Goal: Transaction & Acquisition: Purchase product/service

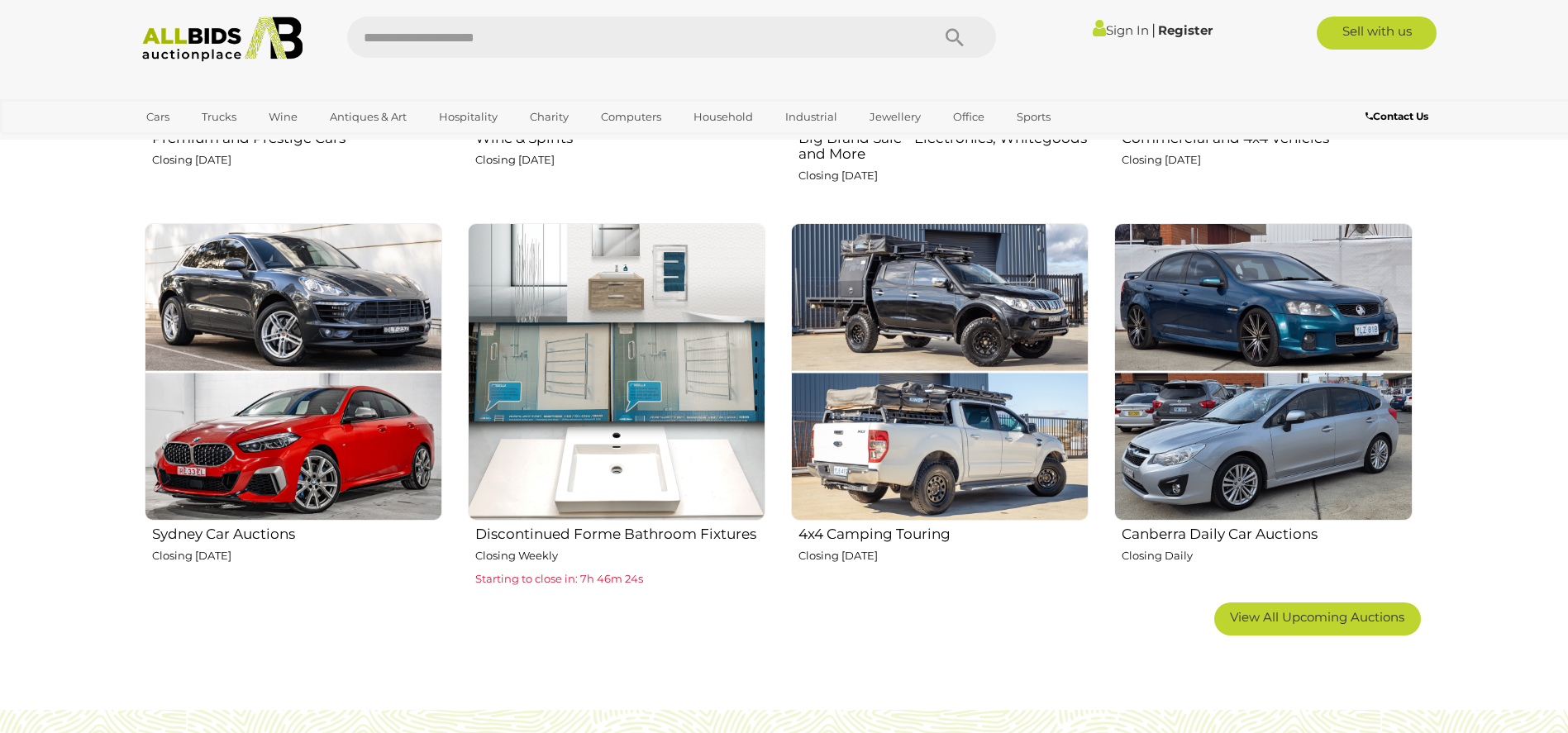
scroll to position [991, 0]
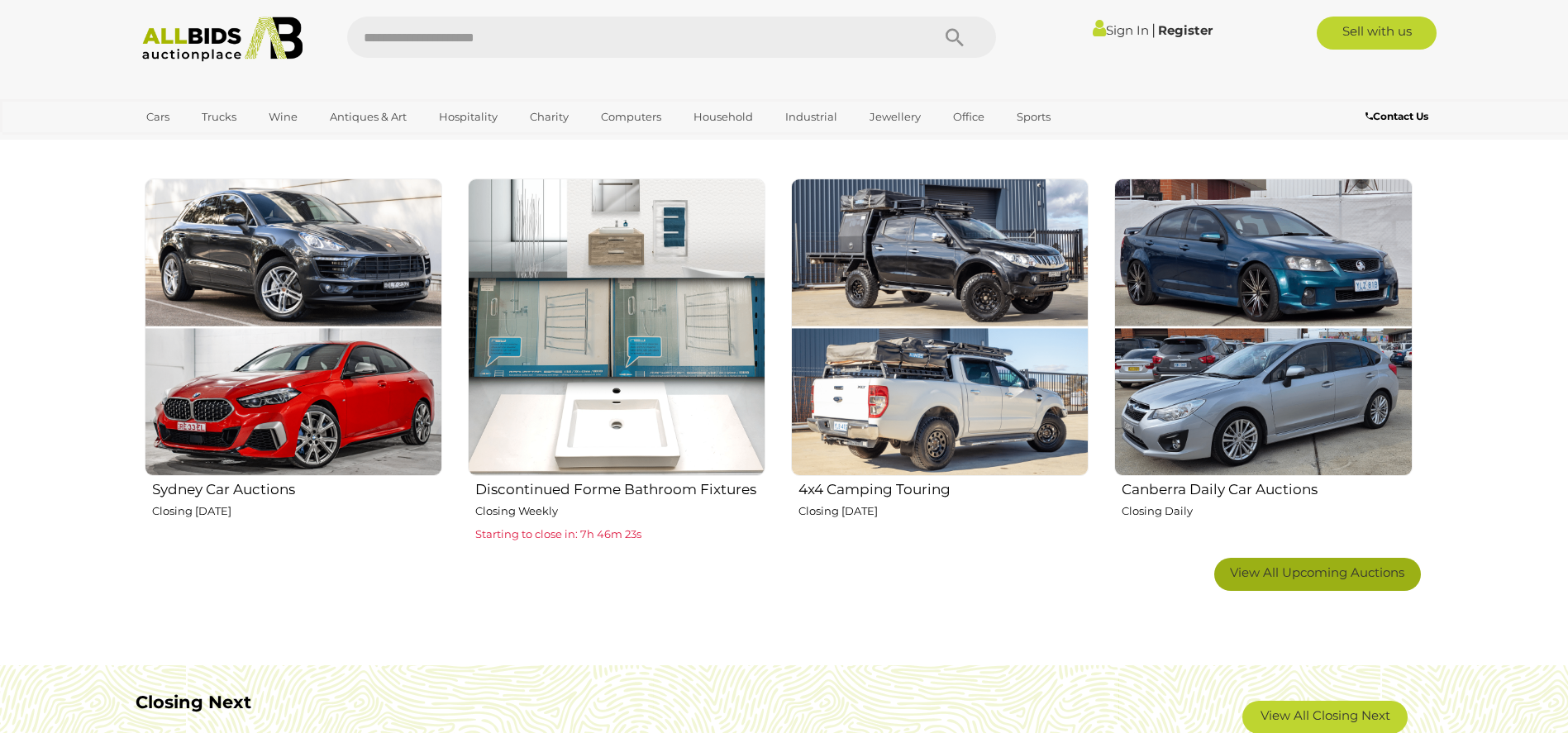
click at [1305, 586] on link "View All Upcoming Auctions" at bounding box center [1317, 575] width 206 height 33
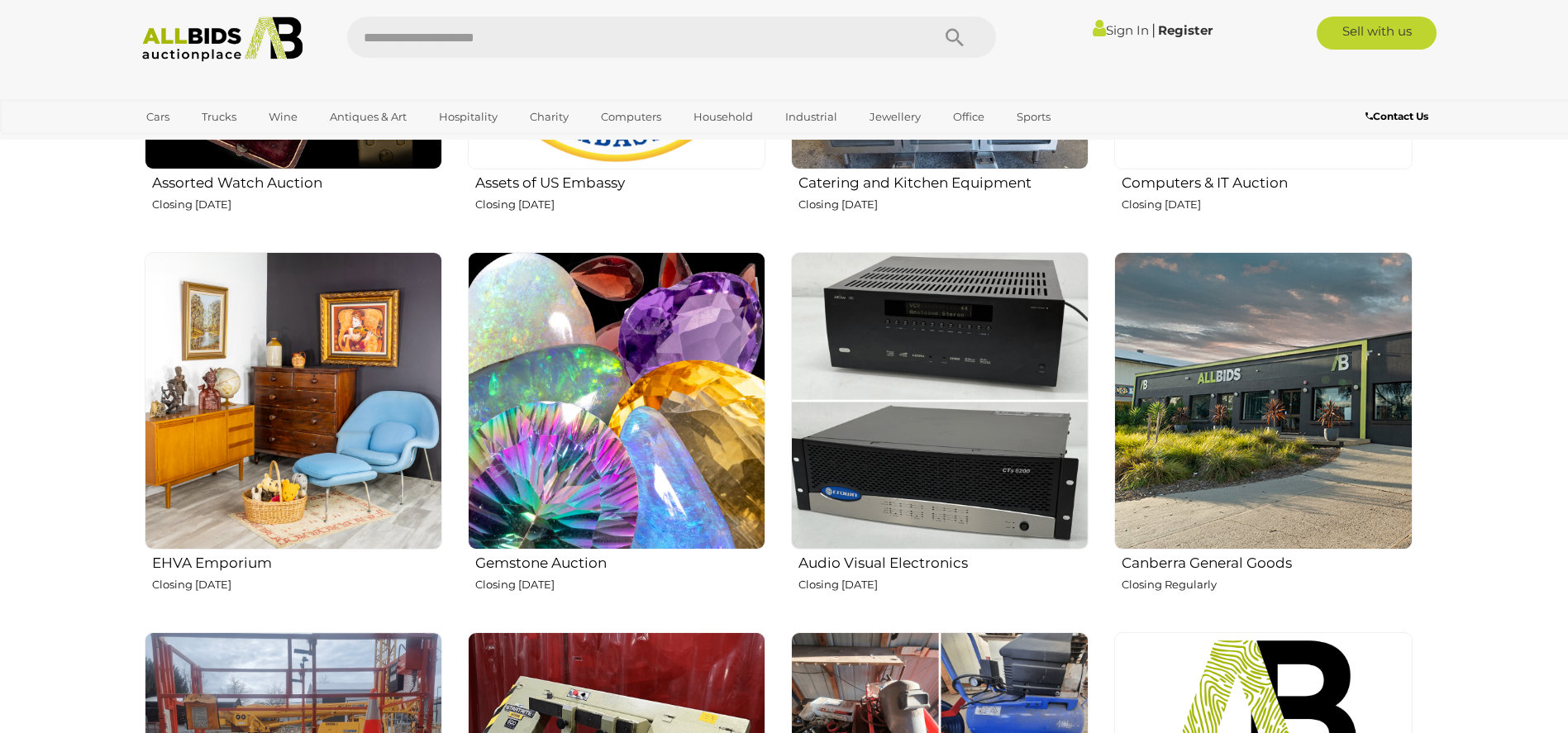
scroll to position [2066, 0]
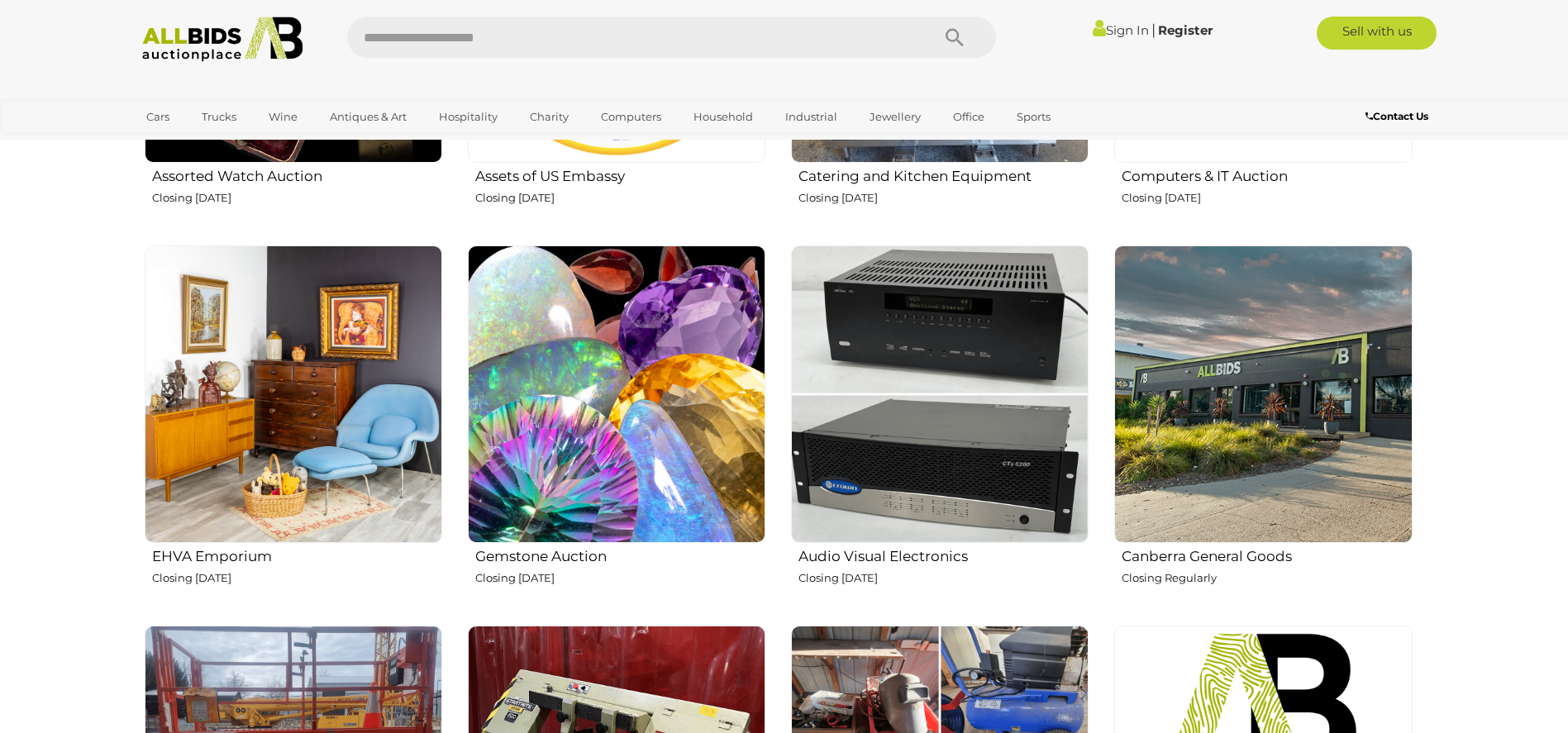
click at [903, 549] on h2 "Audio Visual Electronics" at bounding box center [943, 554] width 290 height 20
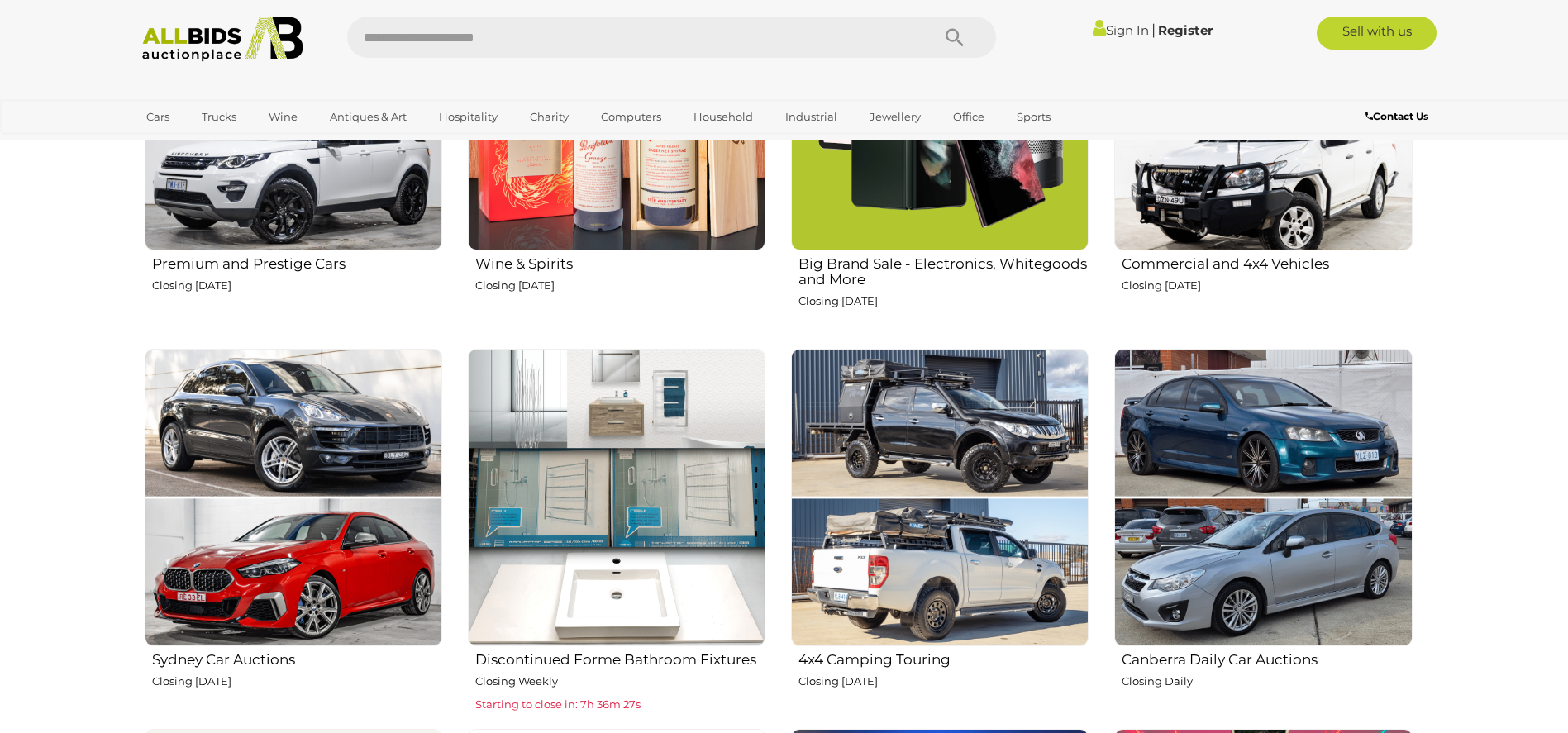
scroll to position [1157, 0]
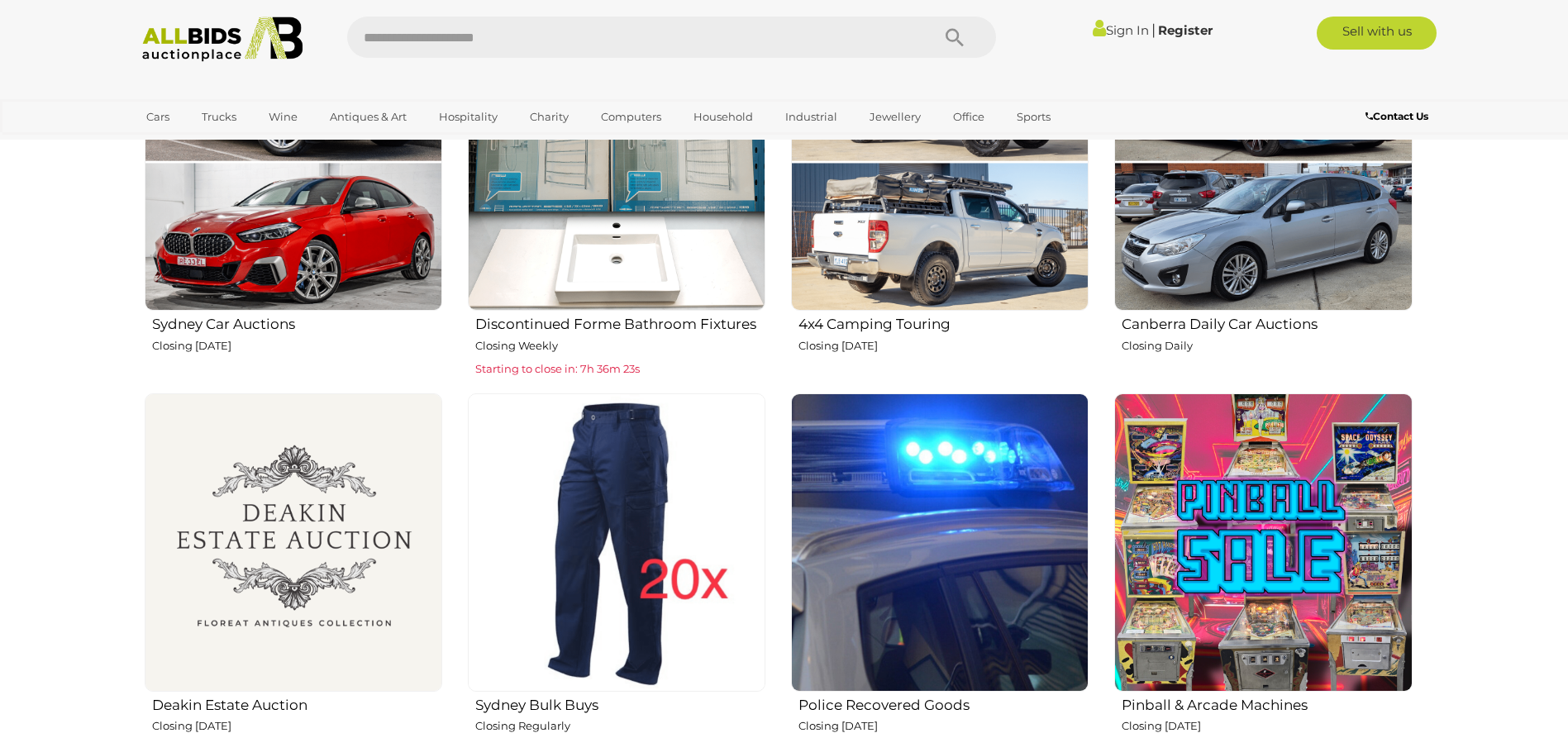
click at [871, 546] on img at bounding box center [939, 541] width 298 height 298
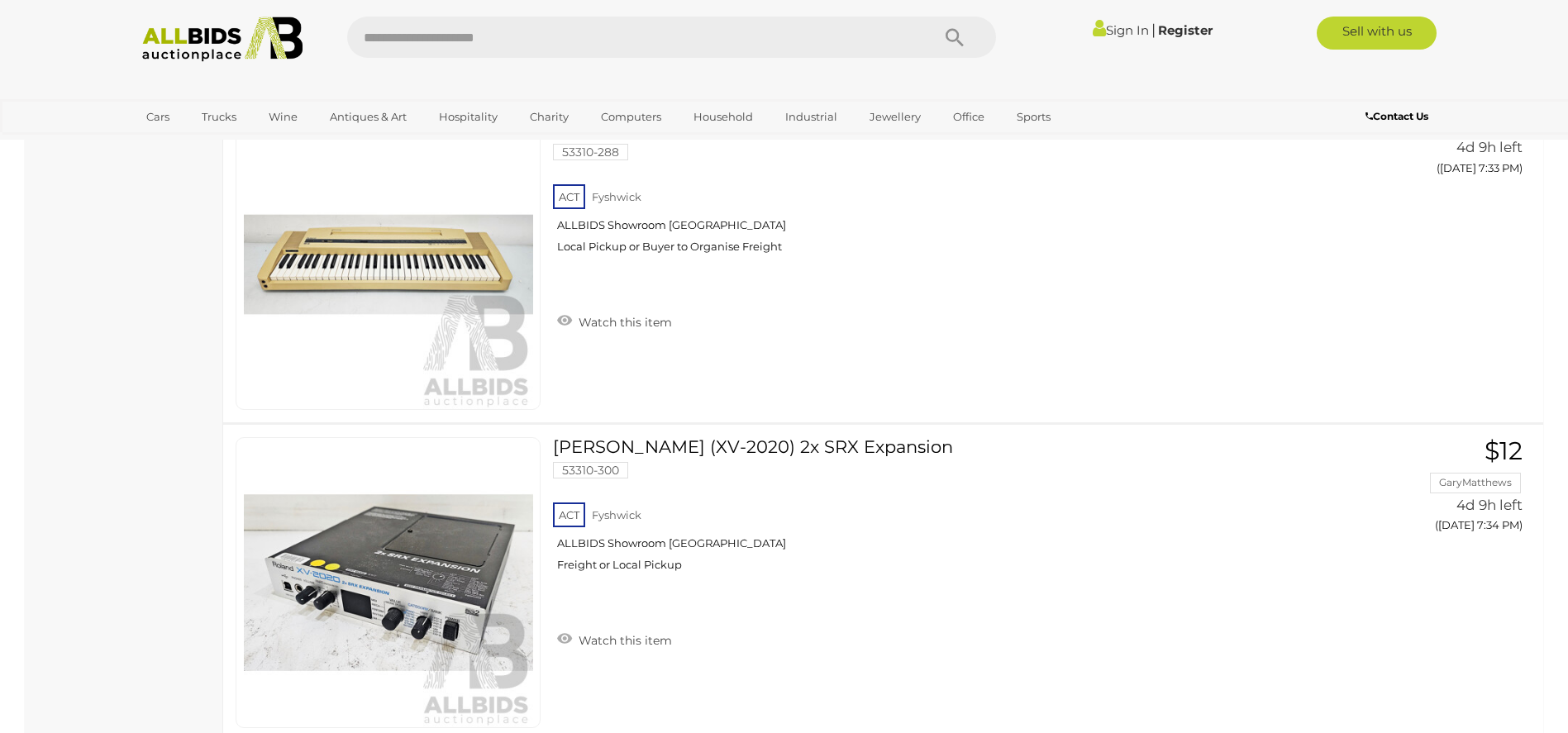
scroll to position [14134, 0]
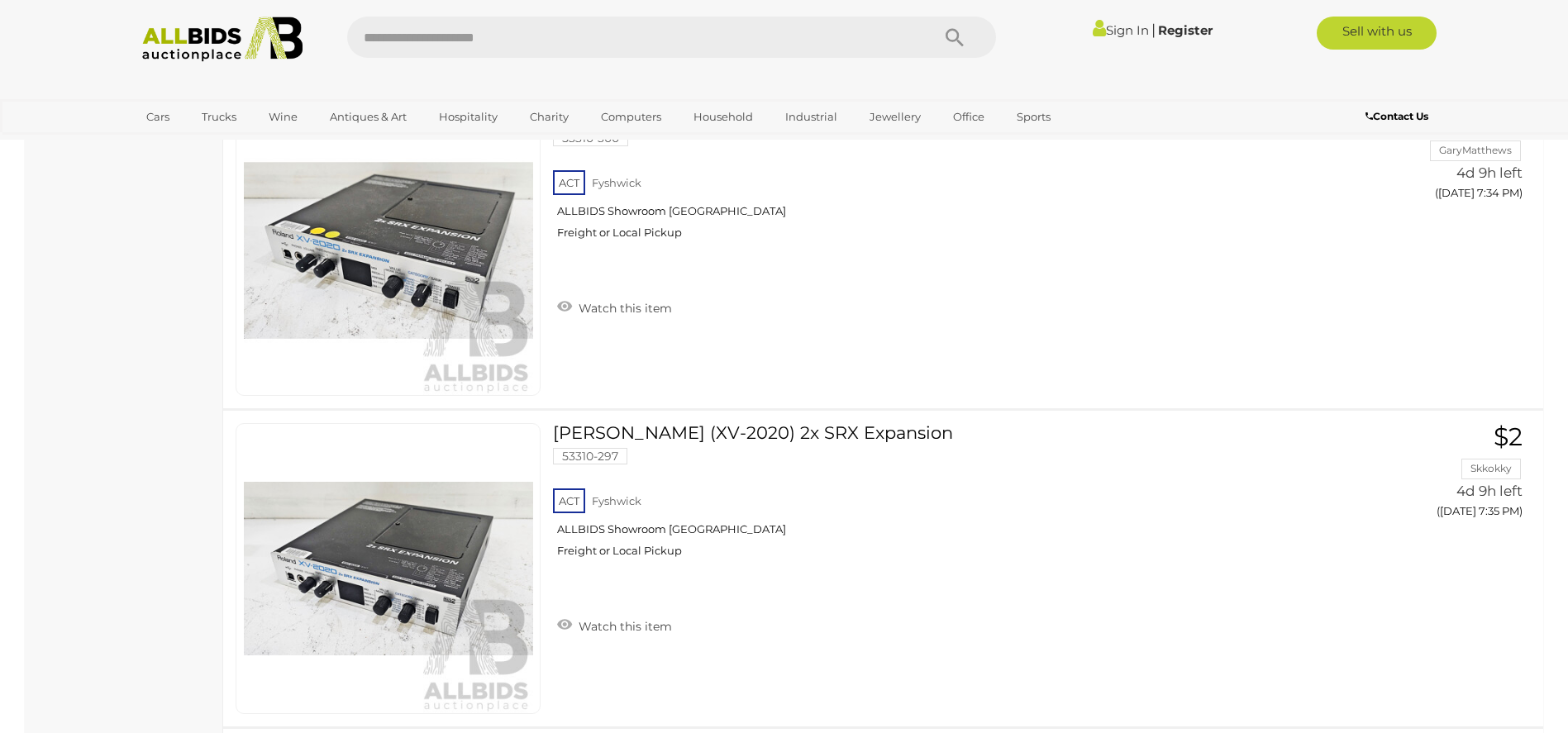
click at [500, 19] on input "text" at bounding box center [630, 37] width 567 height 41
type input "*********"
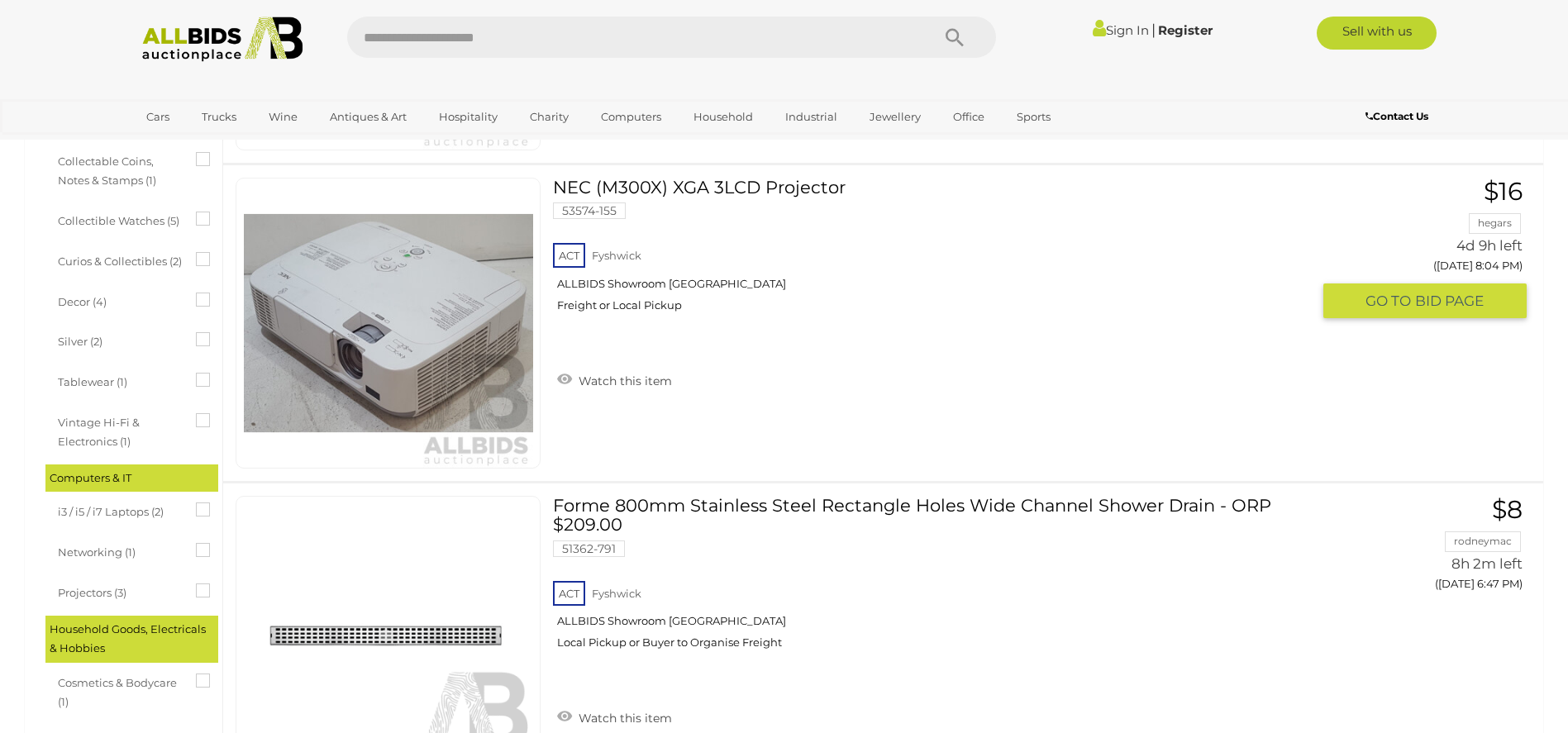
scroll to position [721, 0]
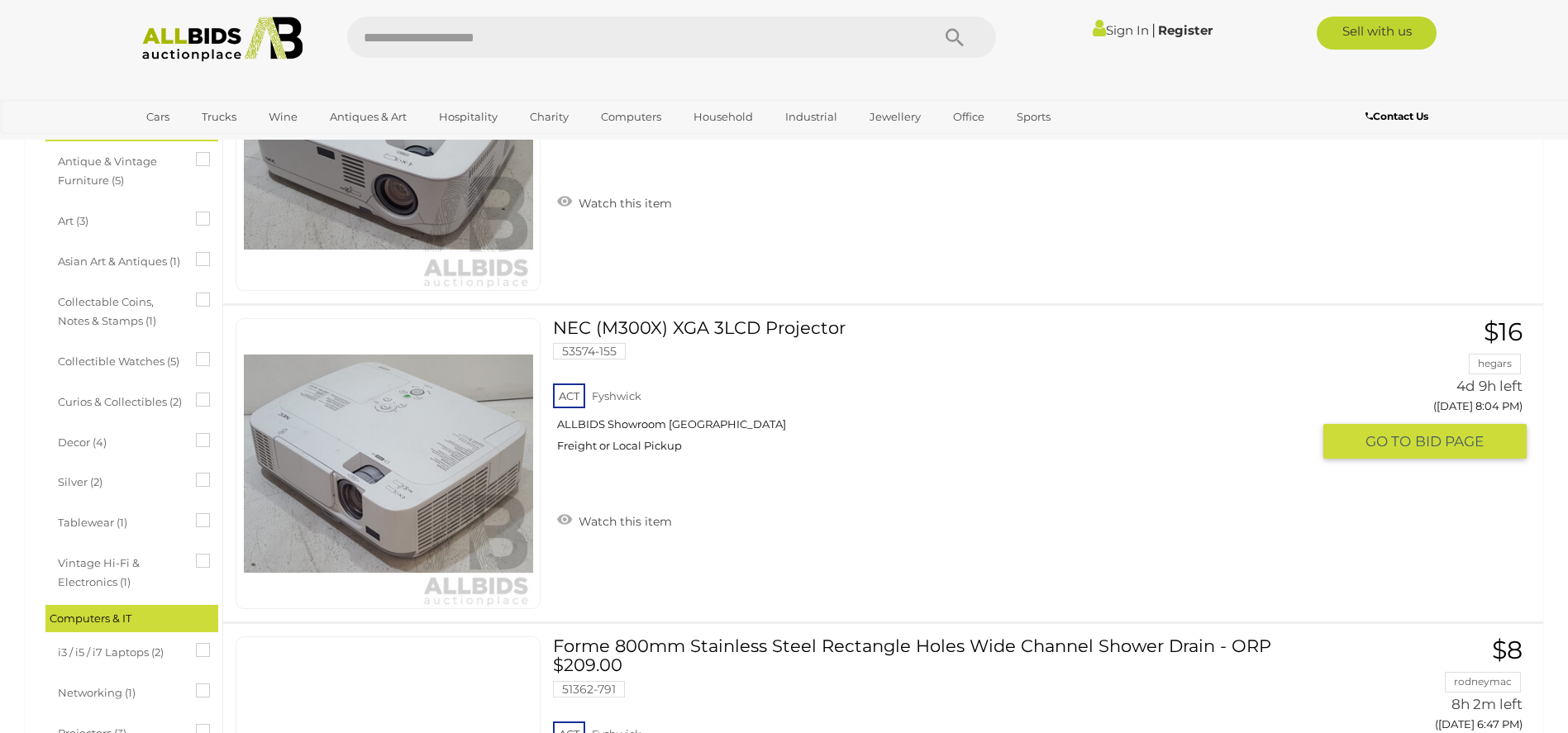
click at [720, 325] on link "NEC (M300X) XGA 3LCD Projector 53574-155 ACT Fyshwick ALLBIDS Showroom Fyshwick" at bounding box center [937, 392] width 746 height 147
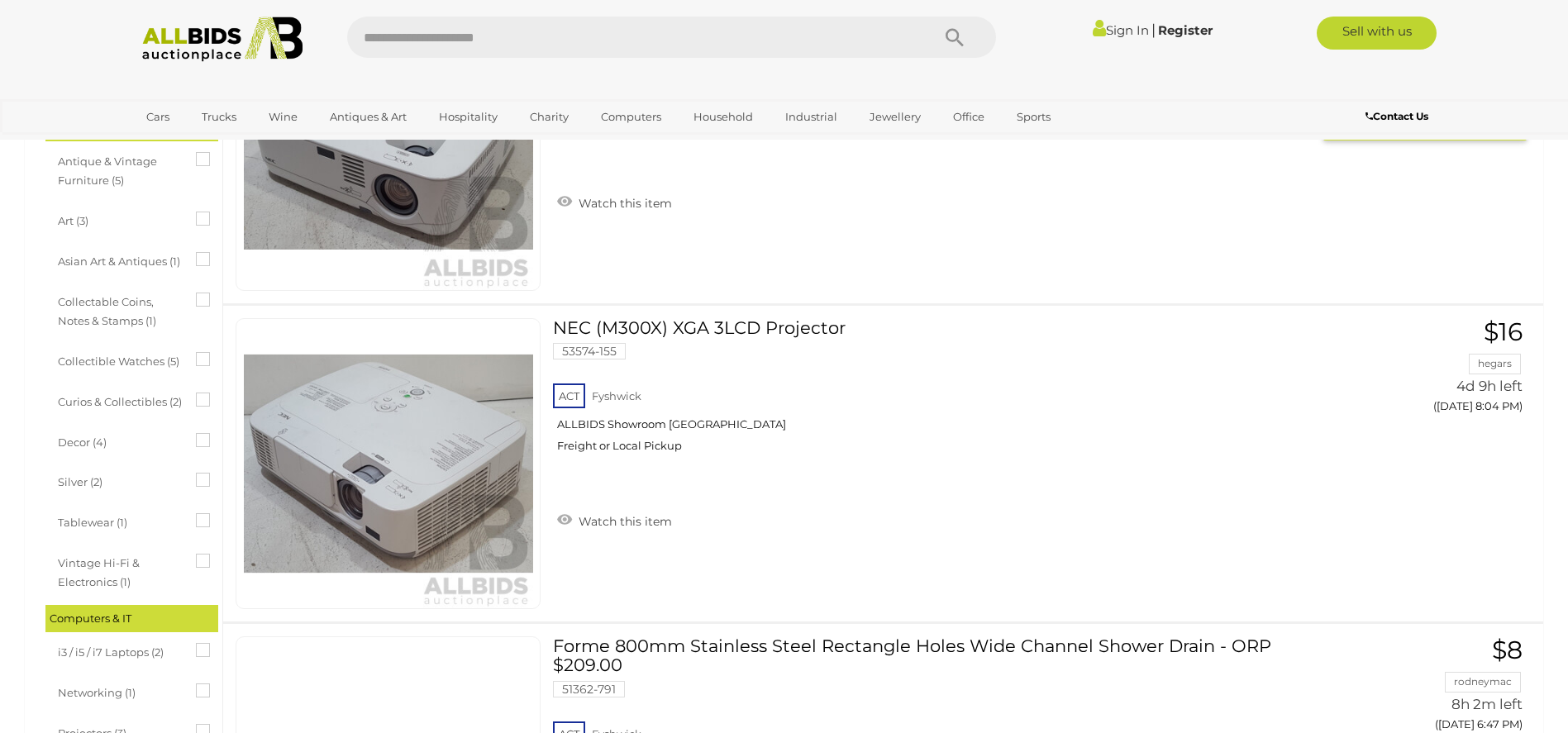
scroll to position [142, 0]
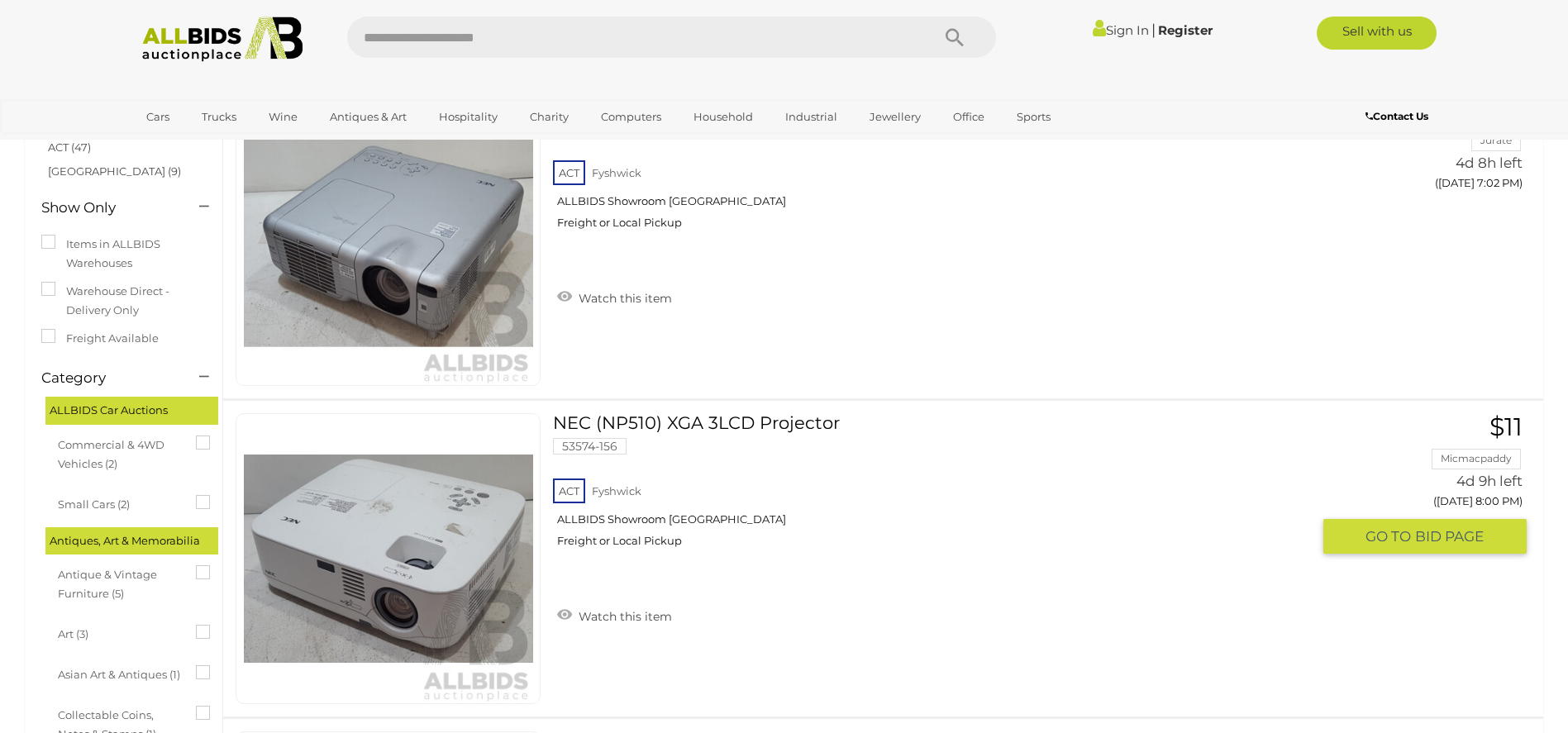
click at [700, 425] on link "NEC (NP510) XGA 3LCD Projector 53574-156 ACT Fyshwick ALLBIDS Showroom Fyshwick" at bounding box center [937, 487] width 746 height 147
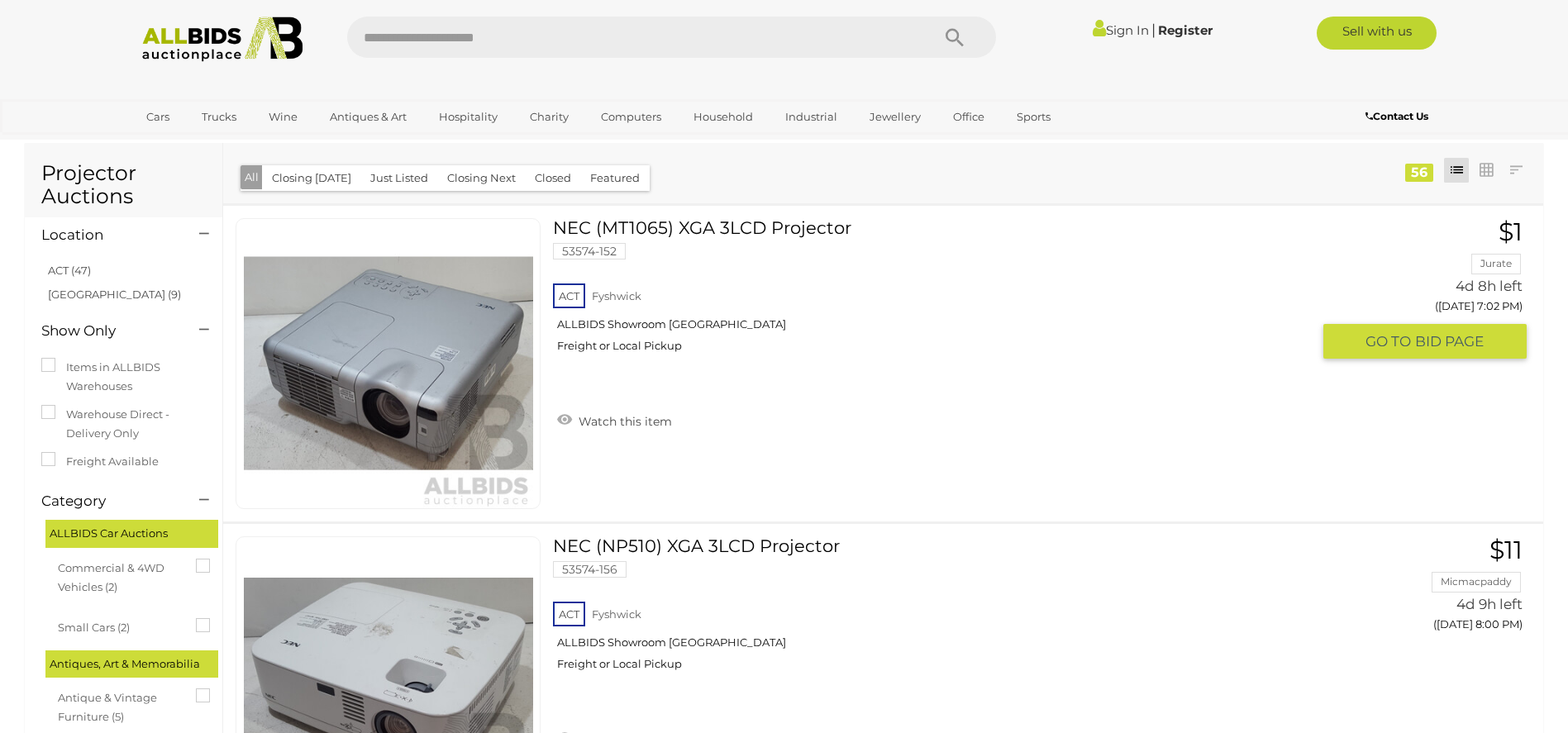
scroll to position [0, 0]
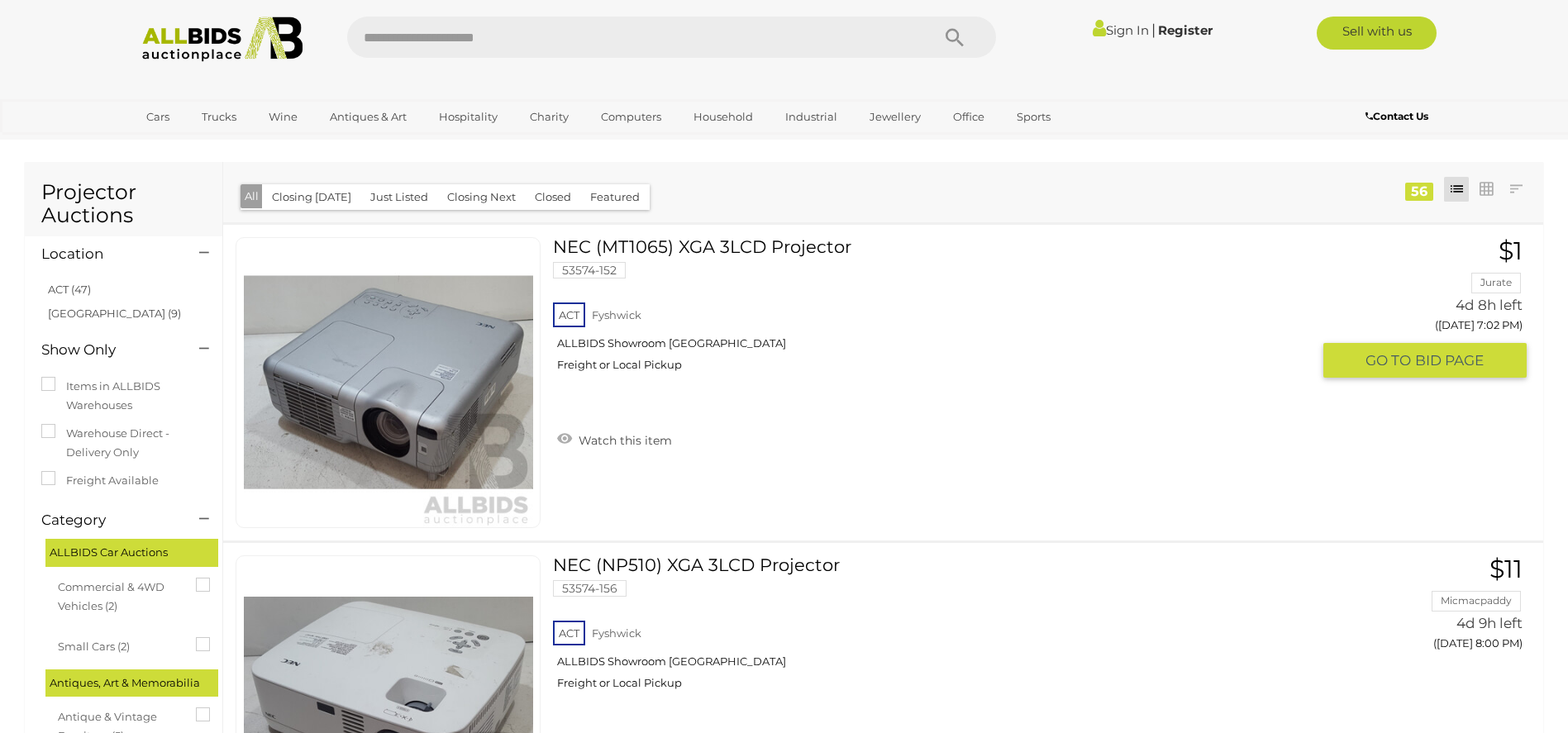
click at [713, 240] on link "NEC (MT1065) XGA 3LCD Projector 53574-152 ACT Fyshwick ALLBIDS Showroom Fyshwick" at bounding box center [937, 310] width 746 height 147
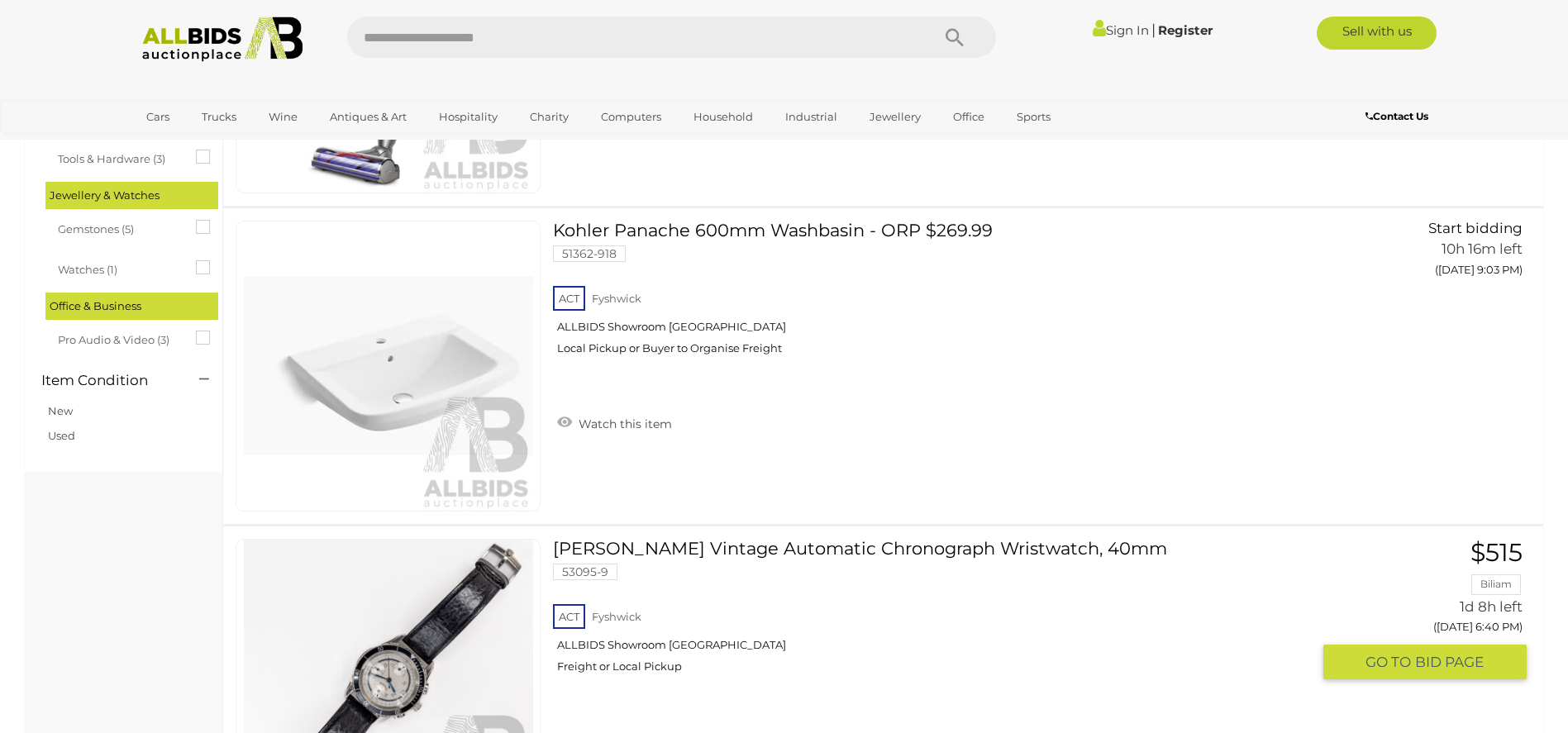
scroll to position [1570, 0]
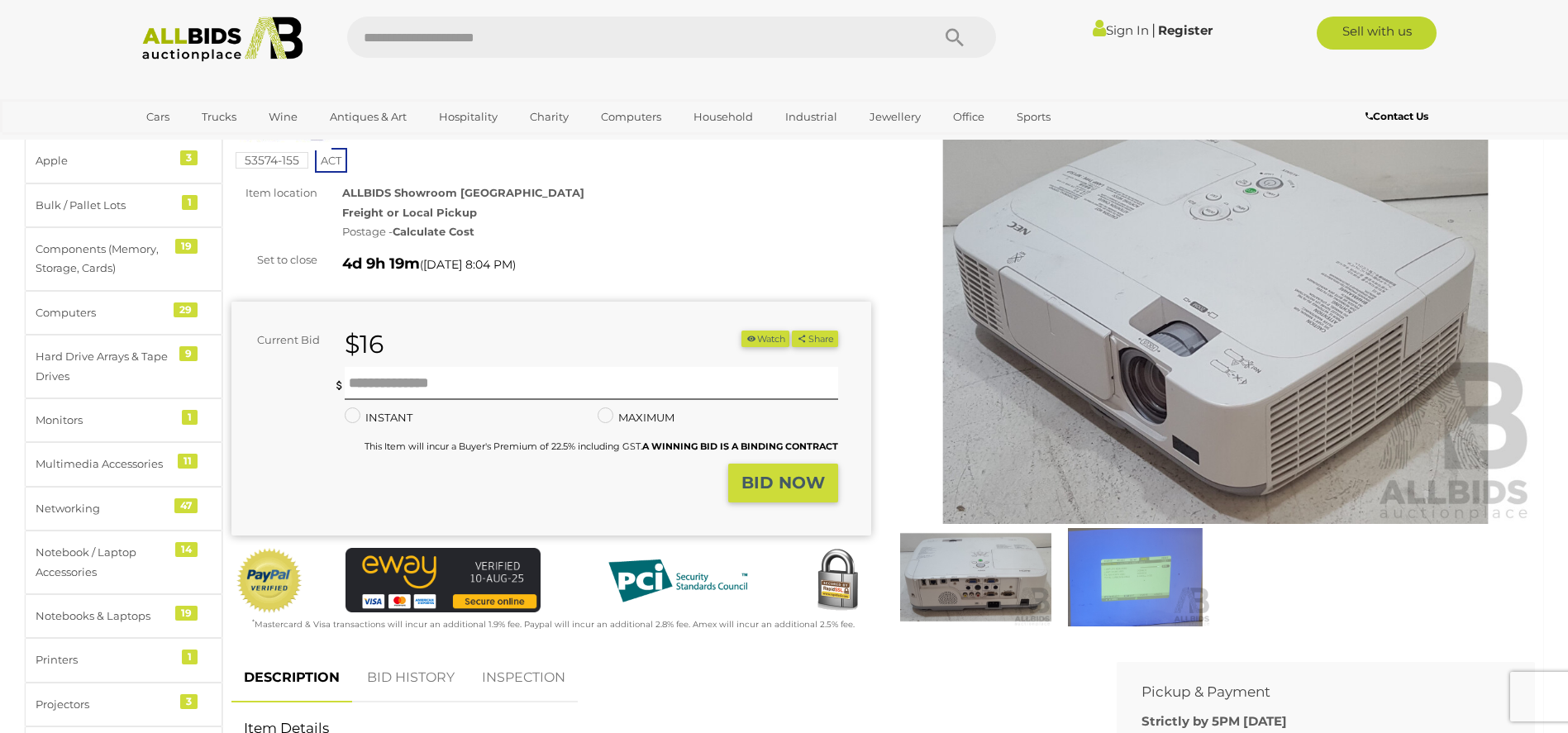
scroll to position [83, 0]
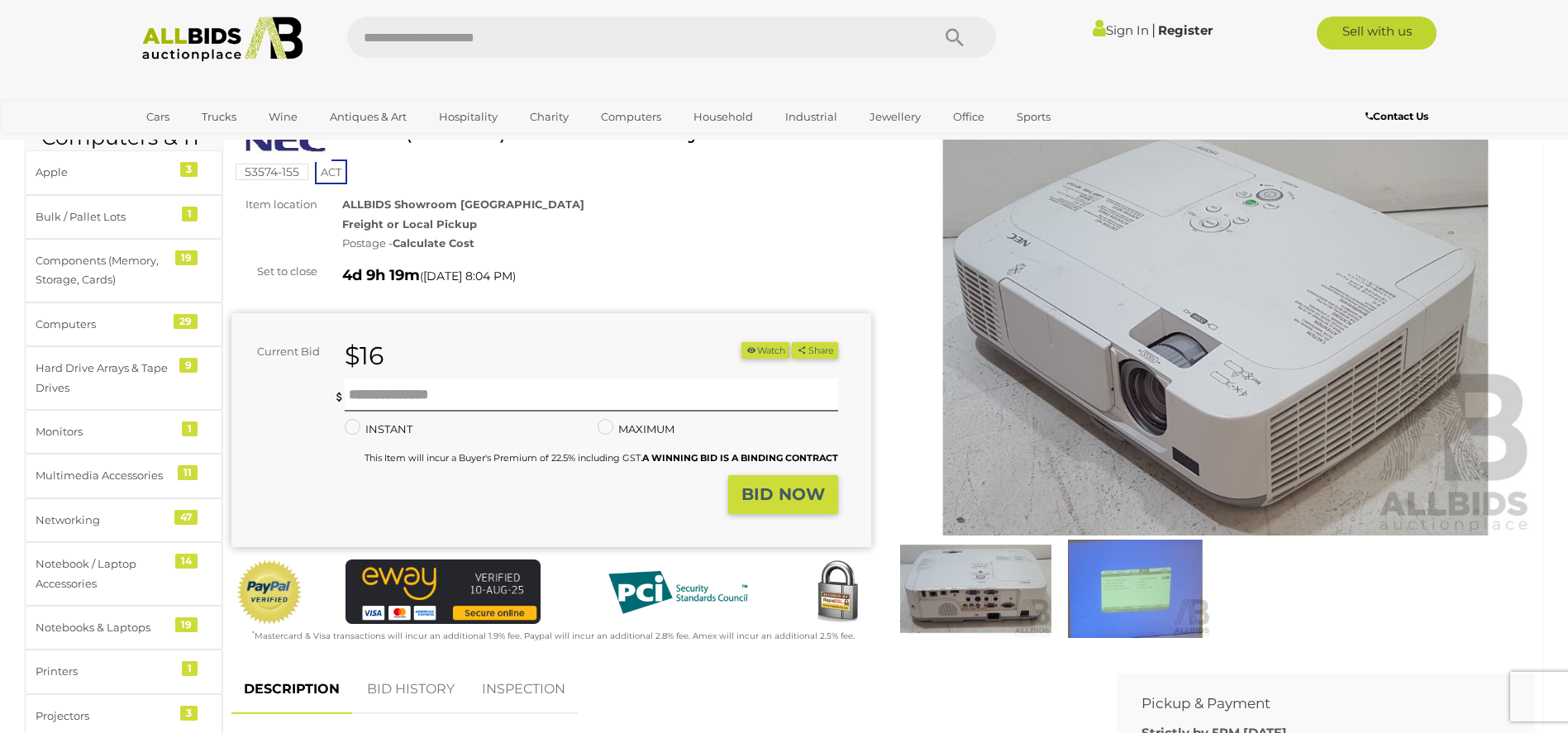
click at [1179, 589] on img at bounding box center [1135, 588] width 151 height 97
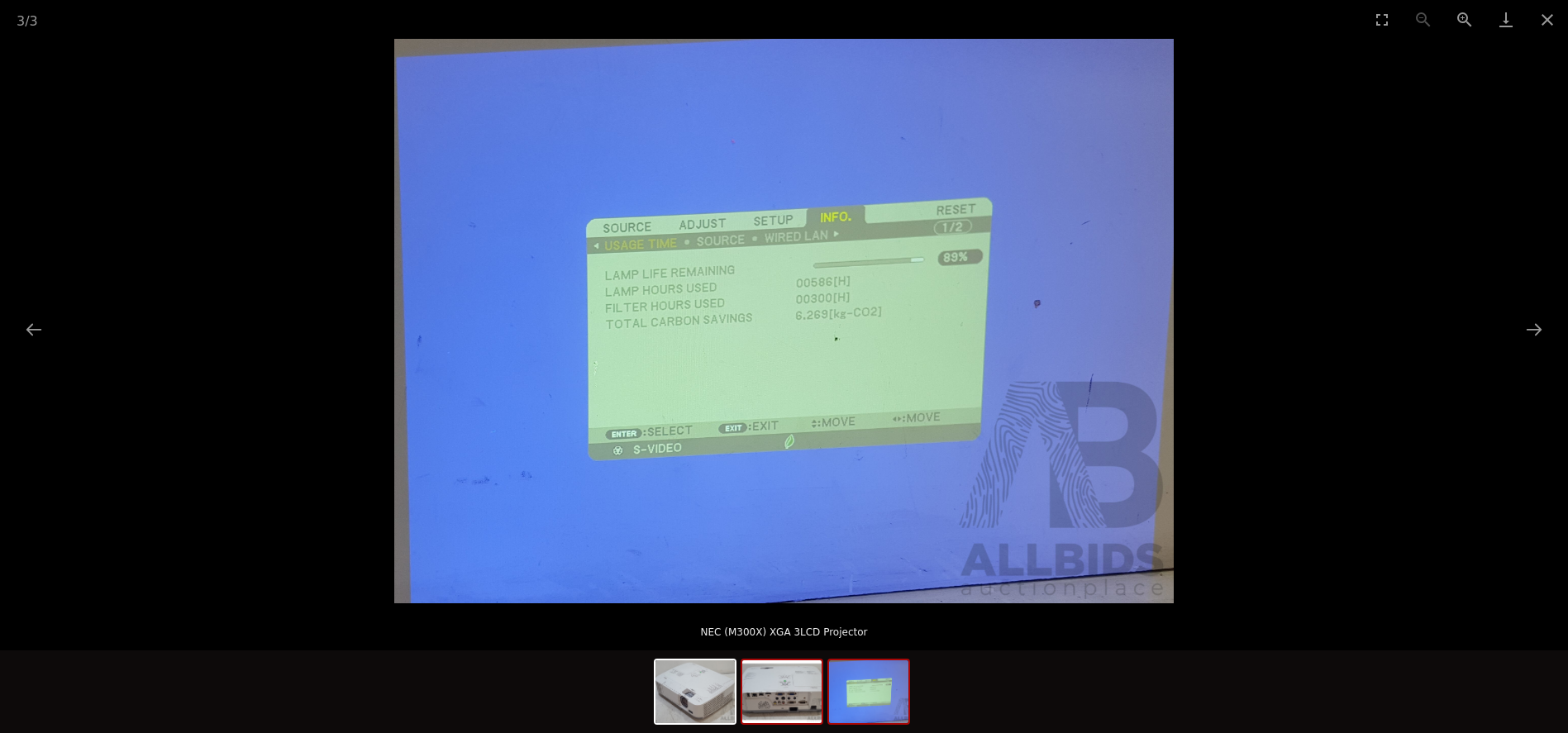
click at [782, 679] on img at bounding box center [781, 692] width 80 height 63
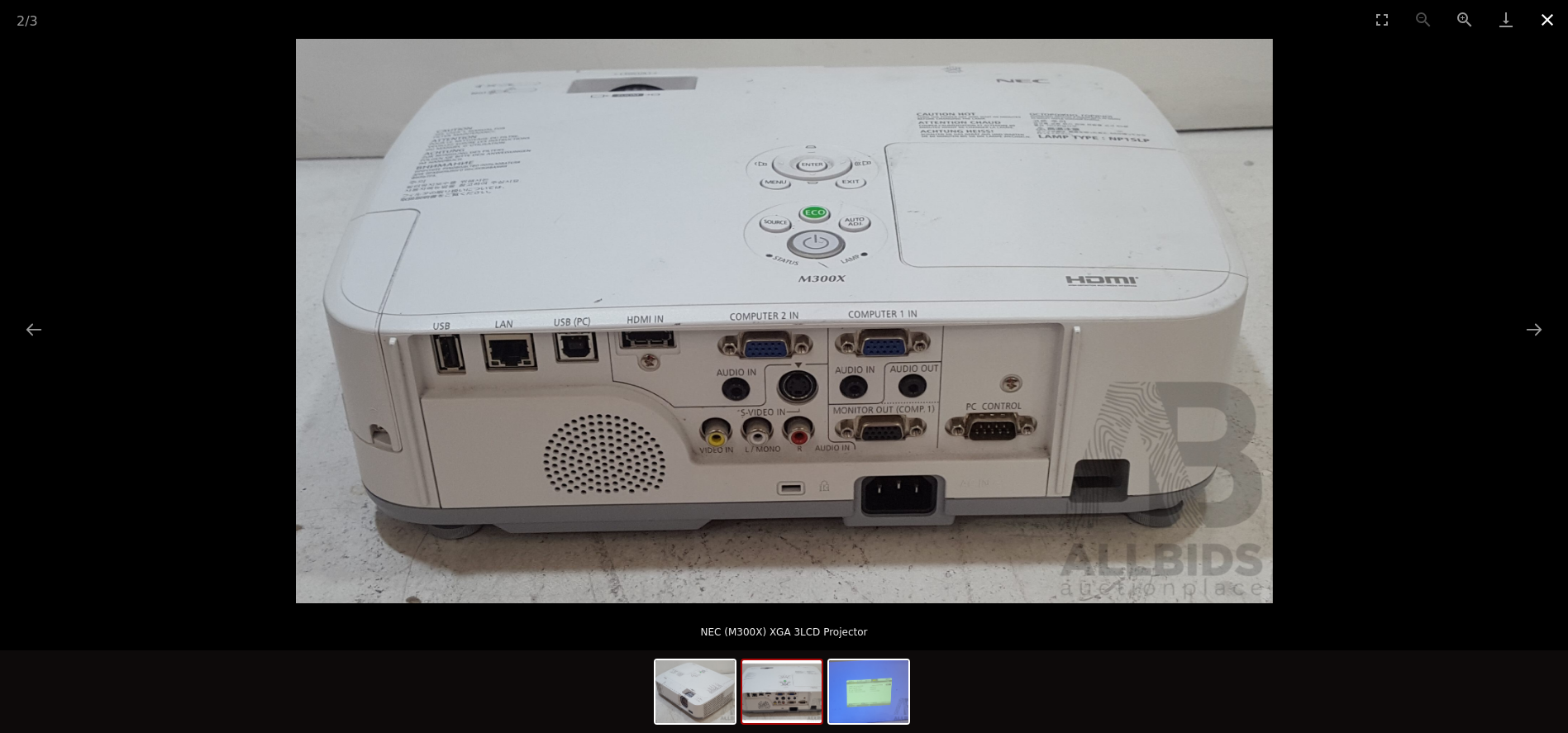
click at [1543, 8] on button "Close gallery" at bounding box center [1547, 20] width 41 height 39
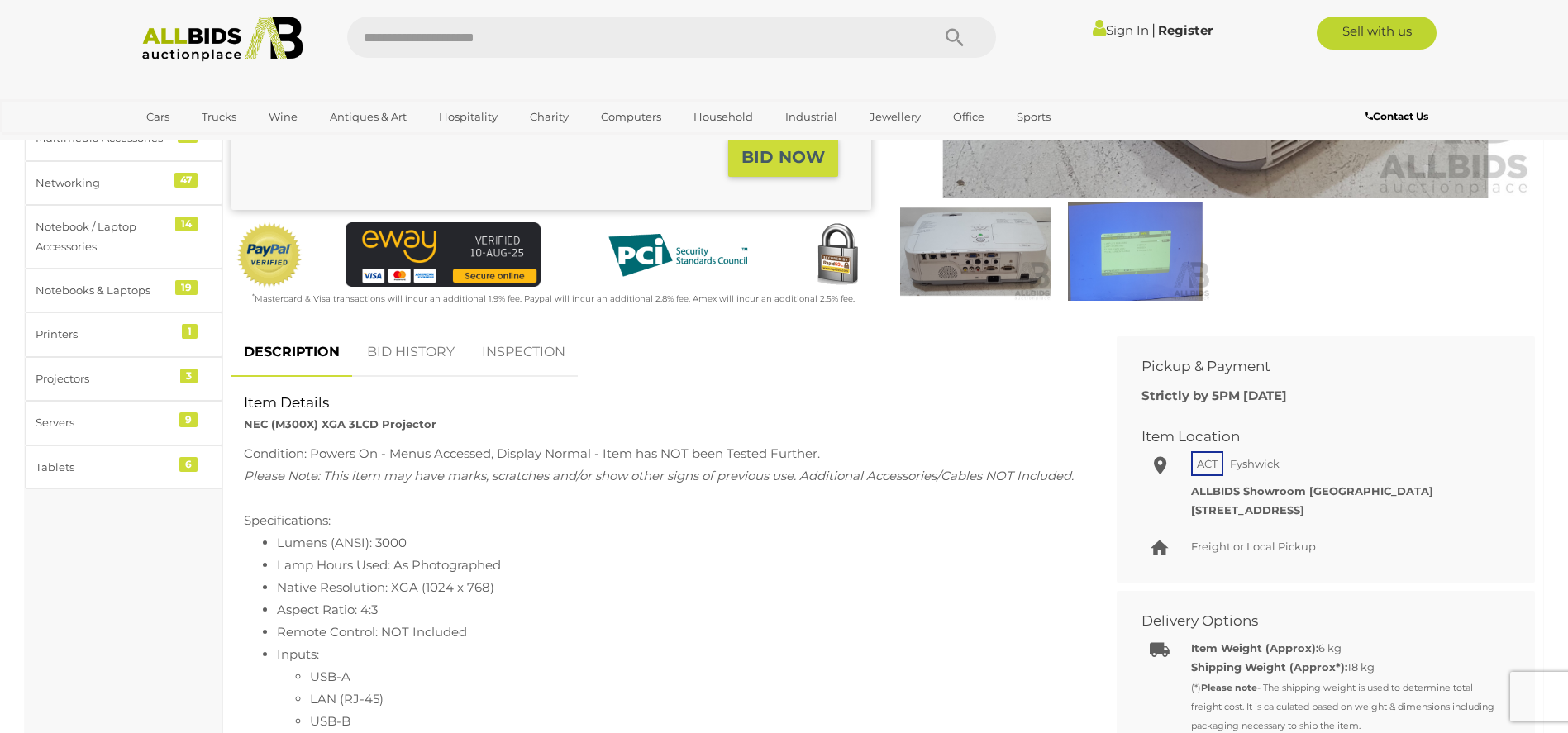
scroll to position [579, 0]
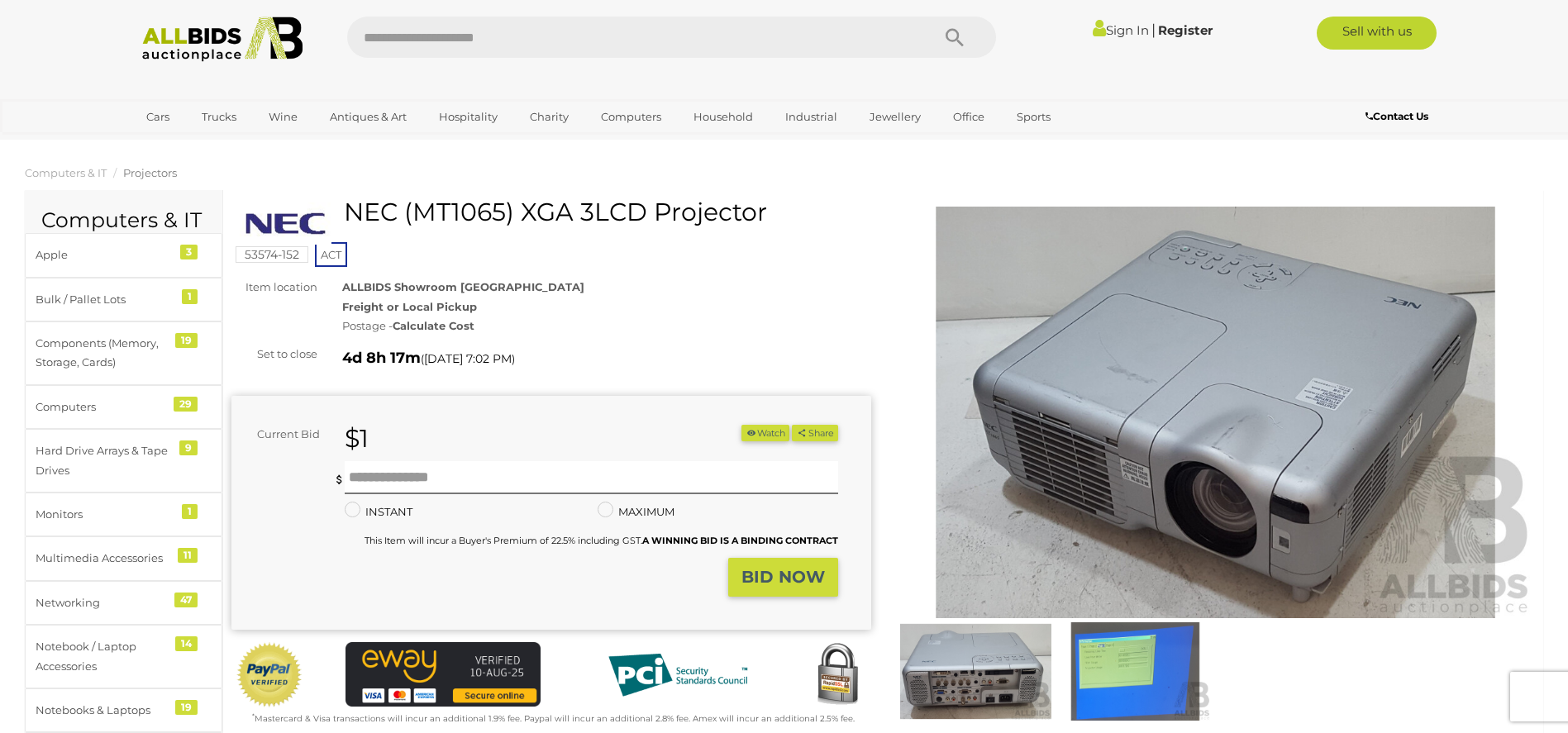
click at [1139, 679] on img at bounding box center [1135, 670] width 151 height 97
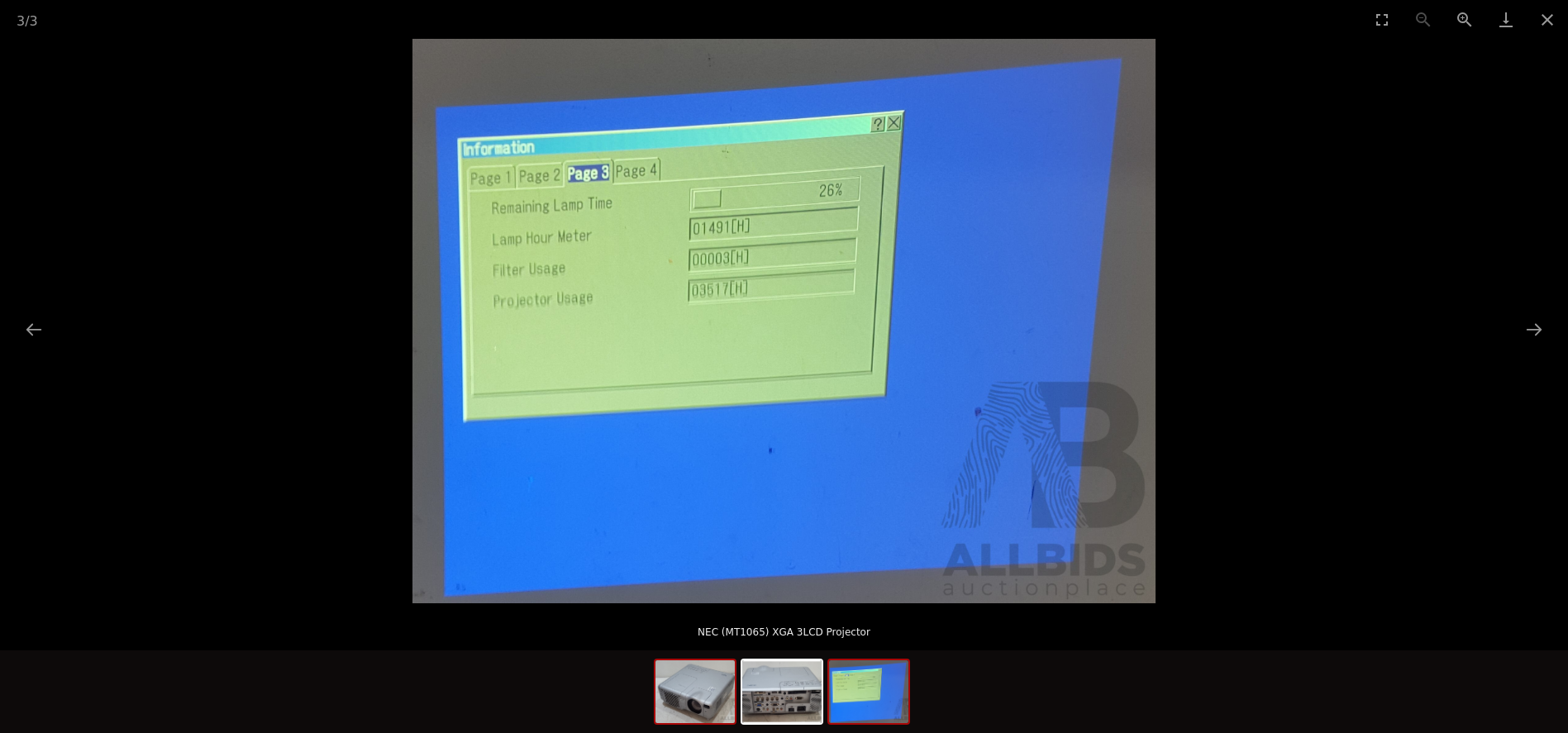
click at [710, 669] on img at bounding box center [695, 692] width 80 height 63
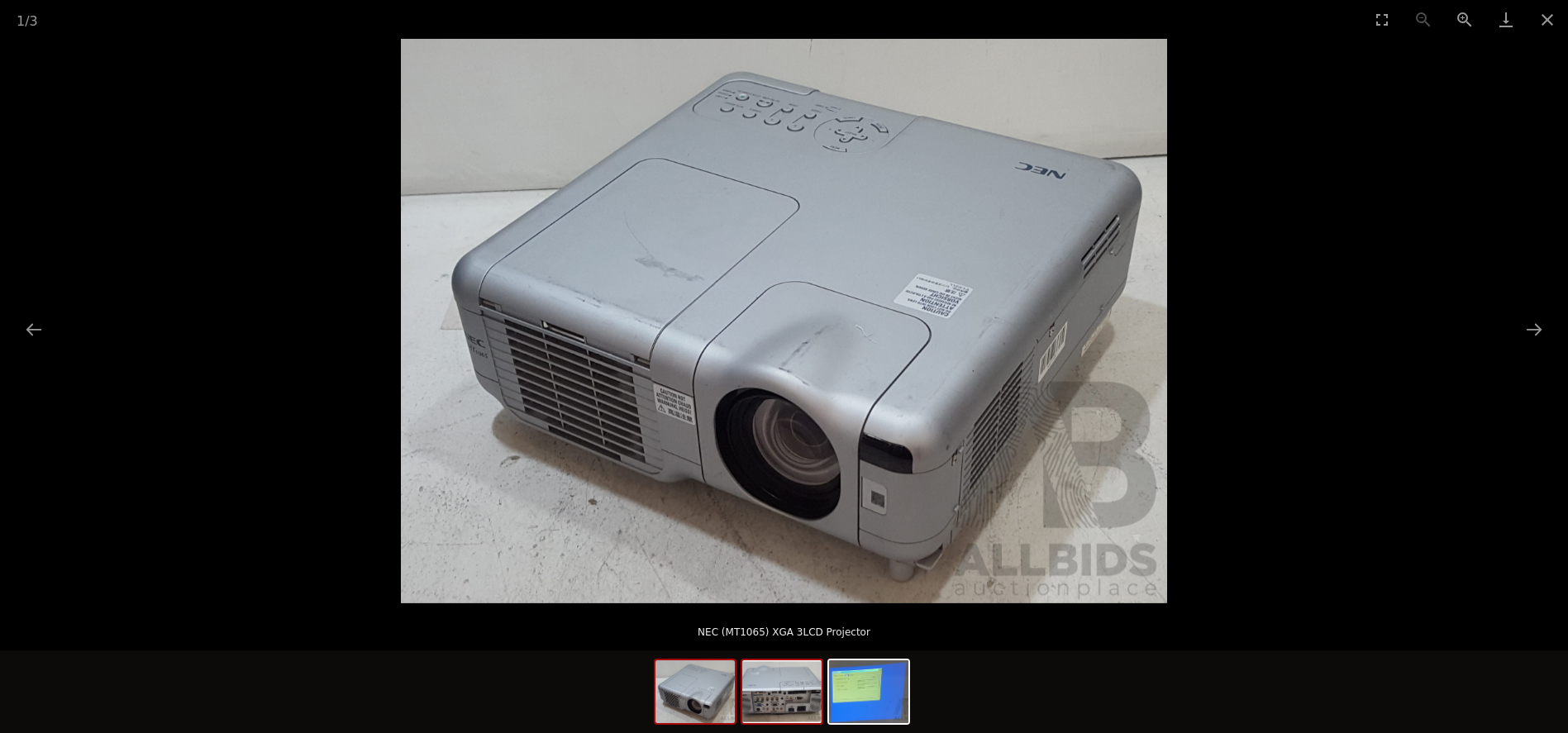
click at [798, 704] on img at bounding box center [781, 692] width 80 height 63
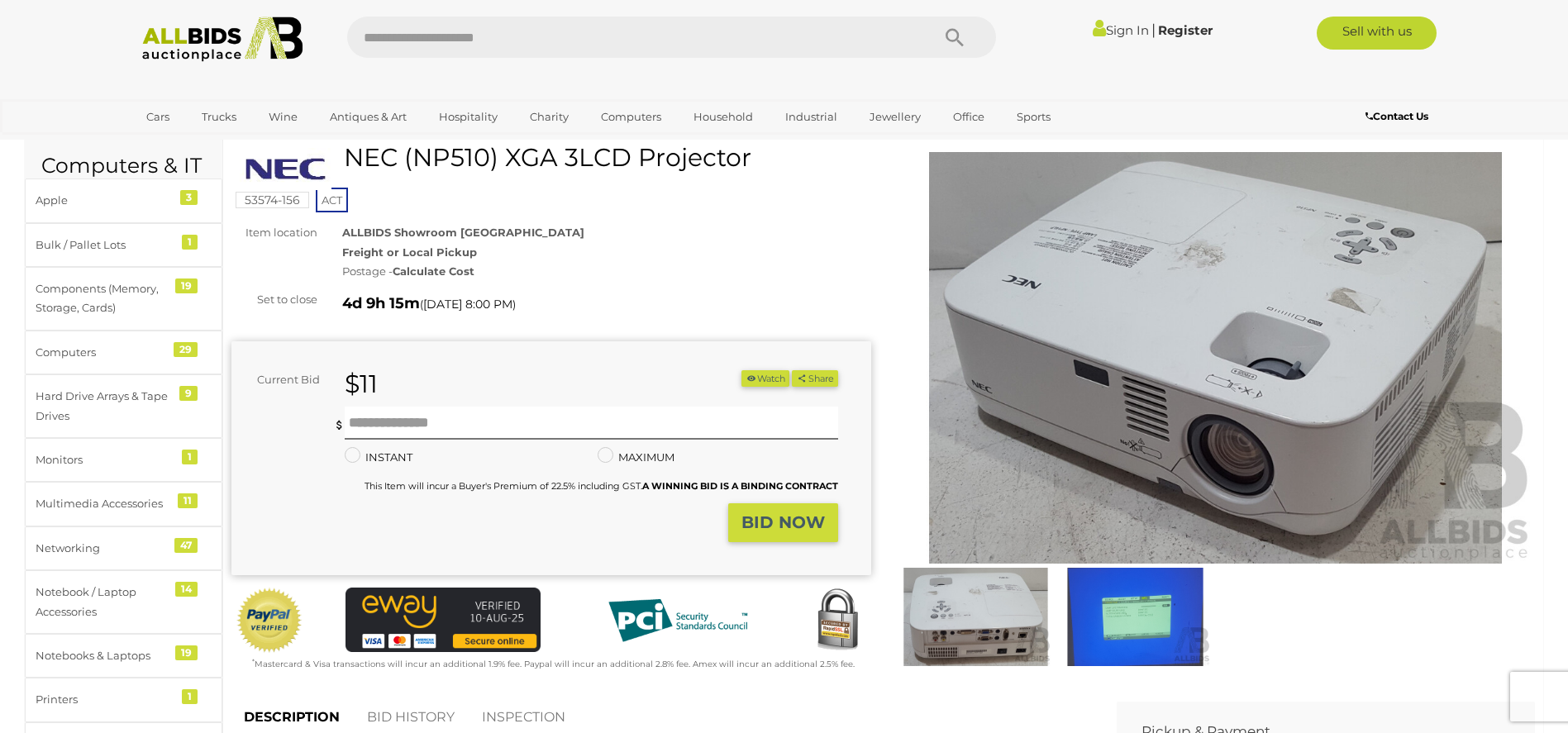
scroll to position [83, 0]
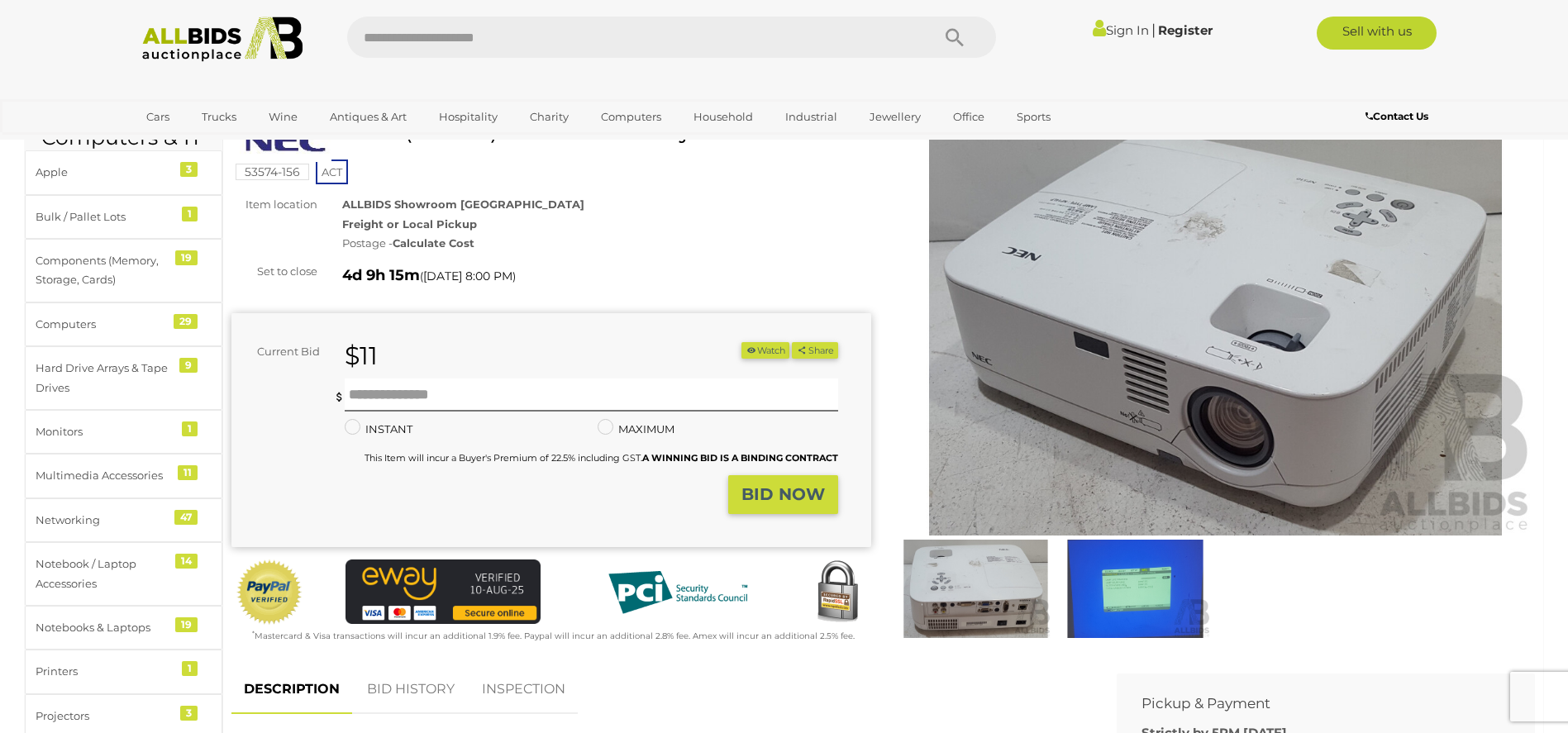
click at [1120, 584] on img at bounding box center [1135, 588] width 151 height 97
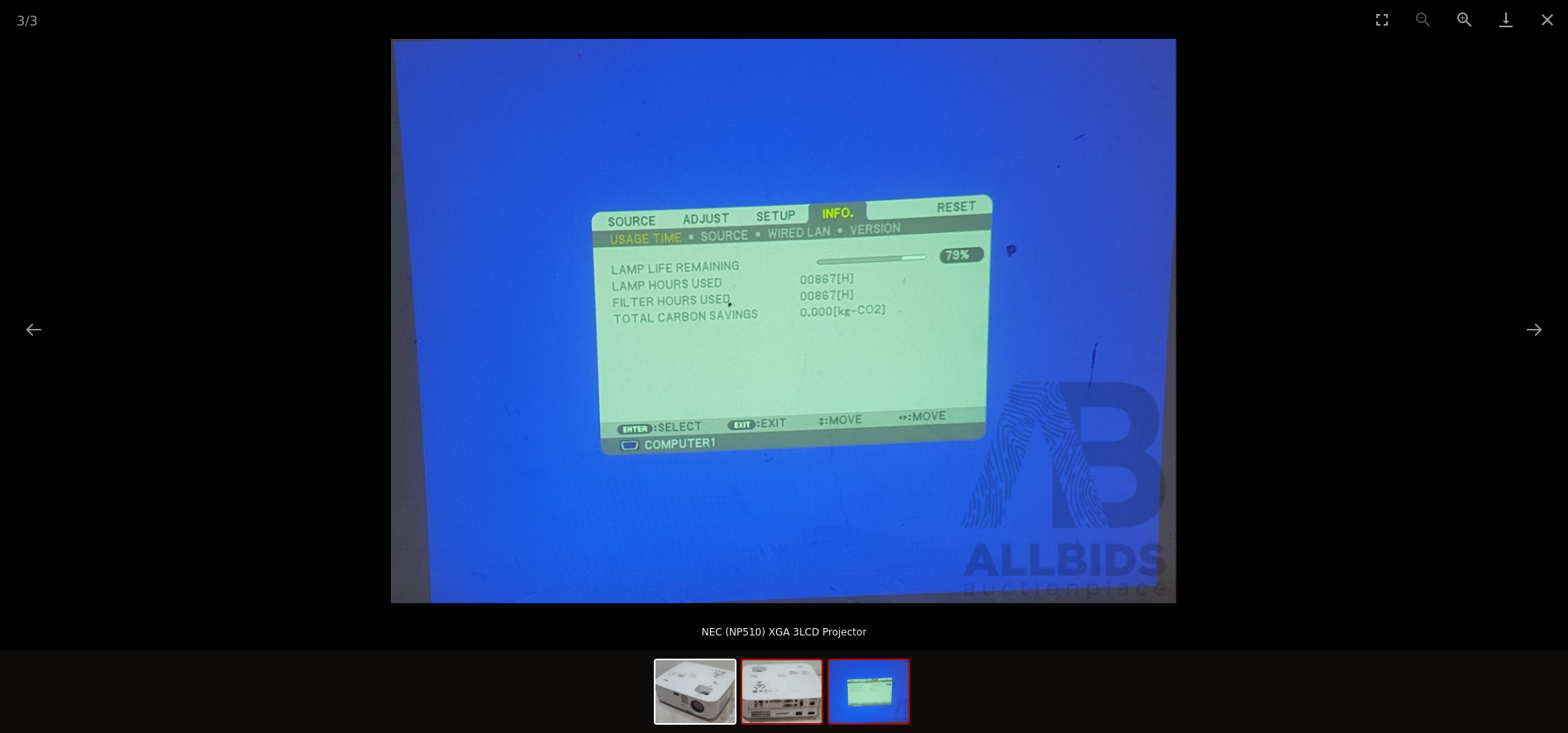
click at [779, 689] on img at bounding box center [781, 692] width 80 height 63
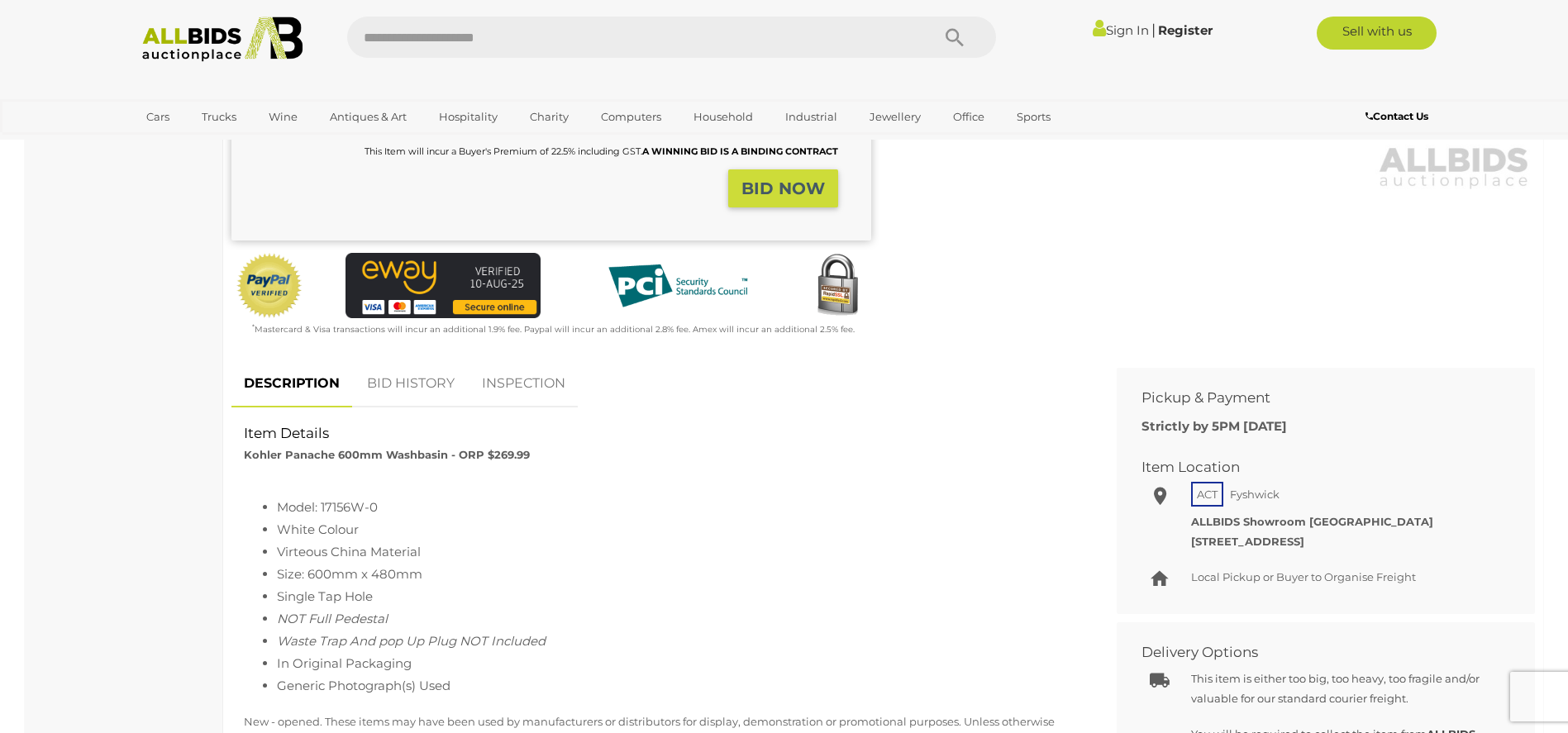
scroll to position [248, 0]
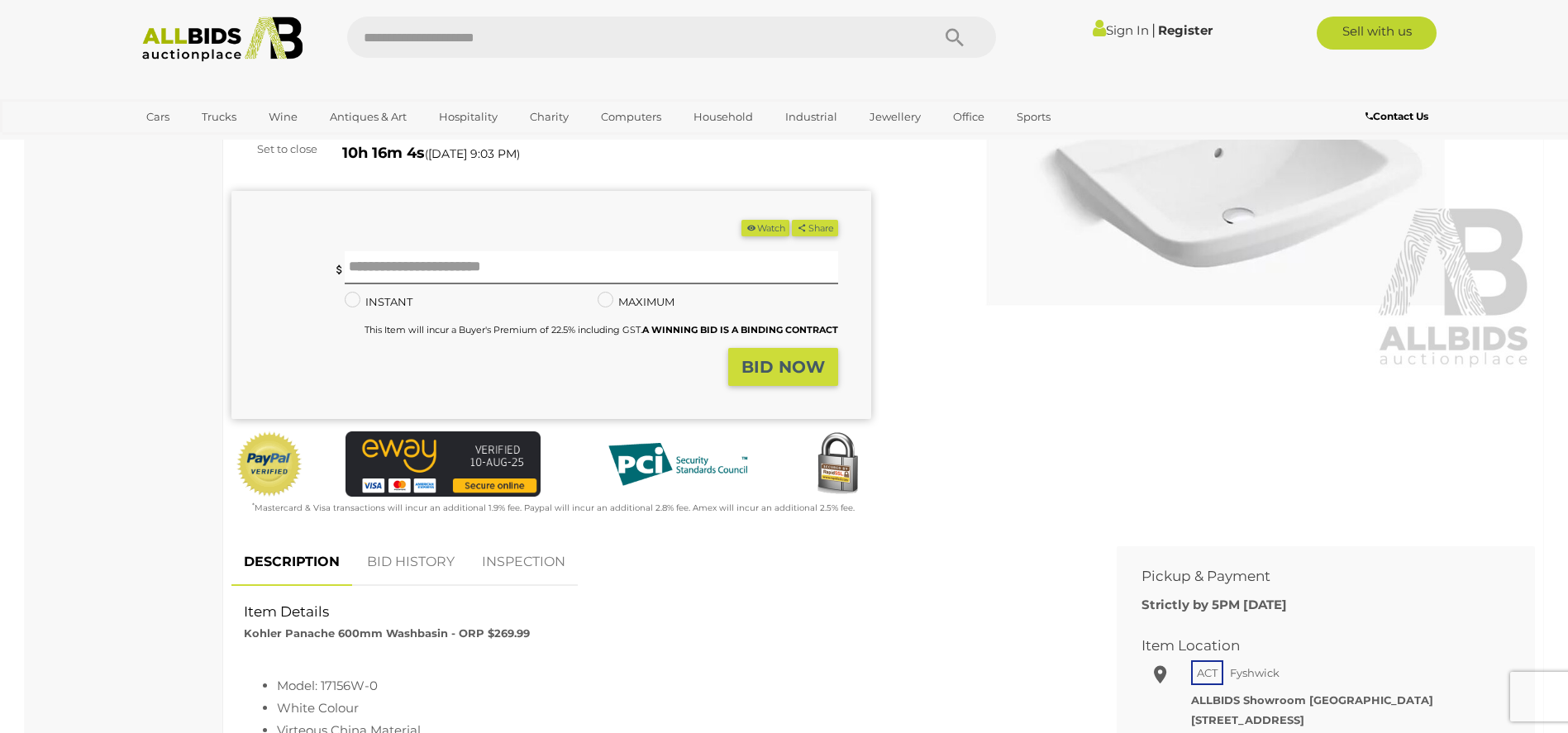
click at [1225, 265] on img at bounding box center [1215, 165] width 640 height 413
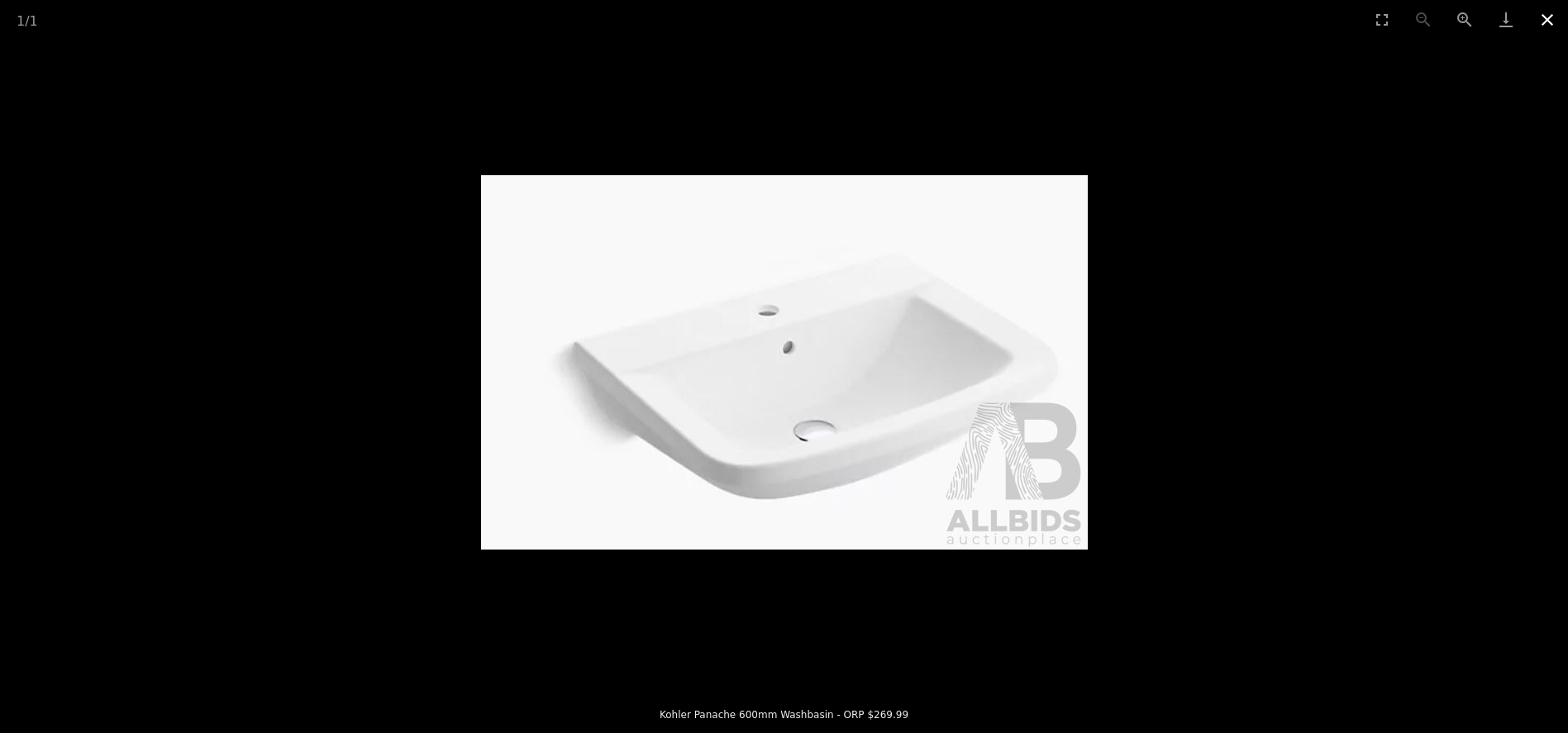
click at [1551, 20] on button "Close gallery" at bounding box center [1547, 20] width 41 height 39
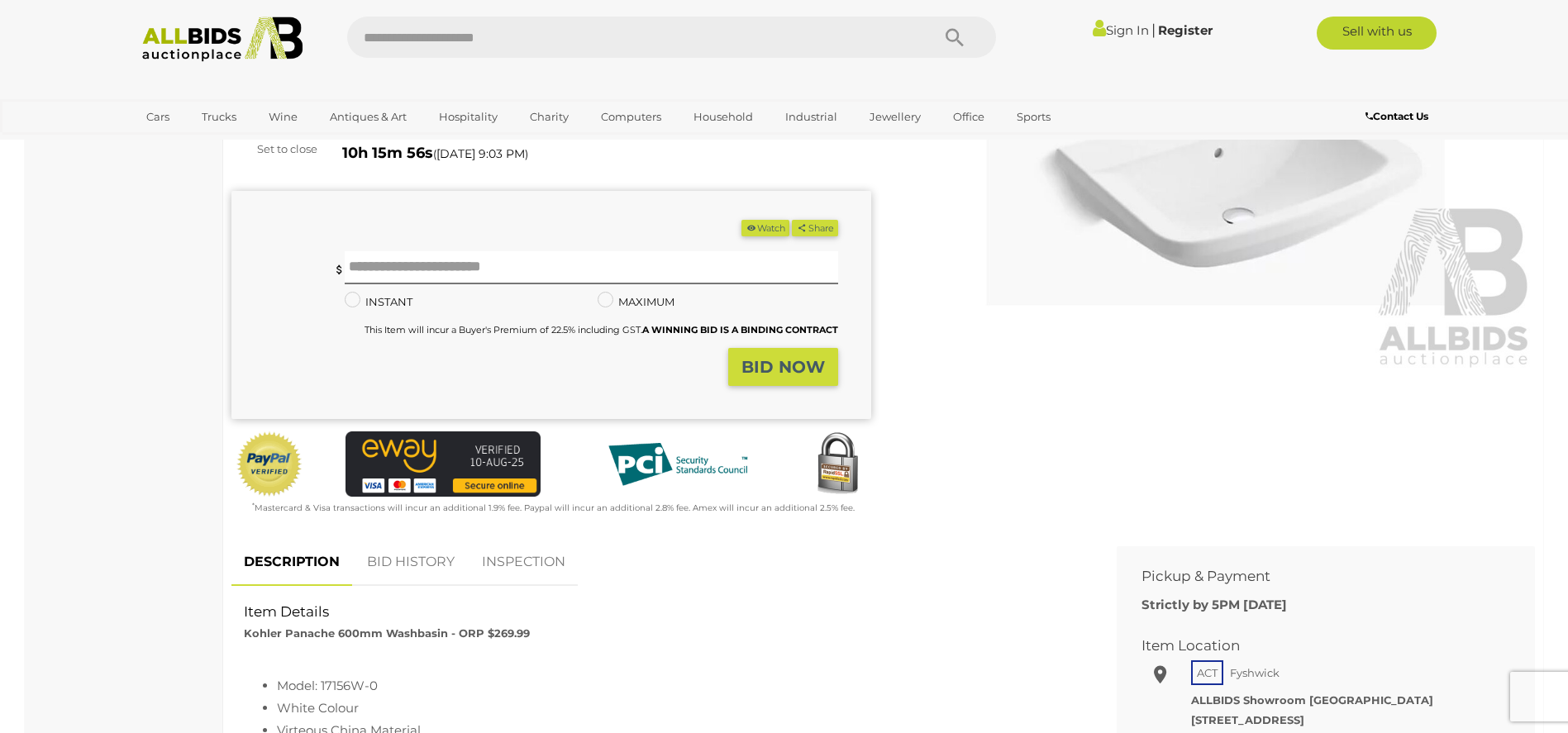
scroll to position [165, 0]
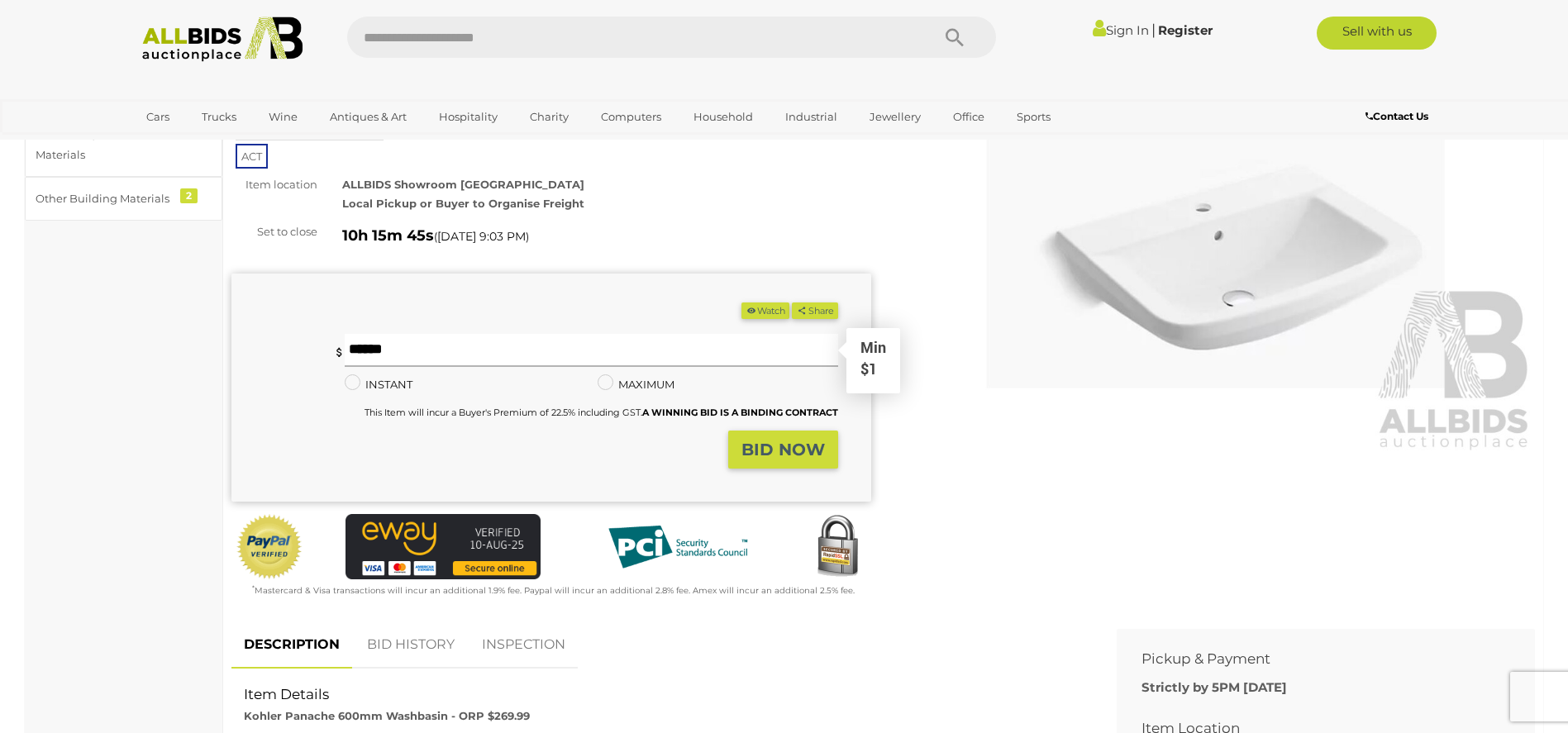
click at [467, 345] on input "text" at bounding box center [590, 351] width 492 height 33
click at [1125, 27] on link "Sign In" at bounding box center [1120, 30] width 56 height 16
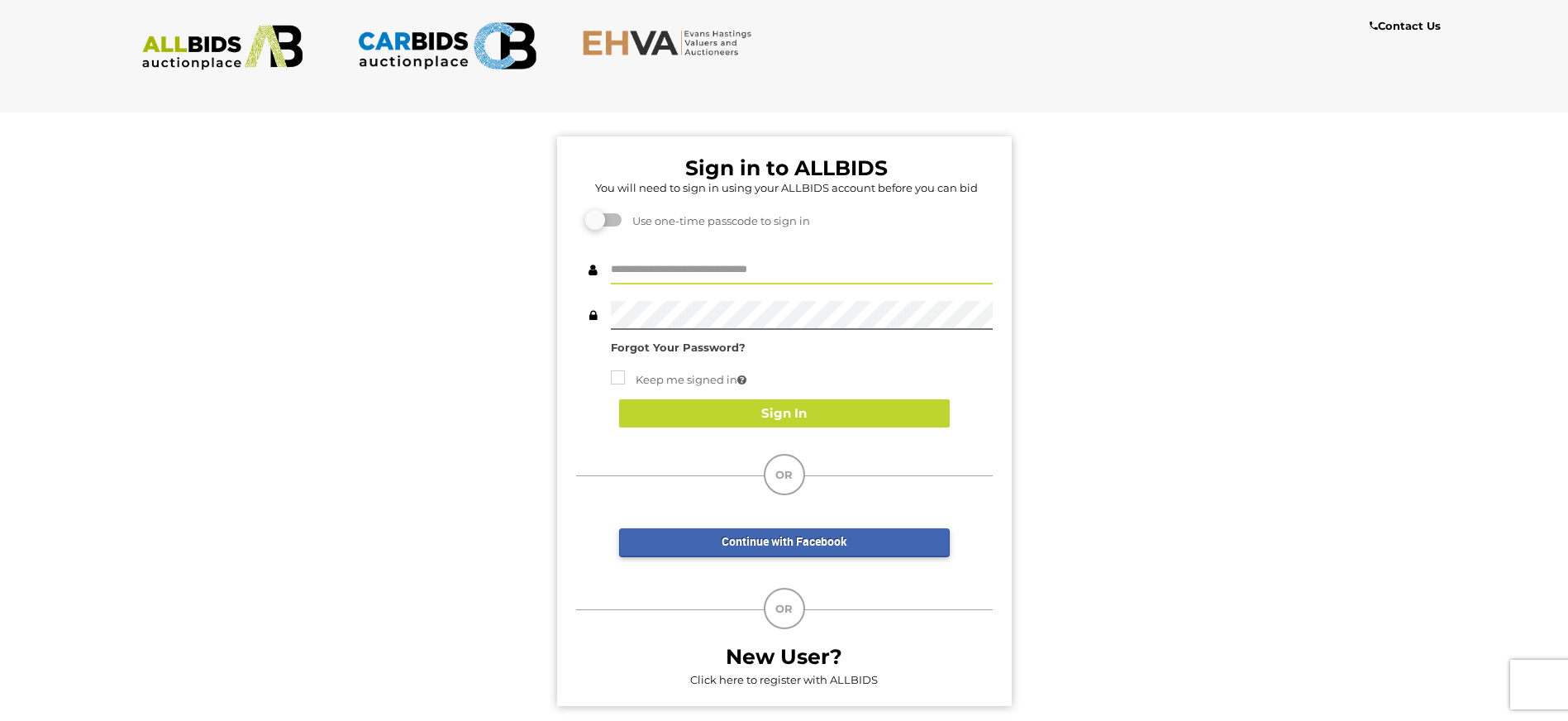
click at [743, 261] on input "text" at bounding box center [802, 269] width 382 height 28
type input "**********"
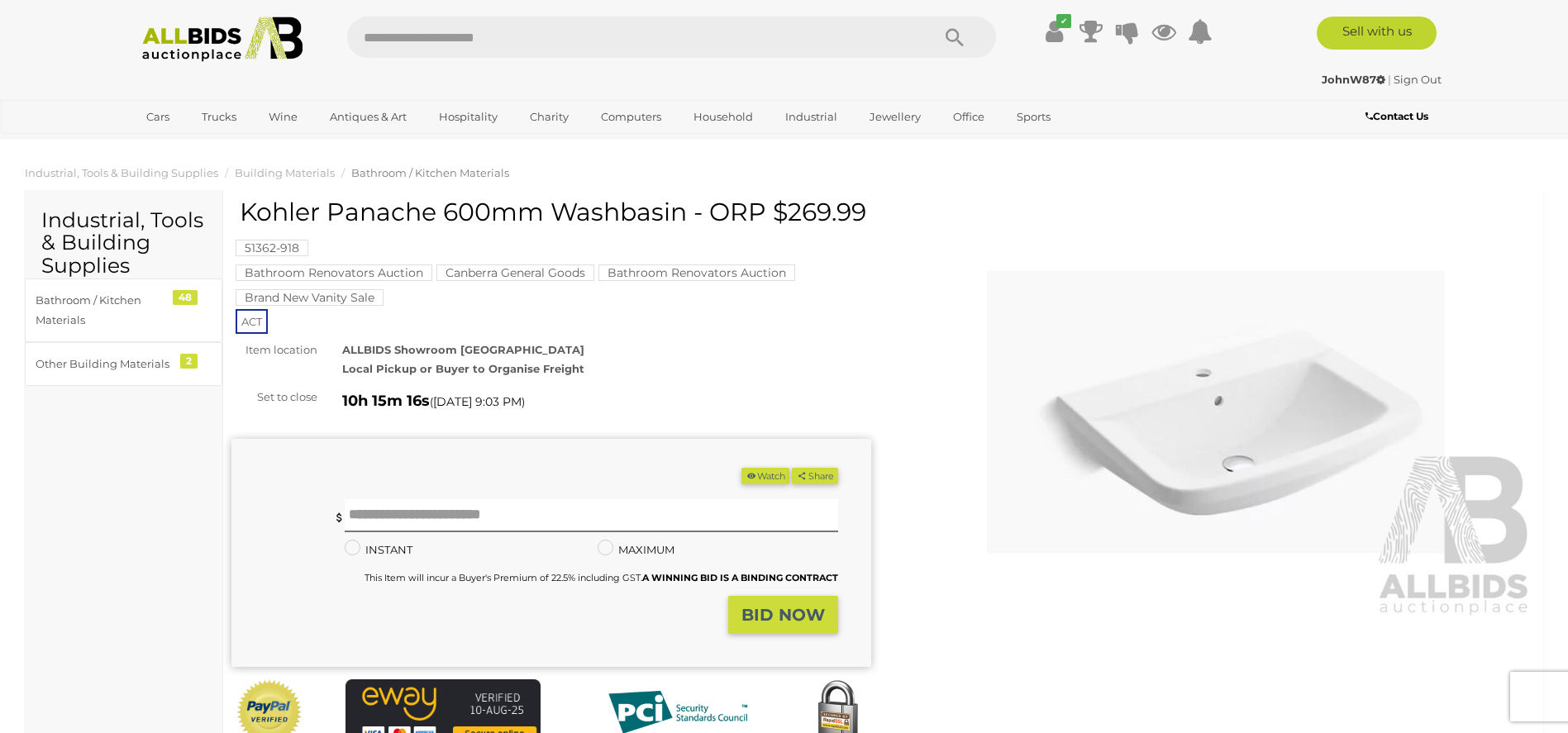
drag, startPoint x: 245, startPoint y: 205, endPoint x: 694, endPoint y: 205, distance: 449.0
click at [694, 205] on h1 "Kohler Panache 600mm Washbasin - ORP $269.99" at bounding box center [553, 212] width 627 height 28
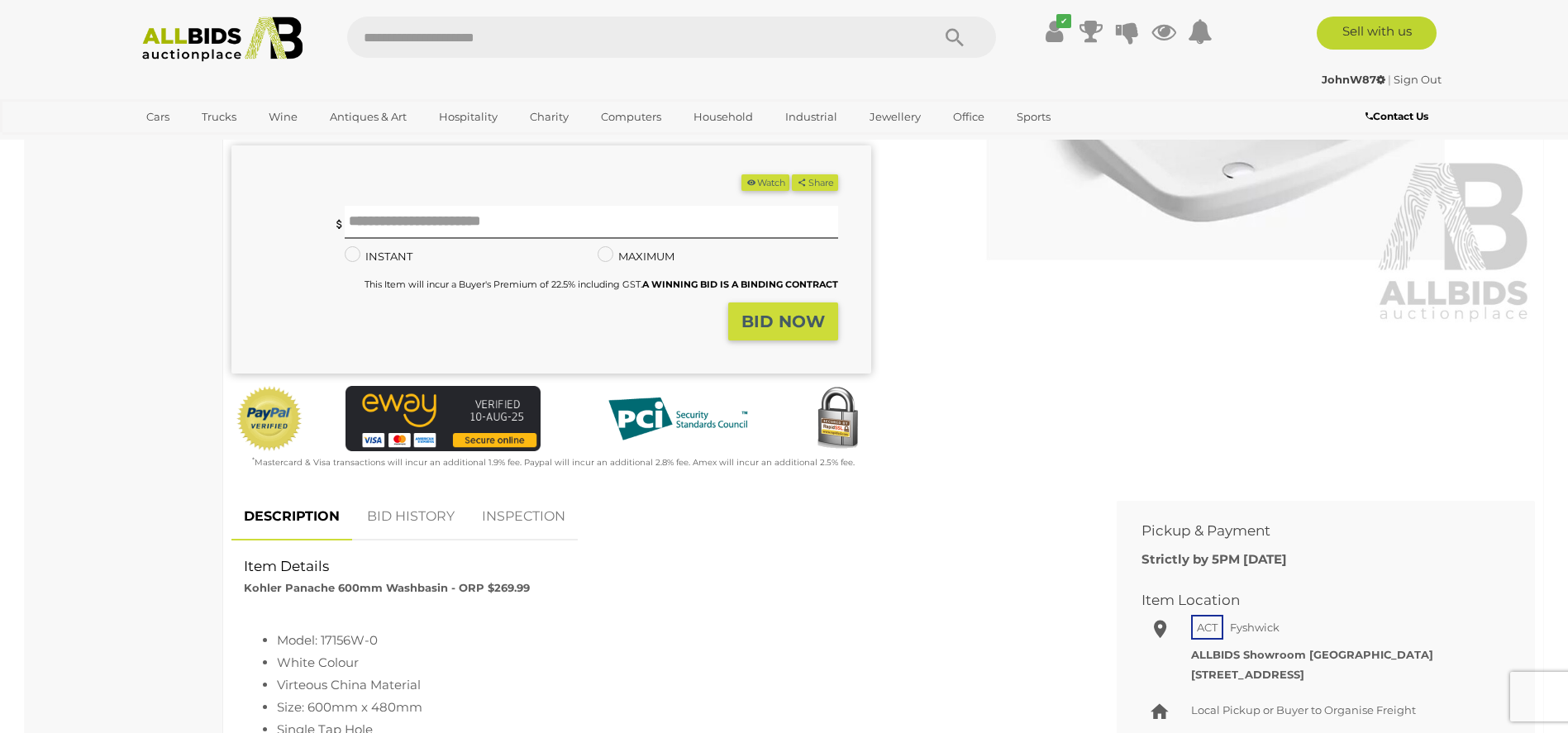
scroll to position [579, 0]
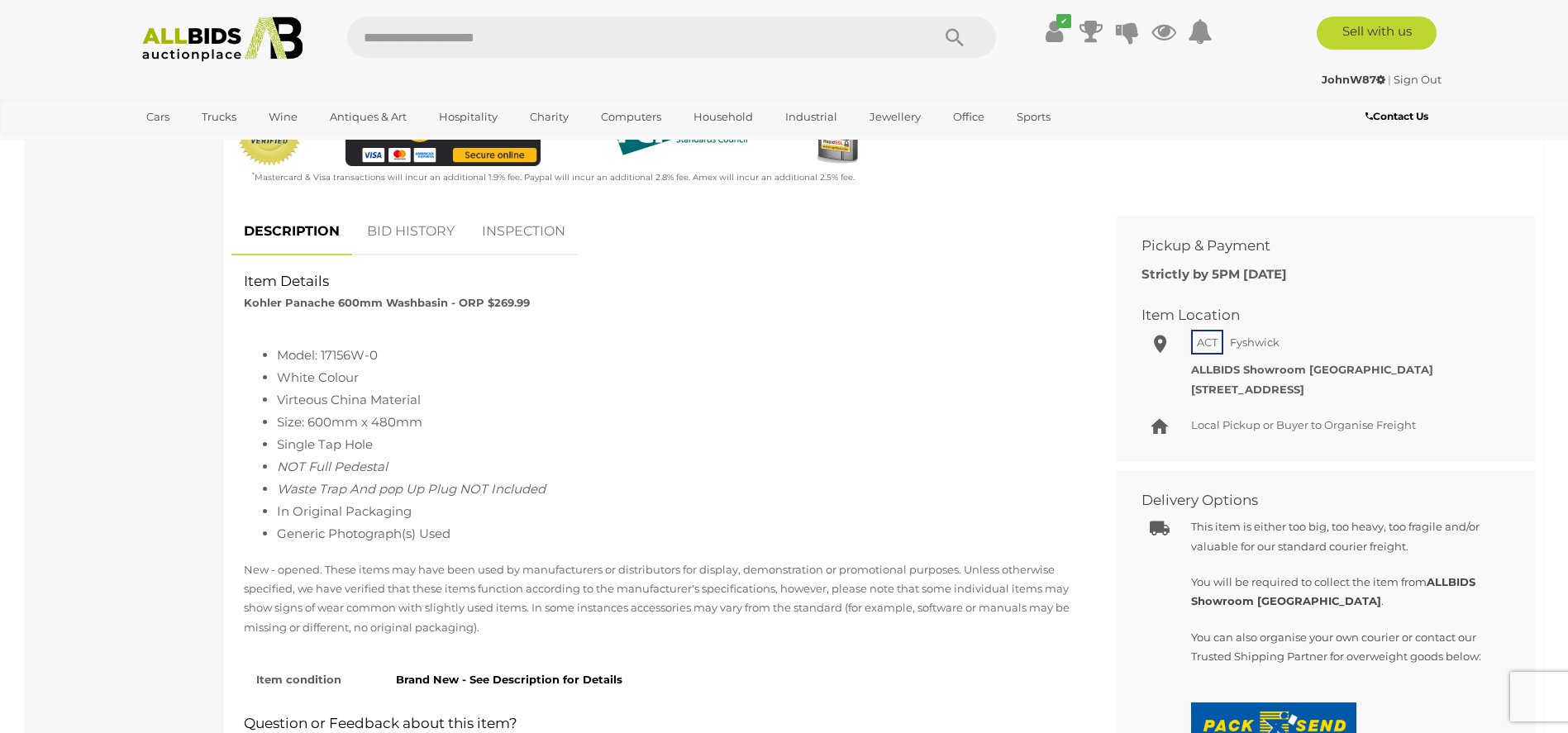
click at [379, 355] on li "Model: 17156W-0" at bounding box center [678, 355] width 803 height 23
drag, startPoint x: 386, startPoint y: 346, endPoint x: 278, endPoint y: 347, distance: 108.0
click at [278, 347] on li "Model: 17156W-0" at bounding box center [678, 355] width 803 height 23
copy li "Model: 17156W-0"
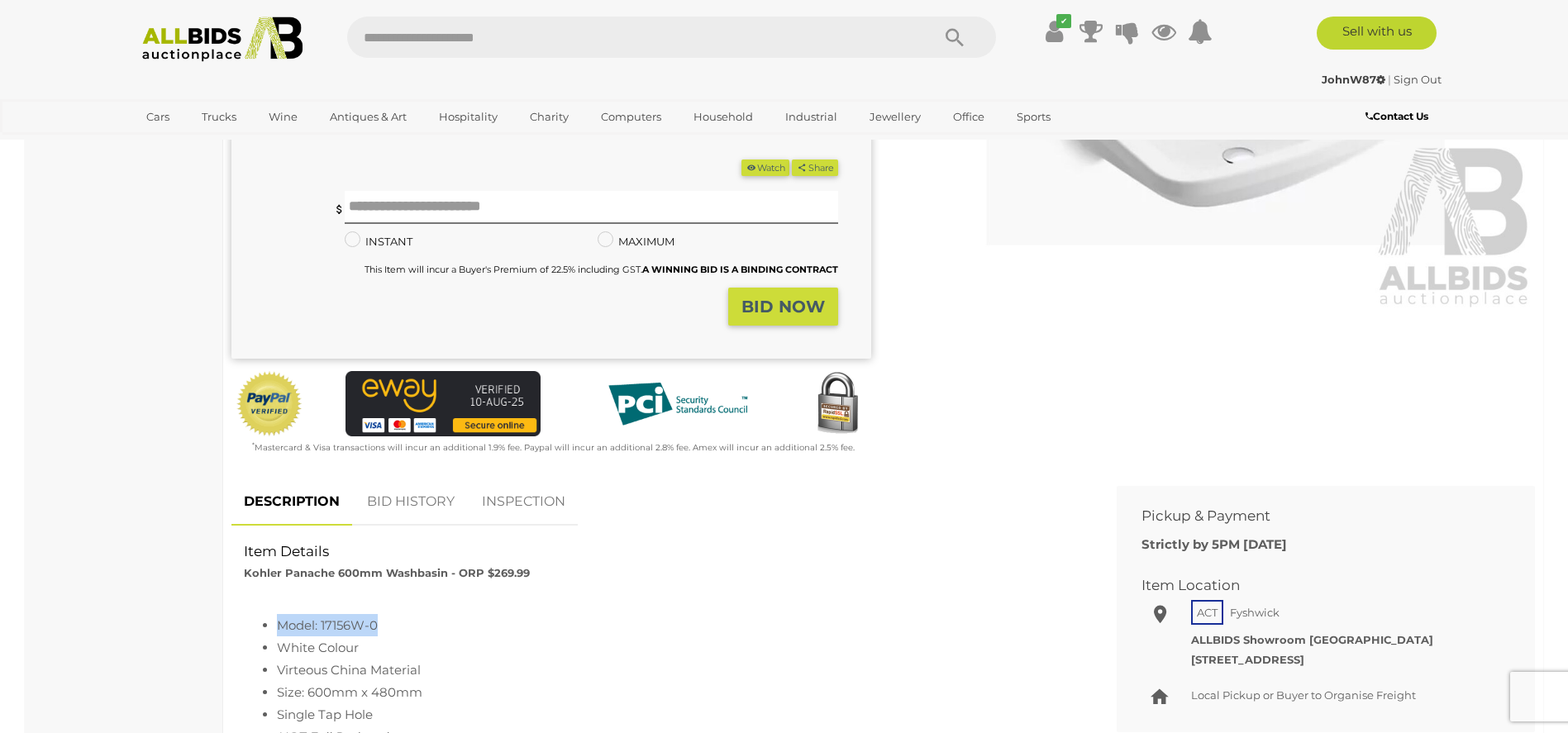
scroll to position [0, 0]
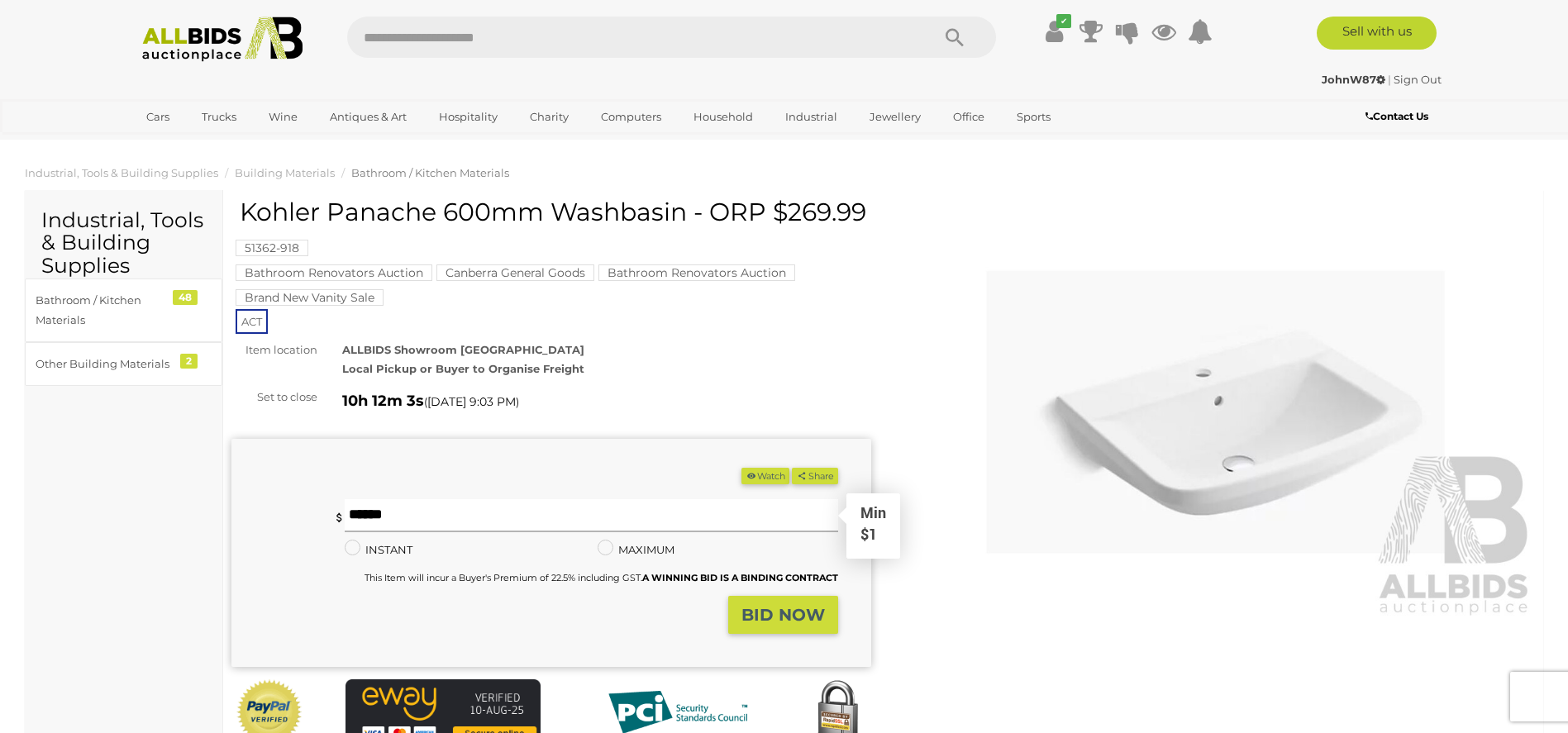
click at [421, 508] on input "text" at bounding box center [590, 516] width 492 height 33
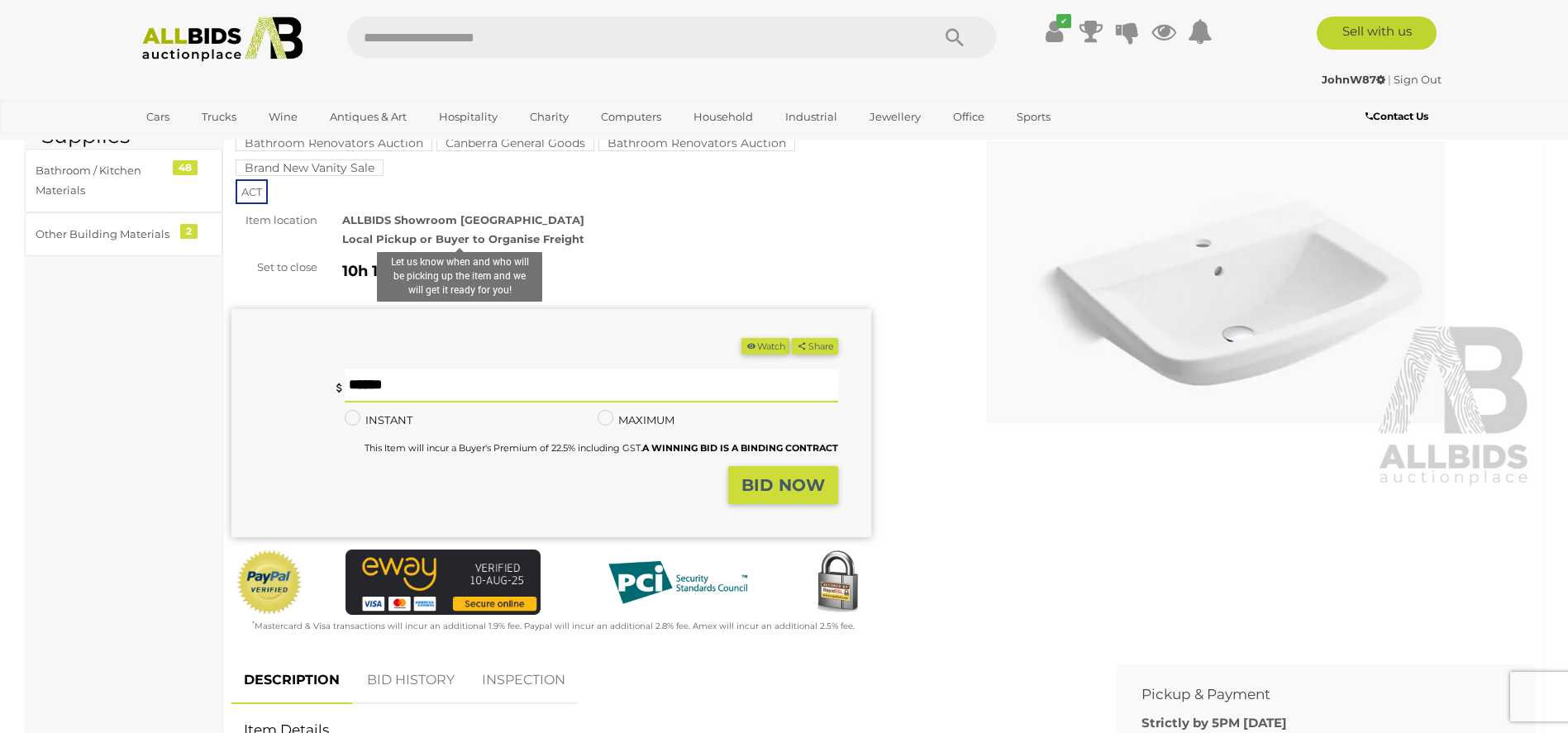
scroll to position [579, 0]
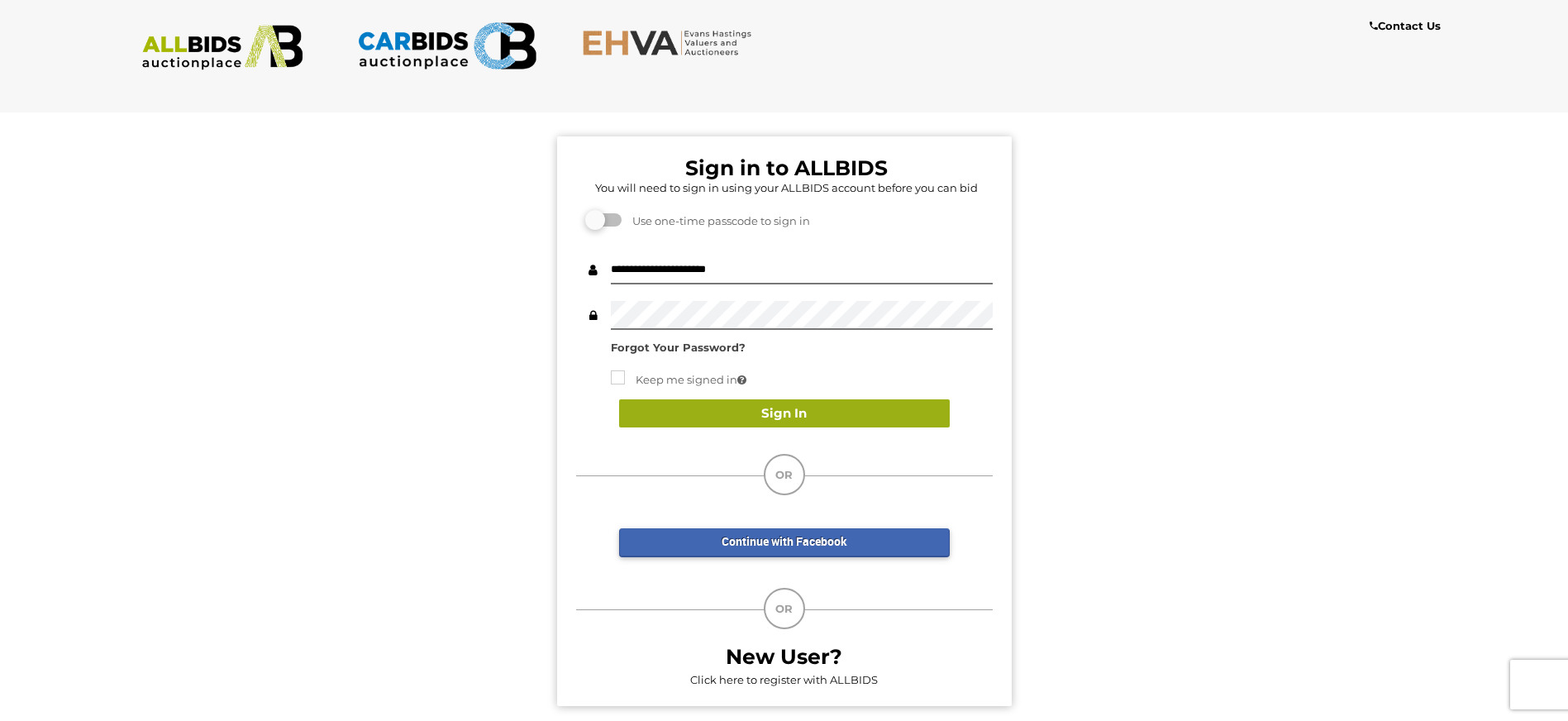
drag, startPoint x: 852, startPoint y: 420, endPoint x: 825, endPoint y: 404, distance: 31.4
click at [852, 420] on button "Sign In" at bounding box center [784, 413] width 330 height 28
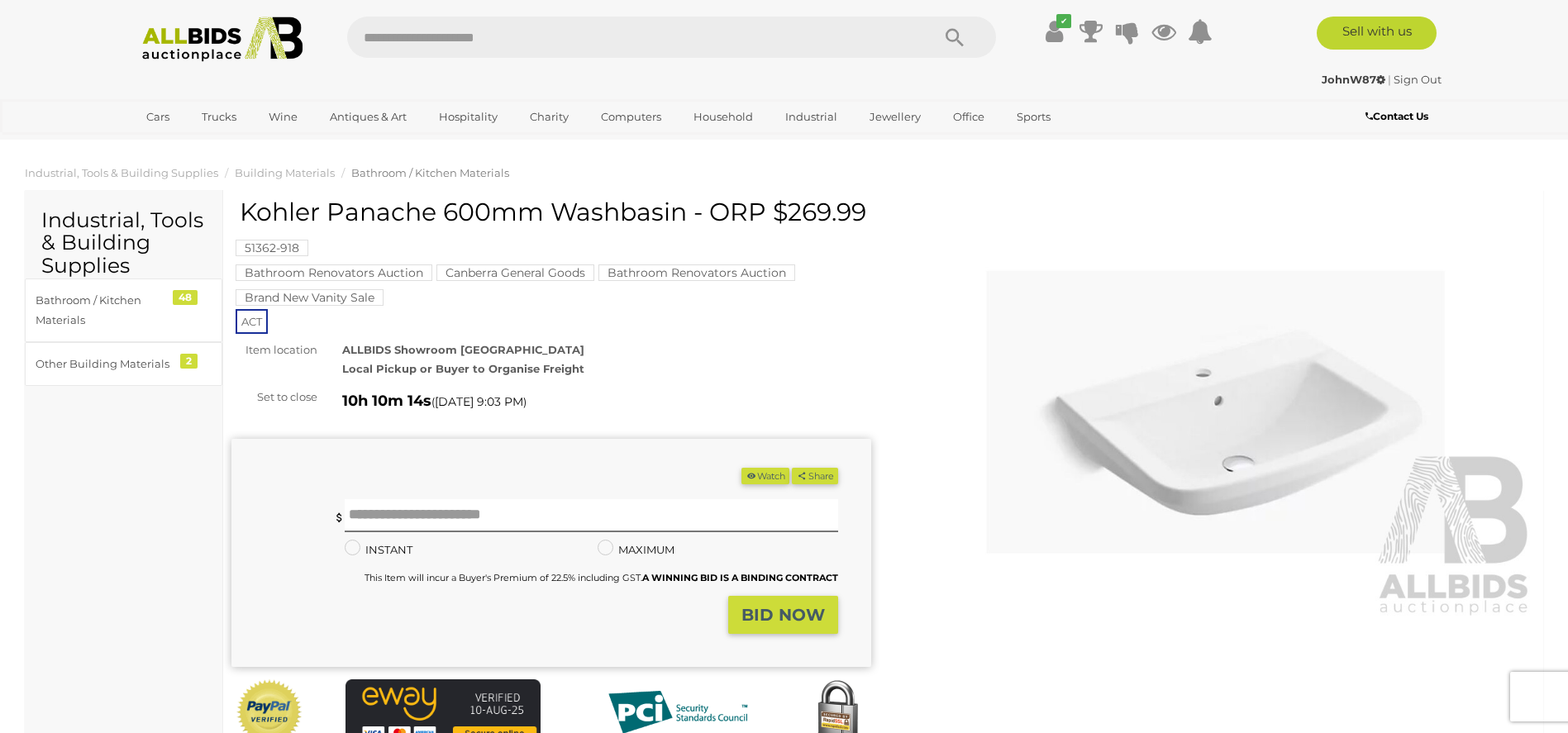
click at [506, 30] on input "text" at bounding box center [630, 37] width 567 height 41
type input "****"
drag, startPoint x: 506, startPoint y: 30, endPoint x: 267, endPoint y: 19, distance: 239.3
click at [267, 19] on div "**** ✔" at bounding box center [784, 39] width 1347 height 45
click at [720, 44] on input "text" at bounding box center [630, 37] width 567 height 41
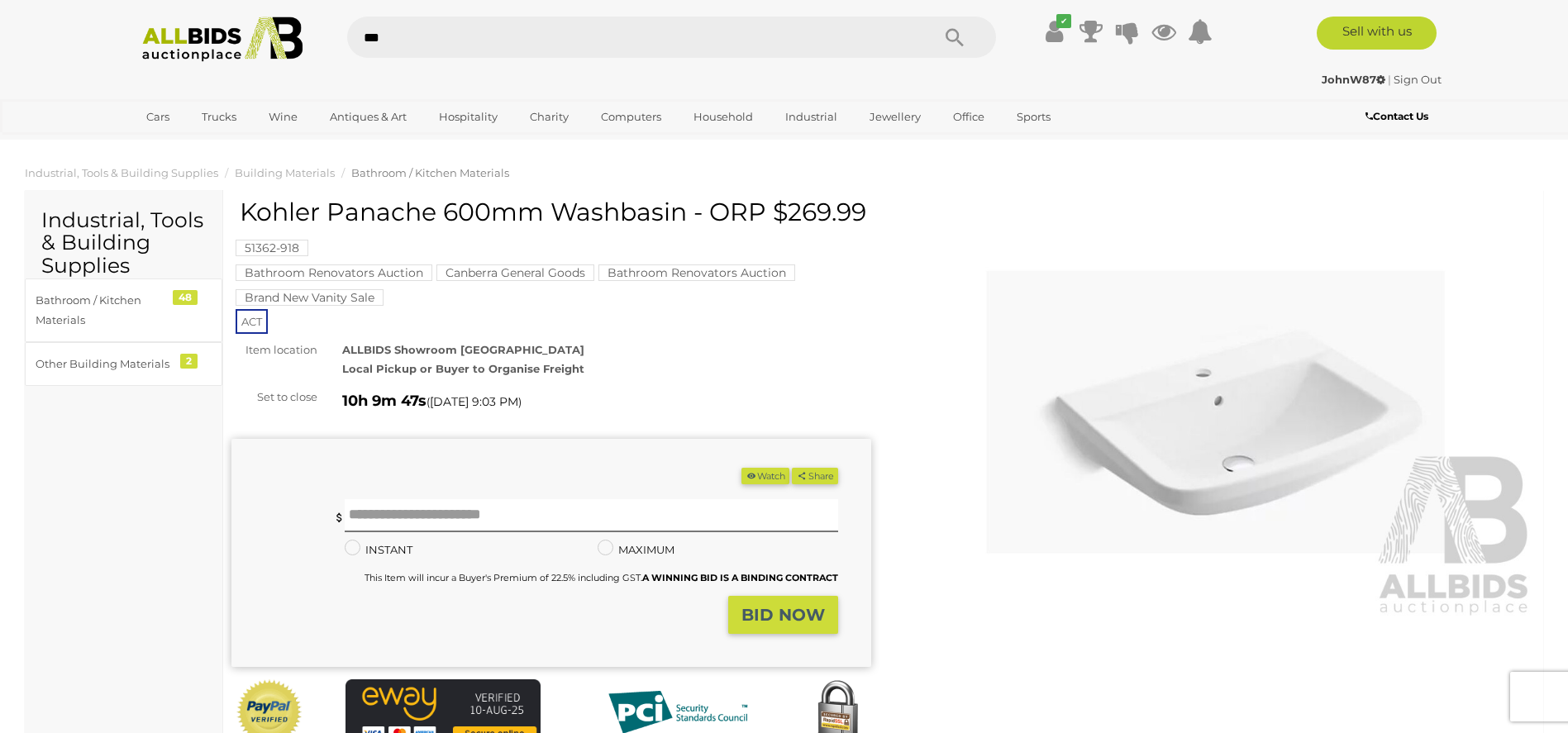
type input "****"
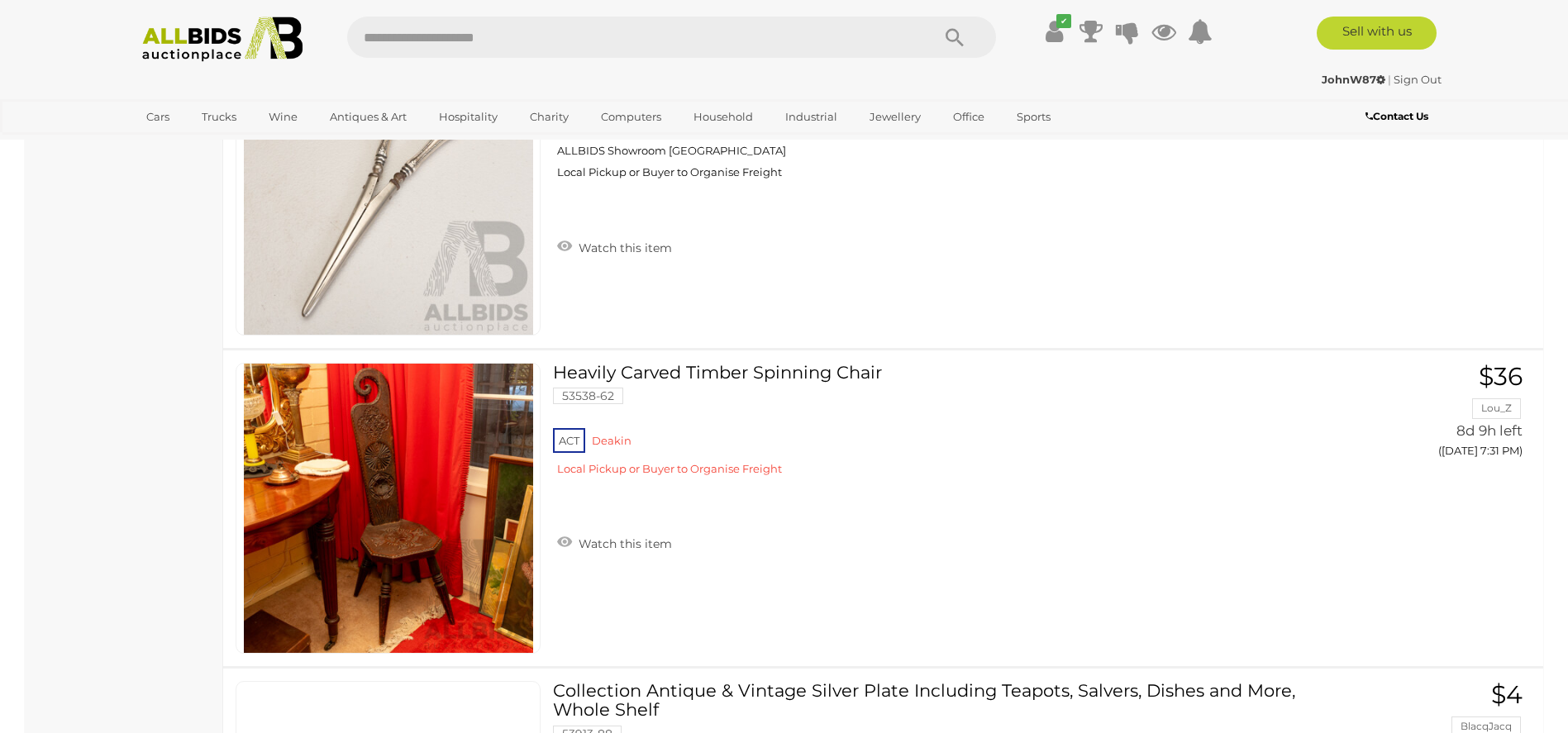
scroll to position [13553, 0]
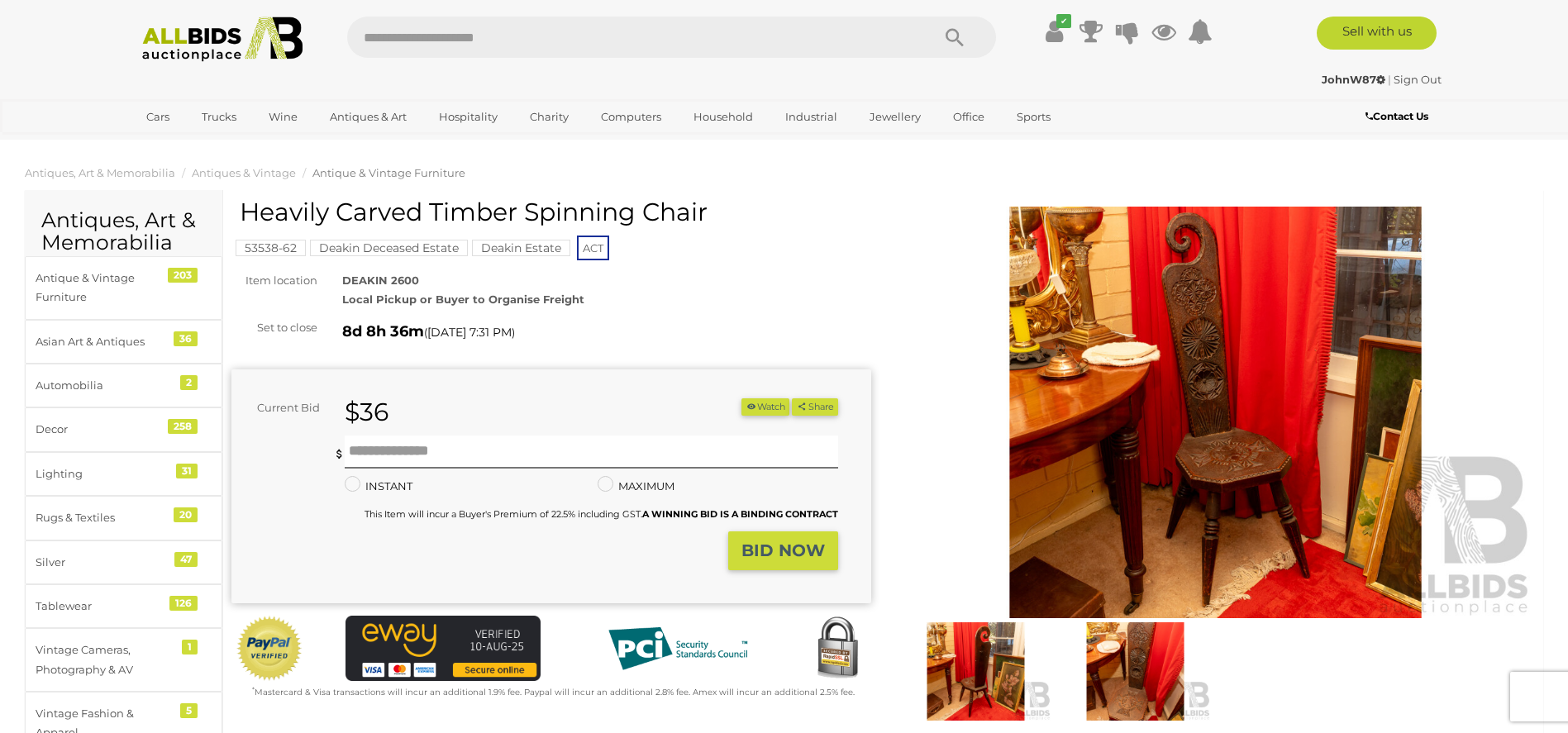
click at [388, 248] on mark "Deakin Deceased Estate" at bounding box center [388, 248] width 158 height 17
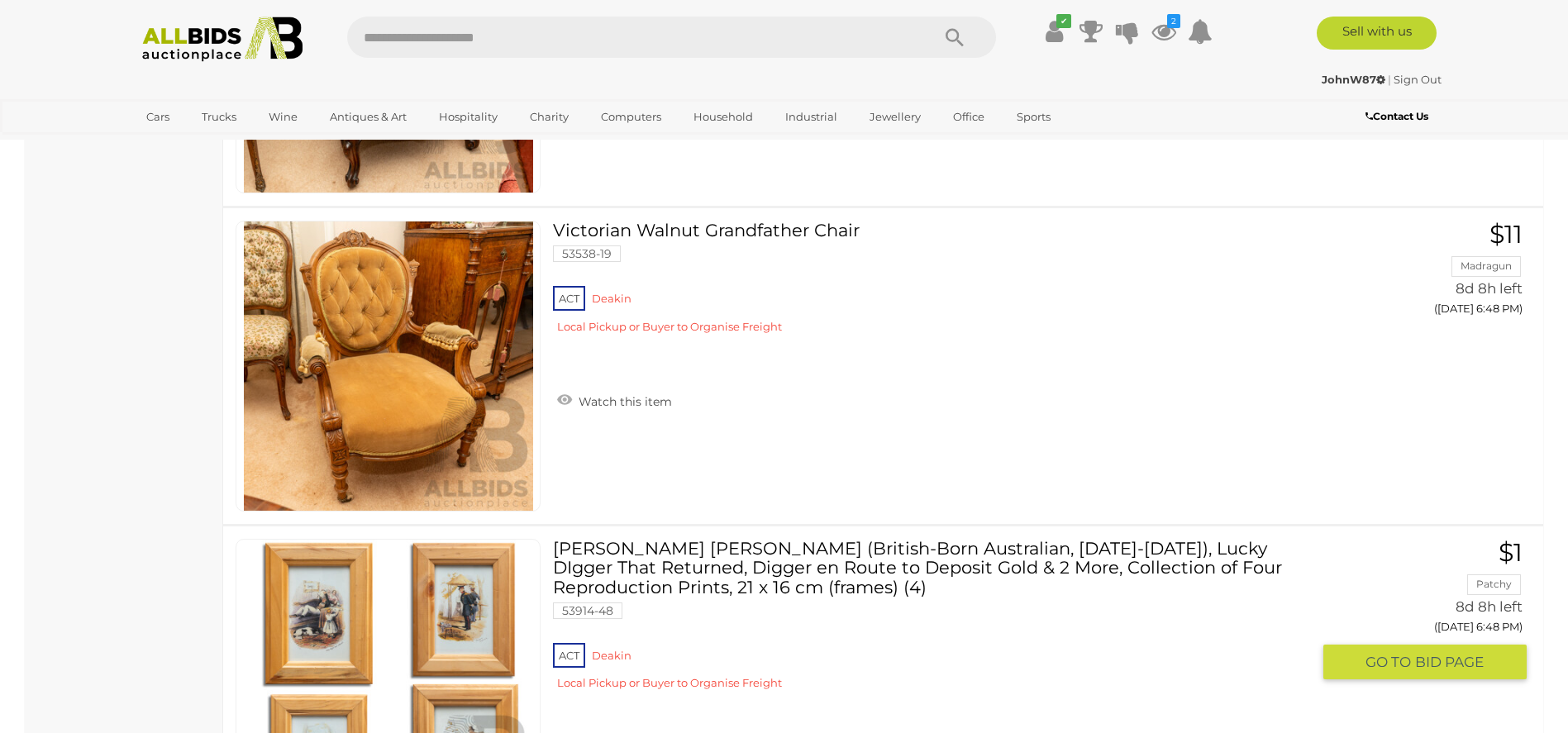
scroll to position [9423, 0]
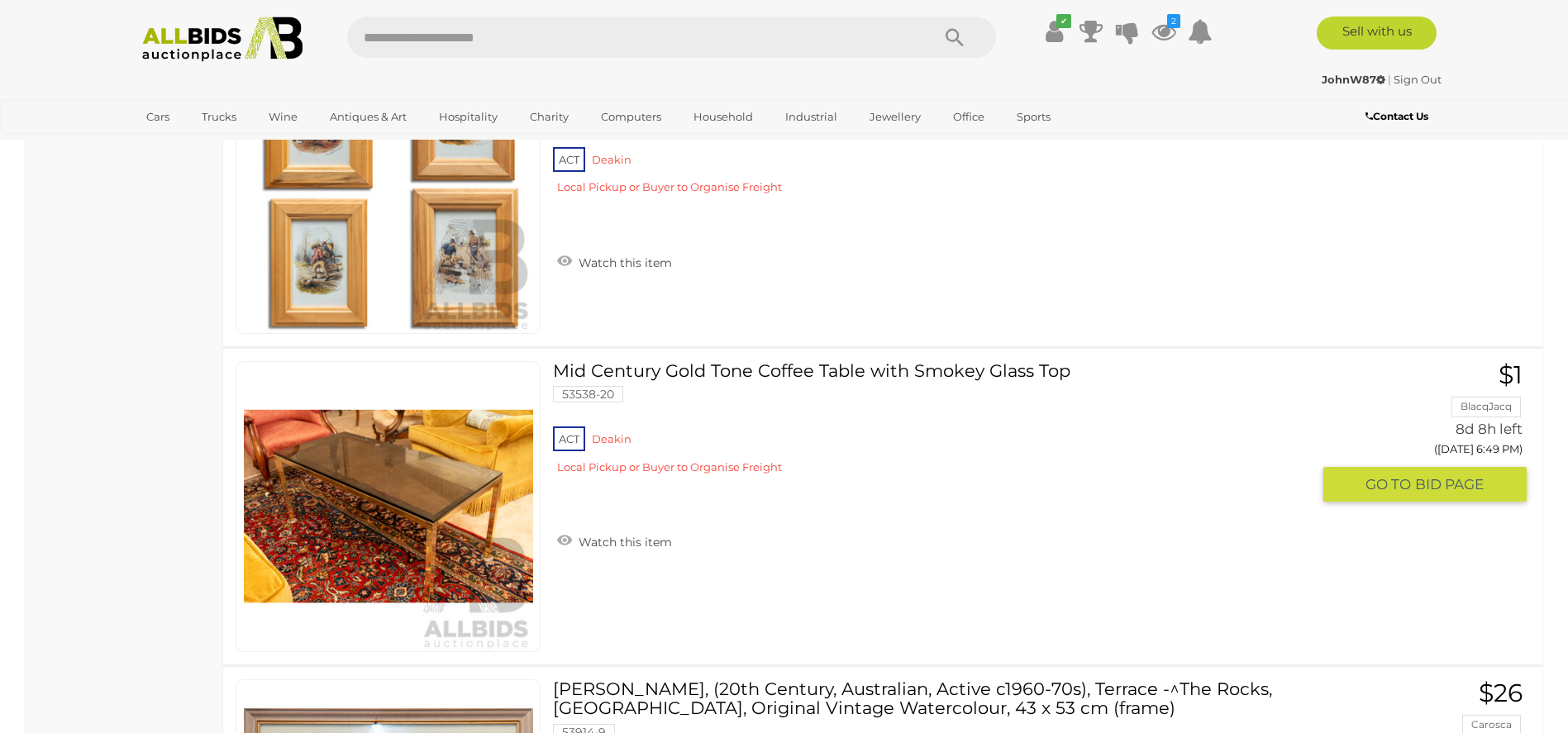
drag, startPoint x: 830, startPoint y: 357, endPoint x: 772, endPoint y: 369, distance: 59.2
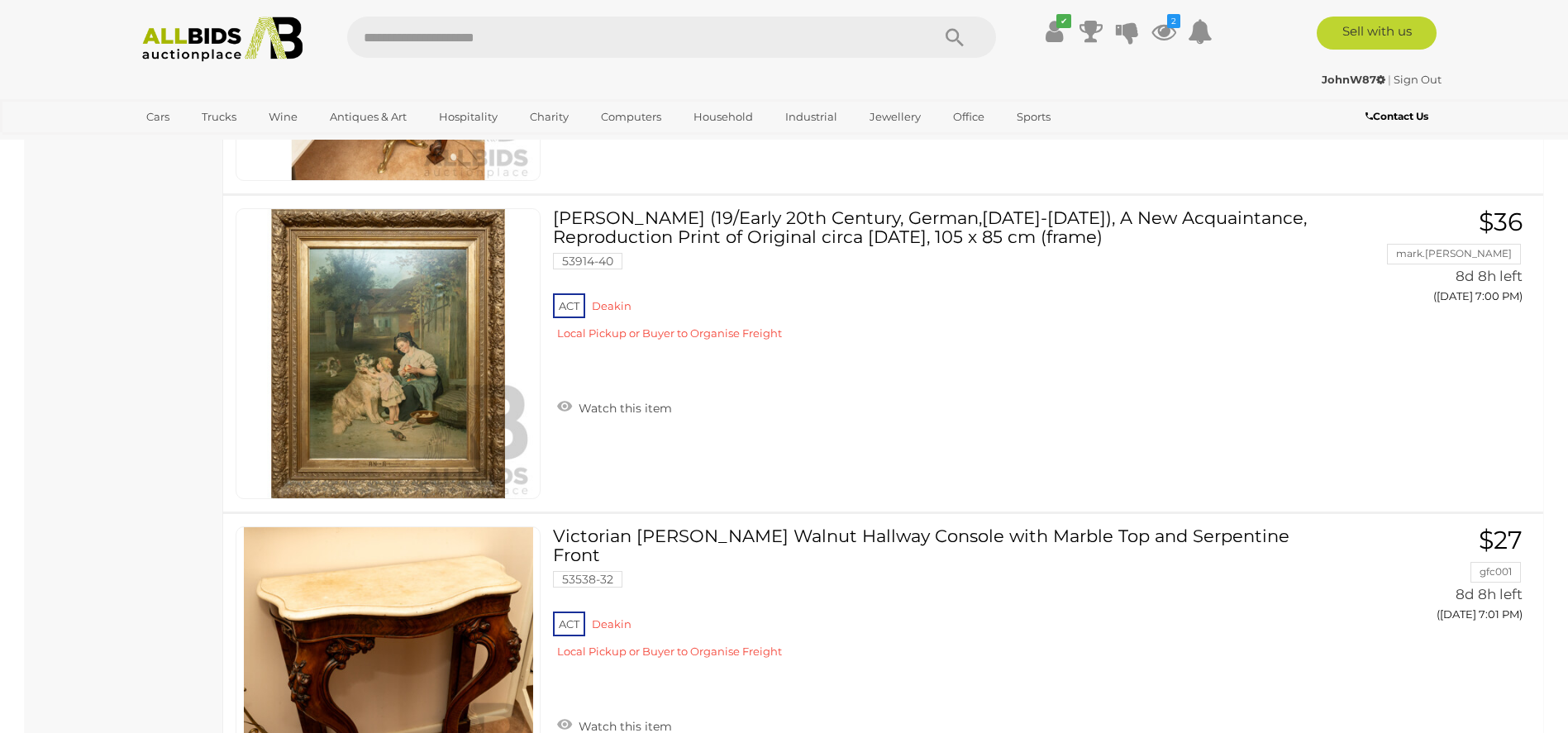
scroll to position [15622, 0]
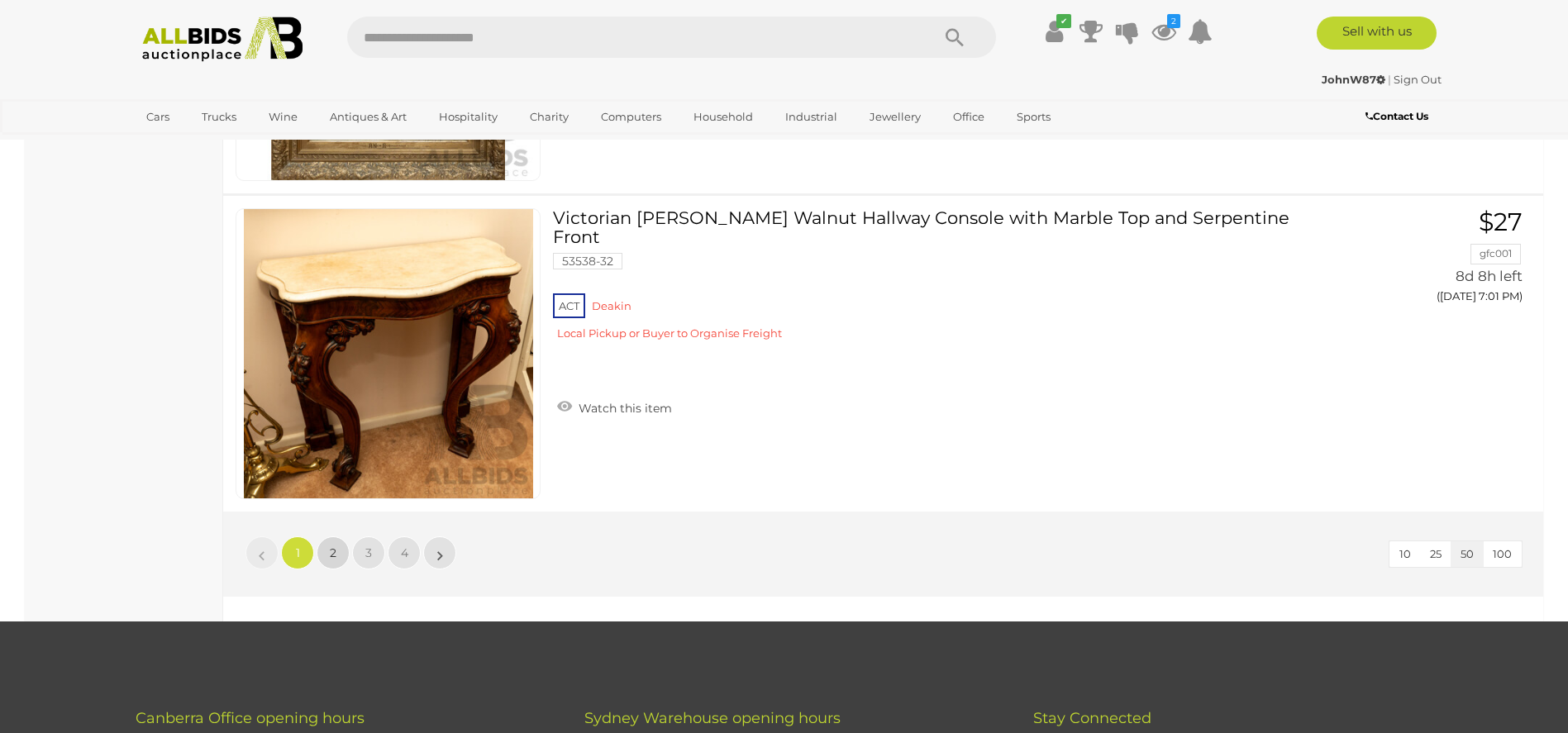
click at [346, 550] on link "2" at bounding box center [333, 553] width 33 height 33
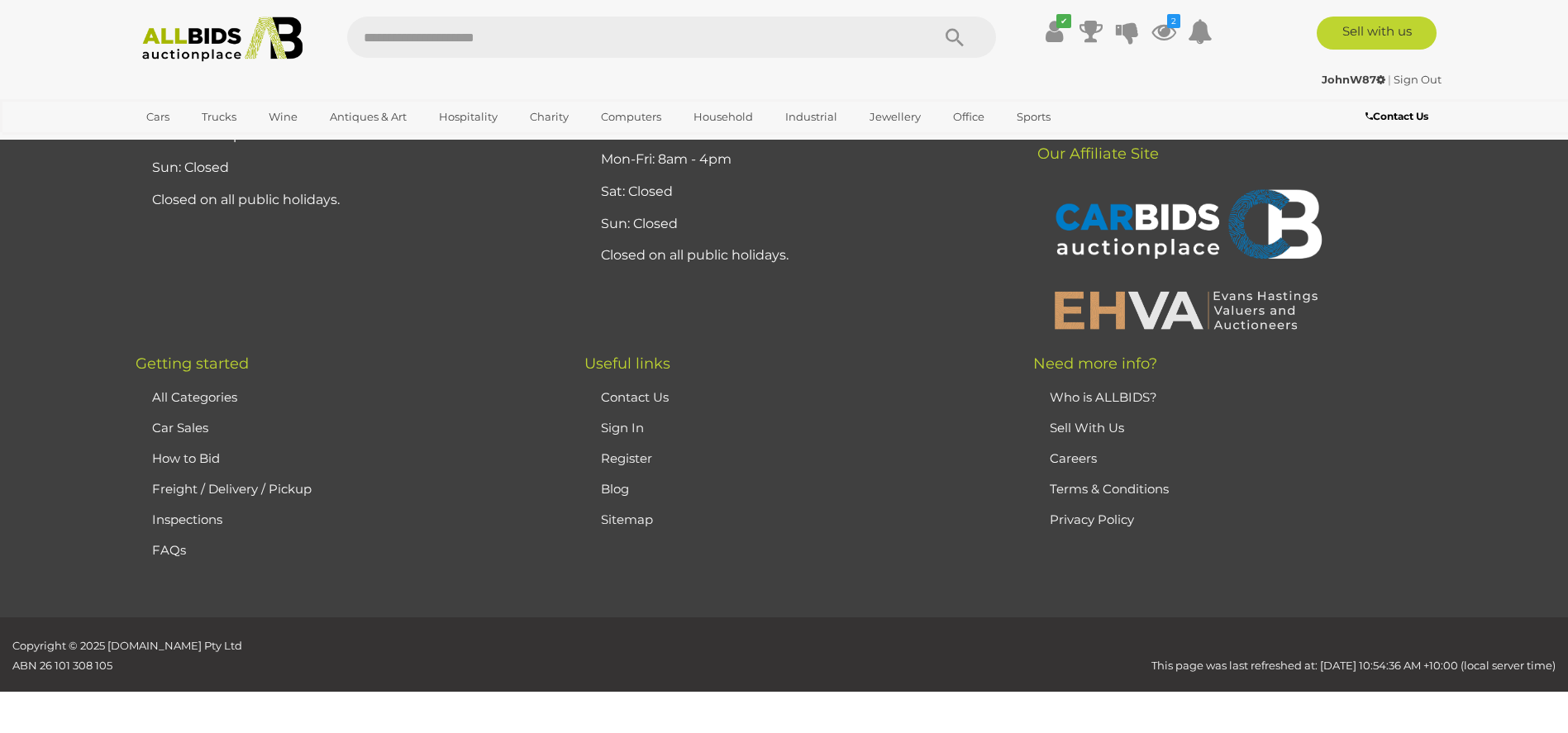
scroll to position [57, 0]
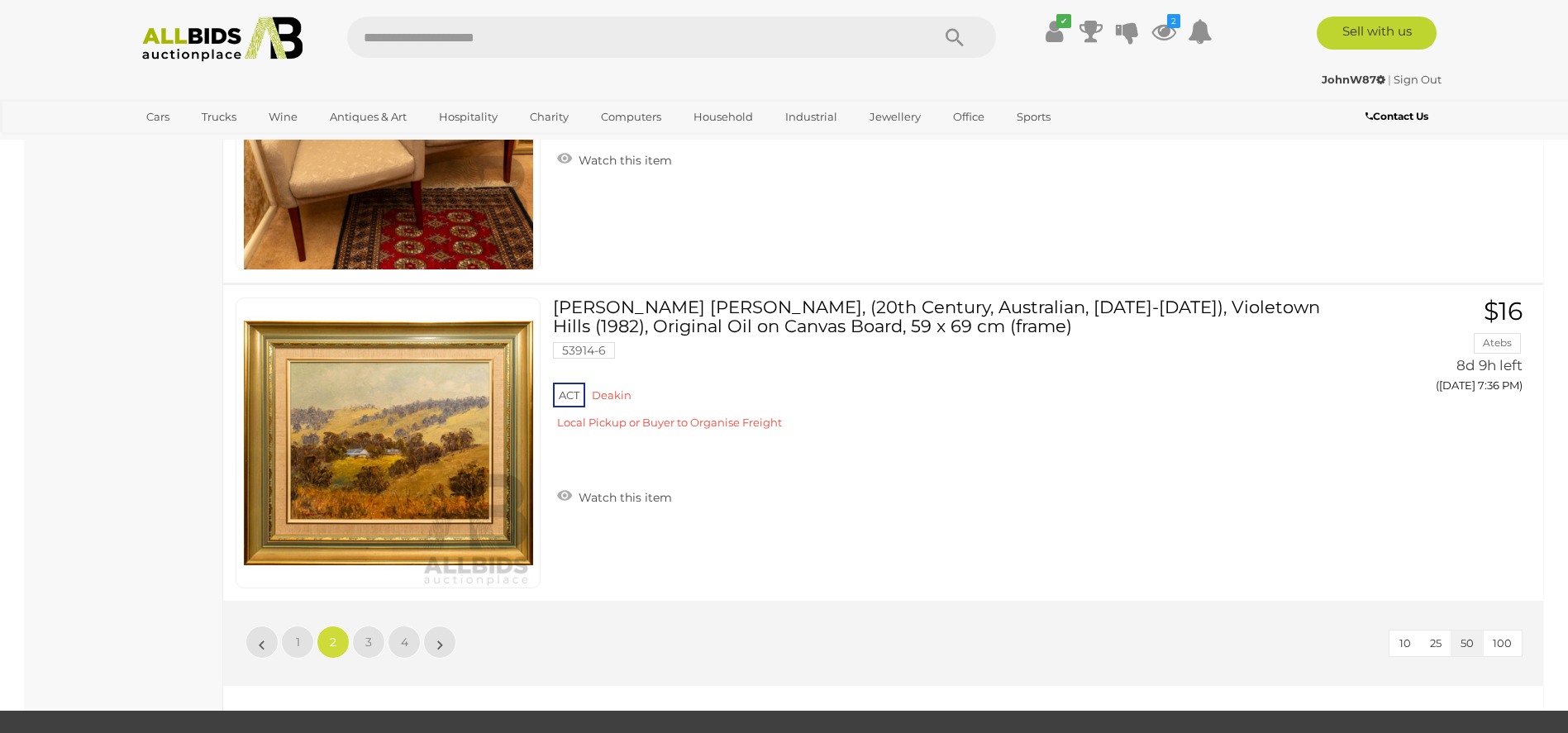
scroll to position [15787, 0]
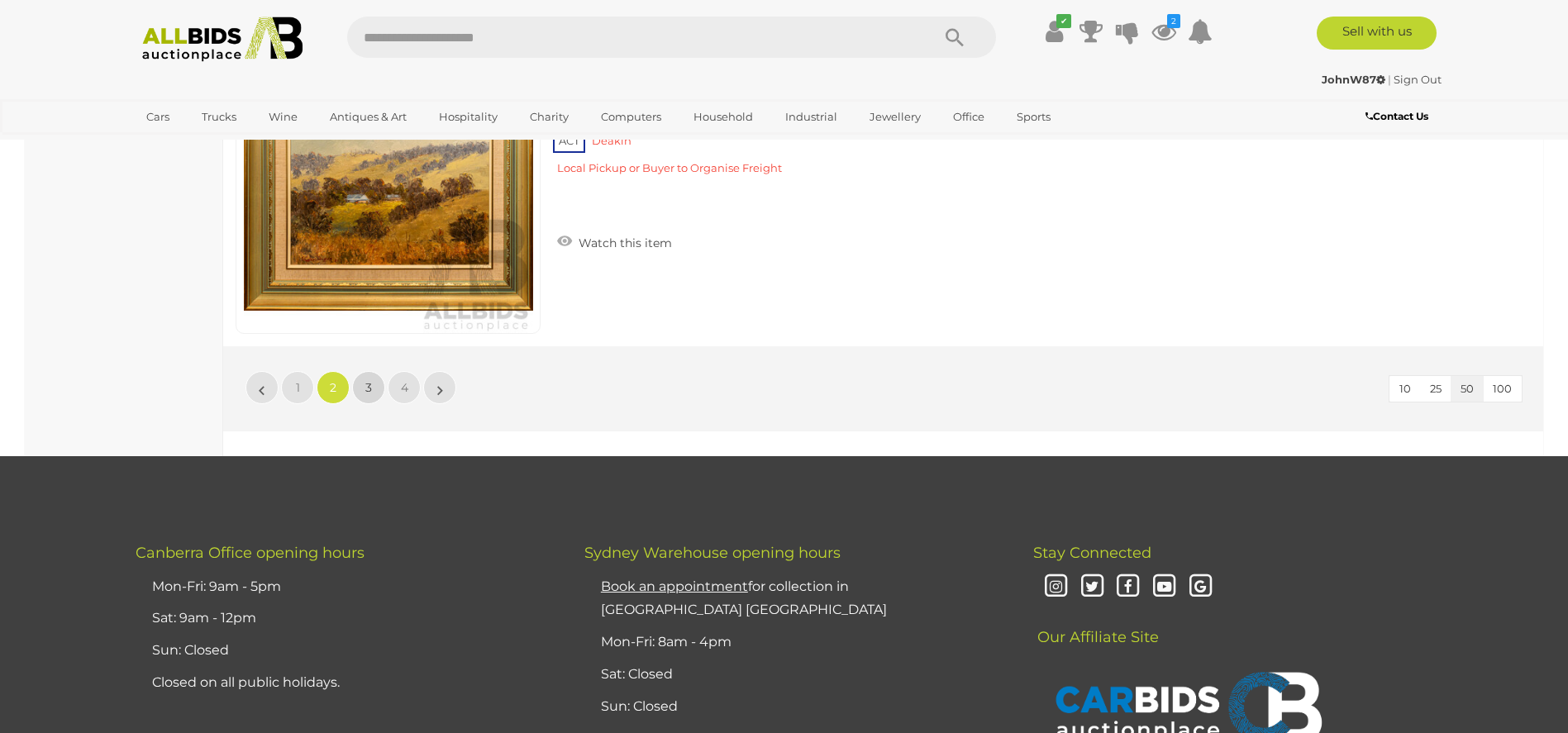
click at [357, 384] on link "3" at bounding box center [368, 388] width 33 height 33
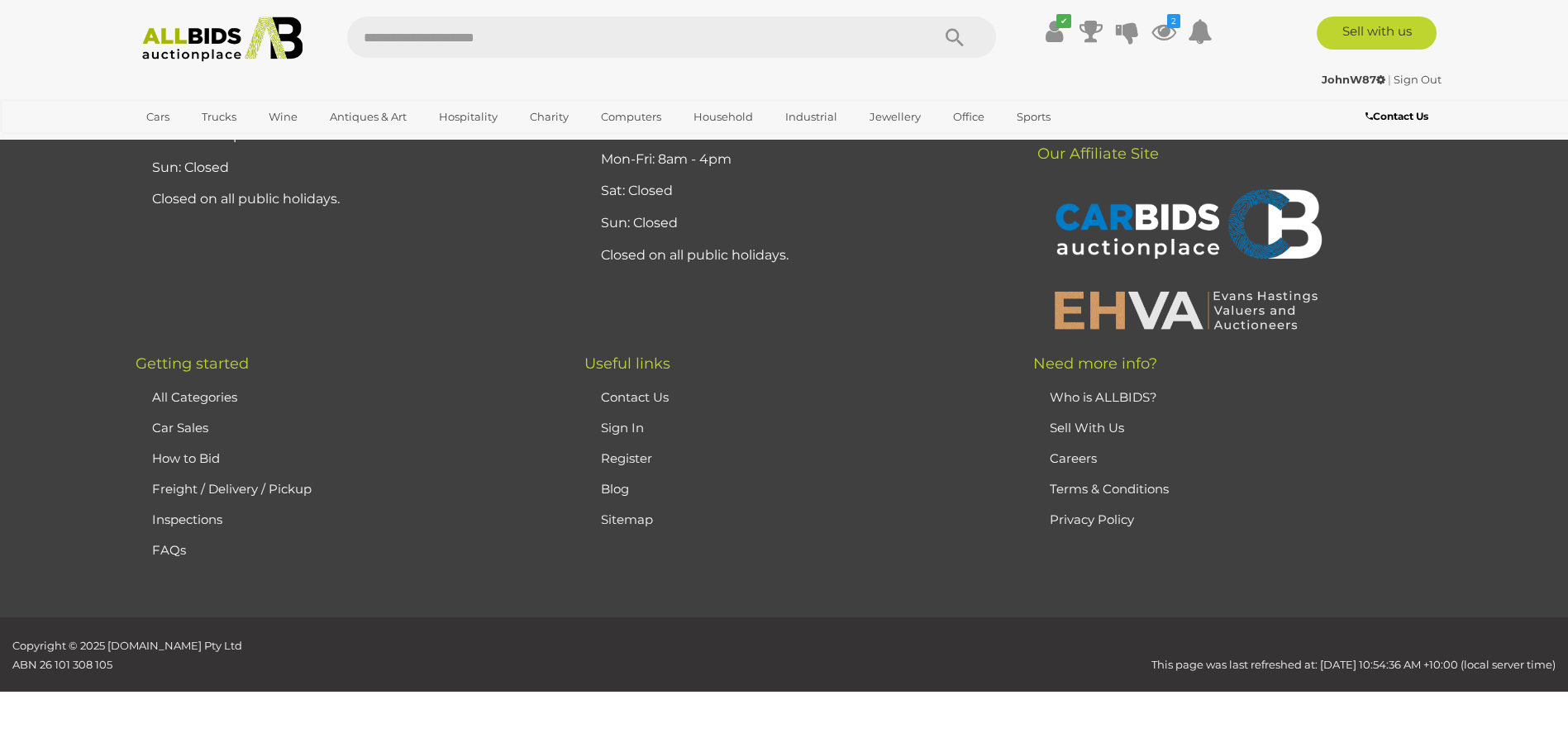
scroll to position [57, 0]
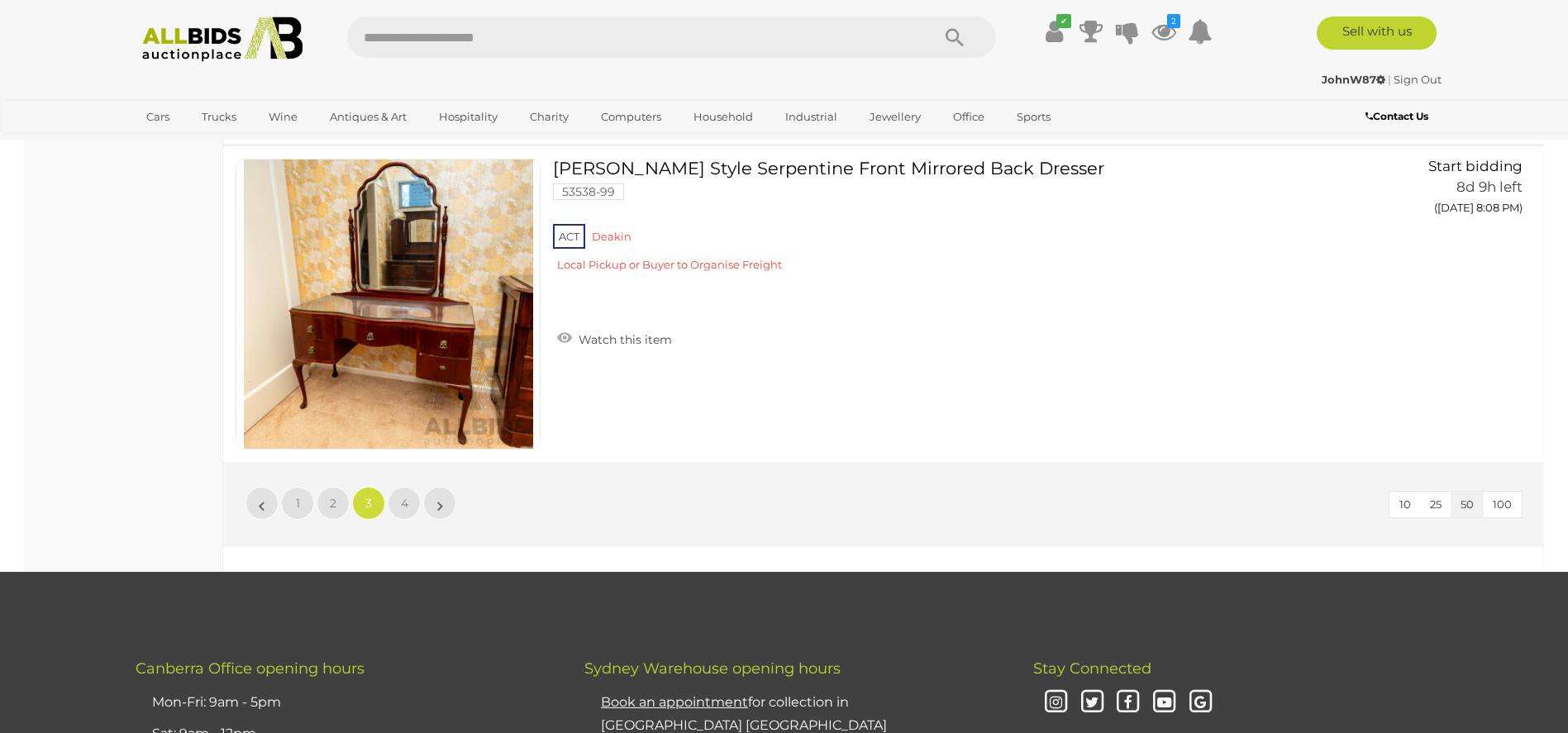
scroll to position [15539, 0]
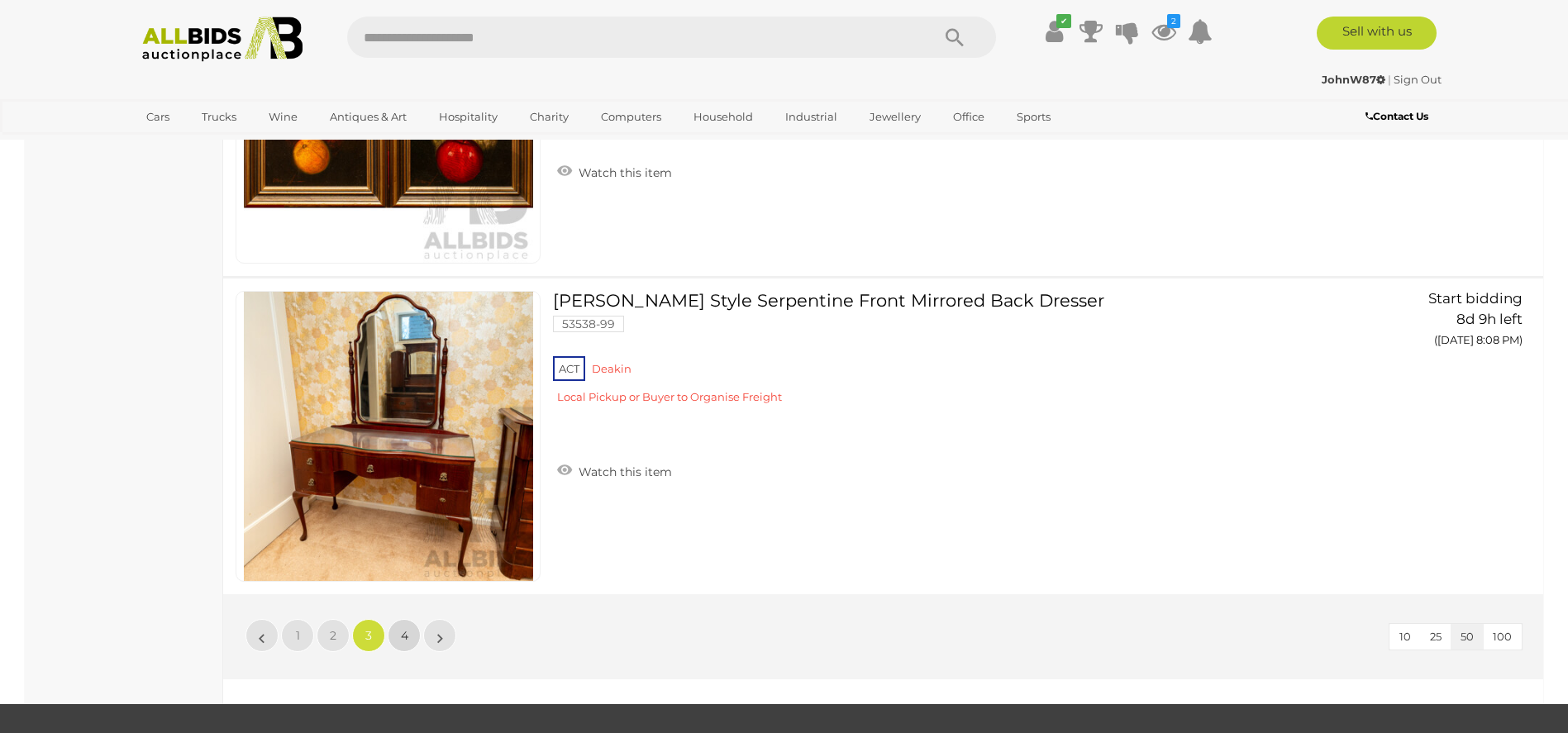
click at [389, 635] on link "4" at bounding box center [405, 636] width 33 height 33
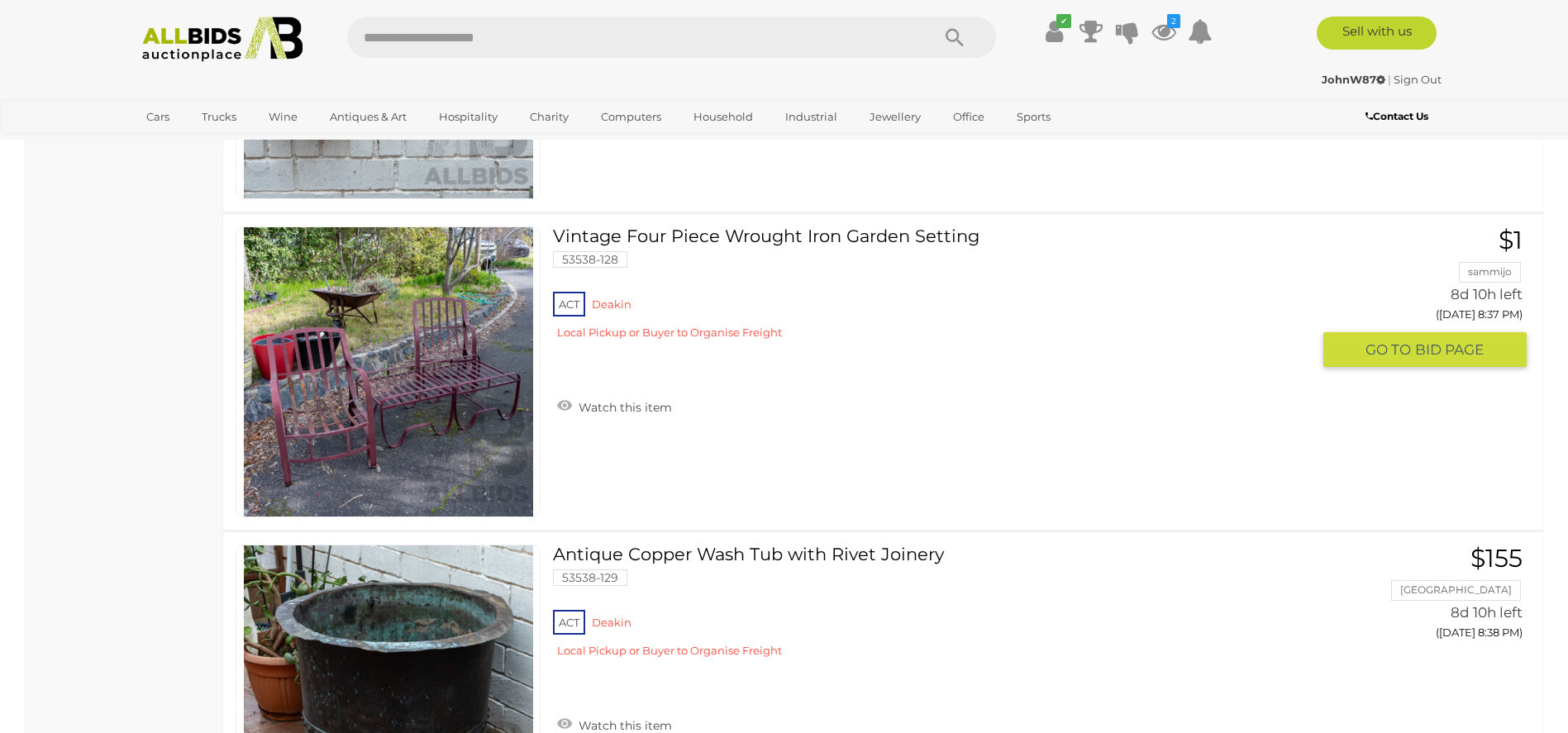
scroll to position [9480, 0]
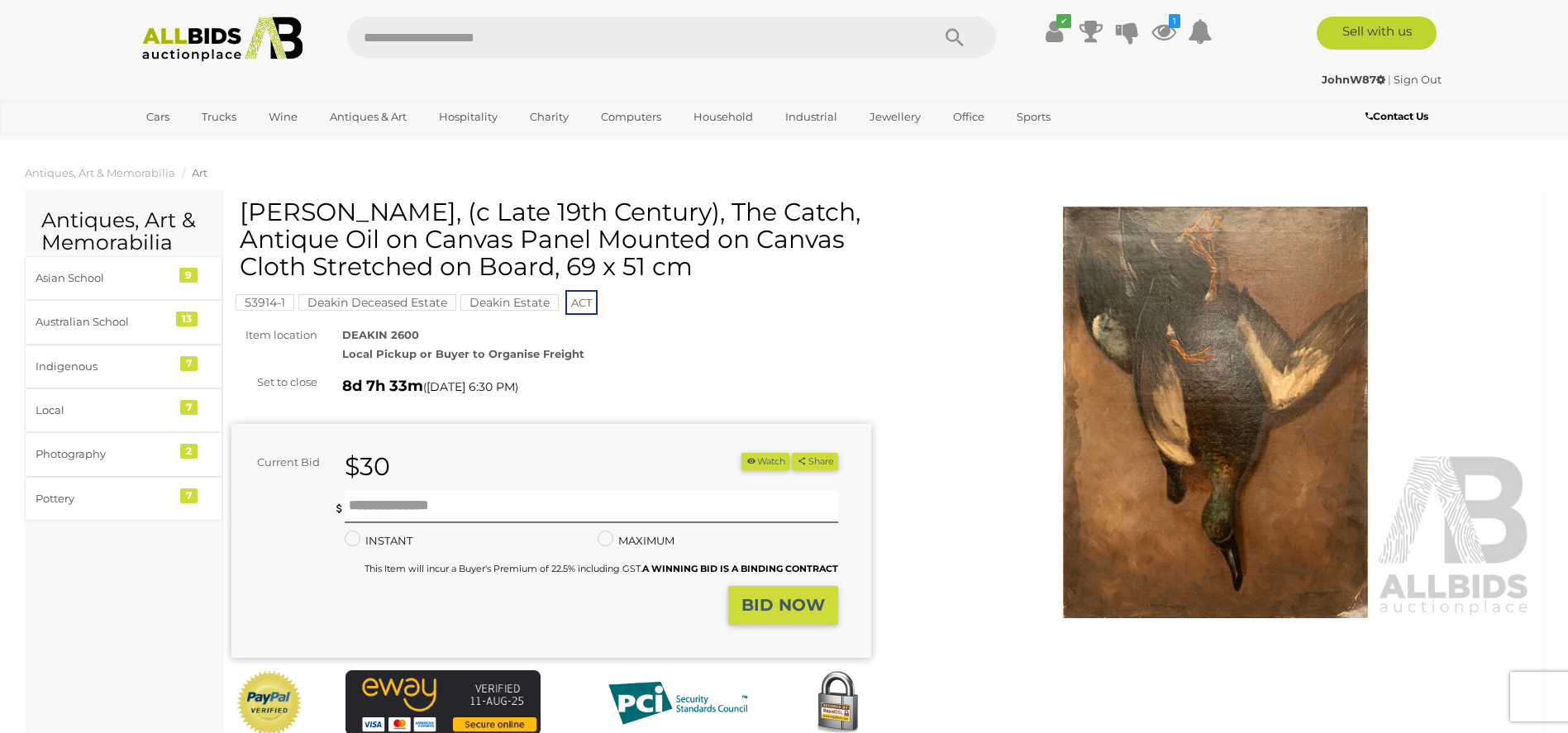
click at [762, 461] on button "Watch" at bounding box center [765, 462] width 48 height 18
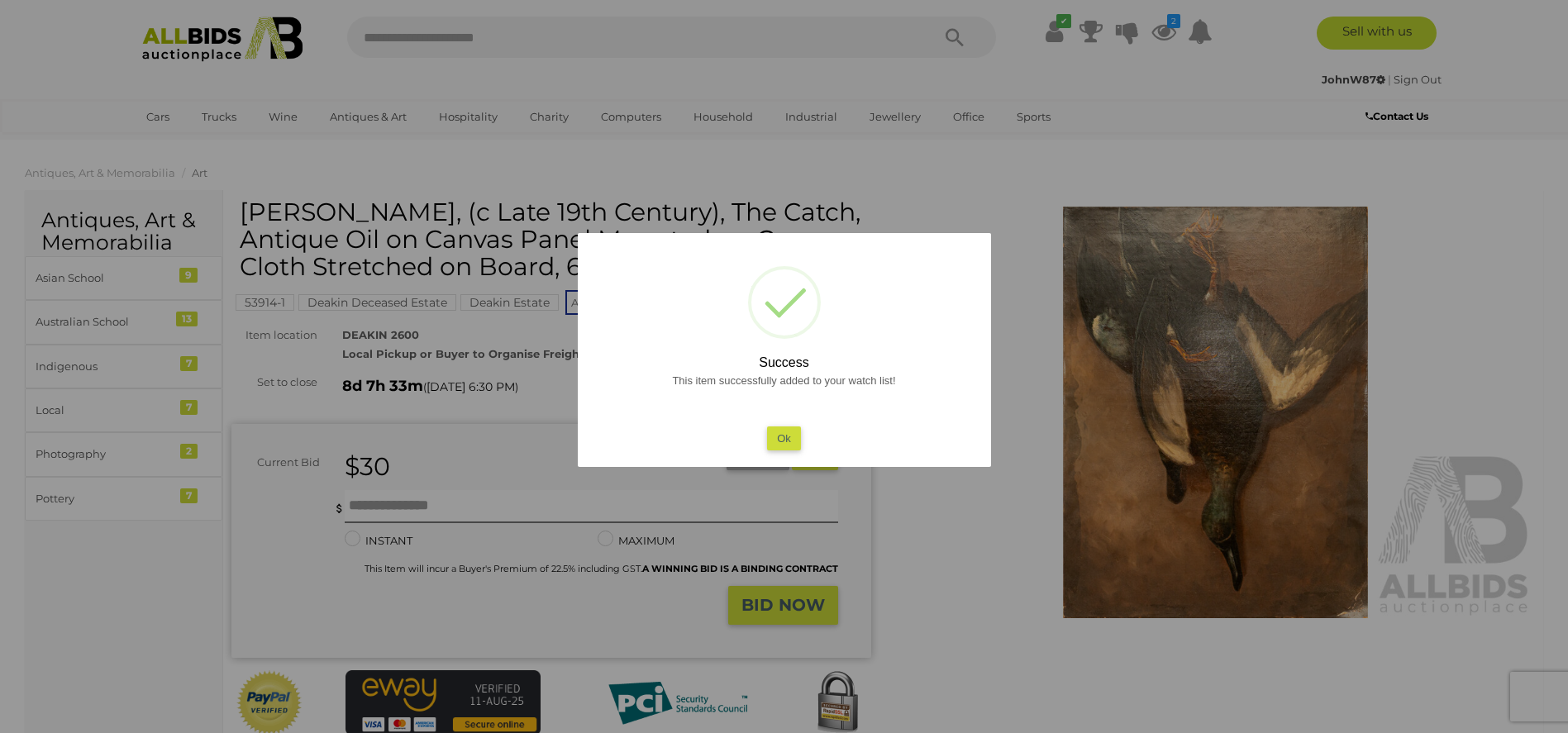
click at [785, 433] on button "Ok" at bounding box center [784, 438] width 33 height 24
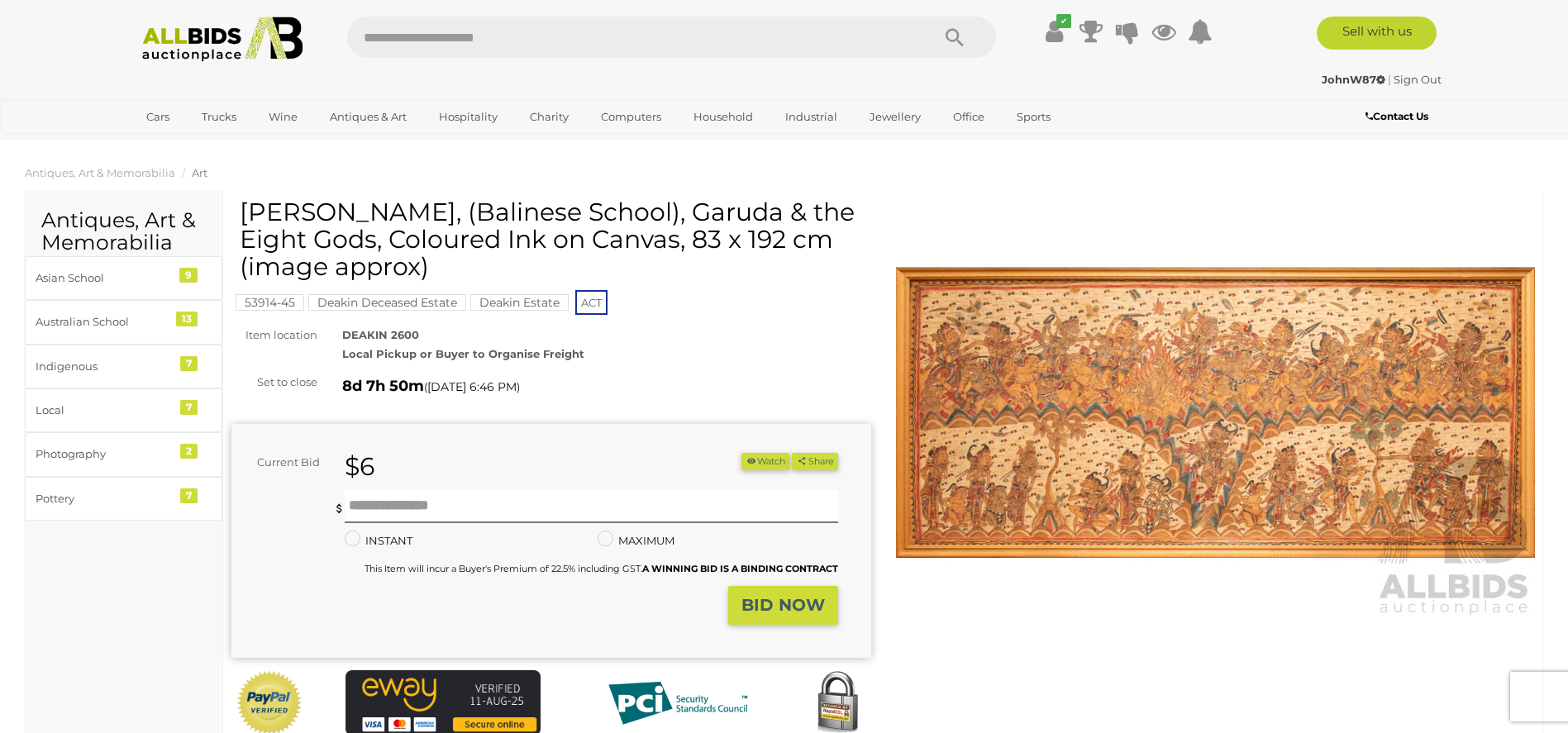
click at [1109, 320] on img at bounding box center [1215, 413] width 640 height 413
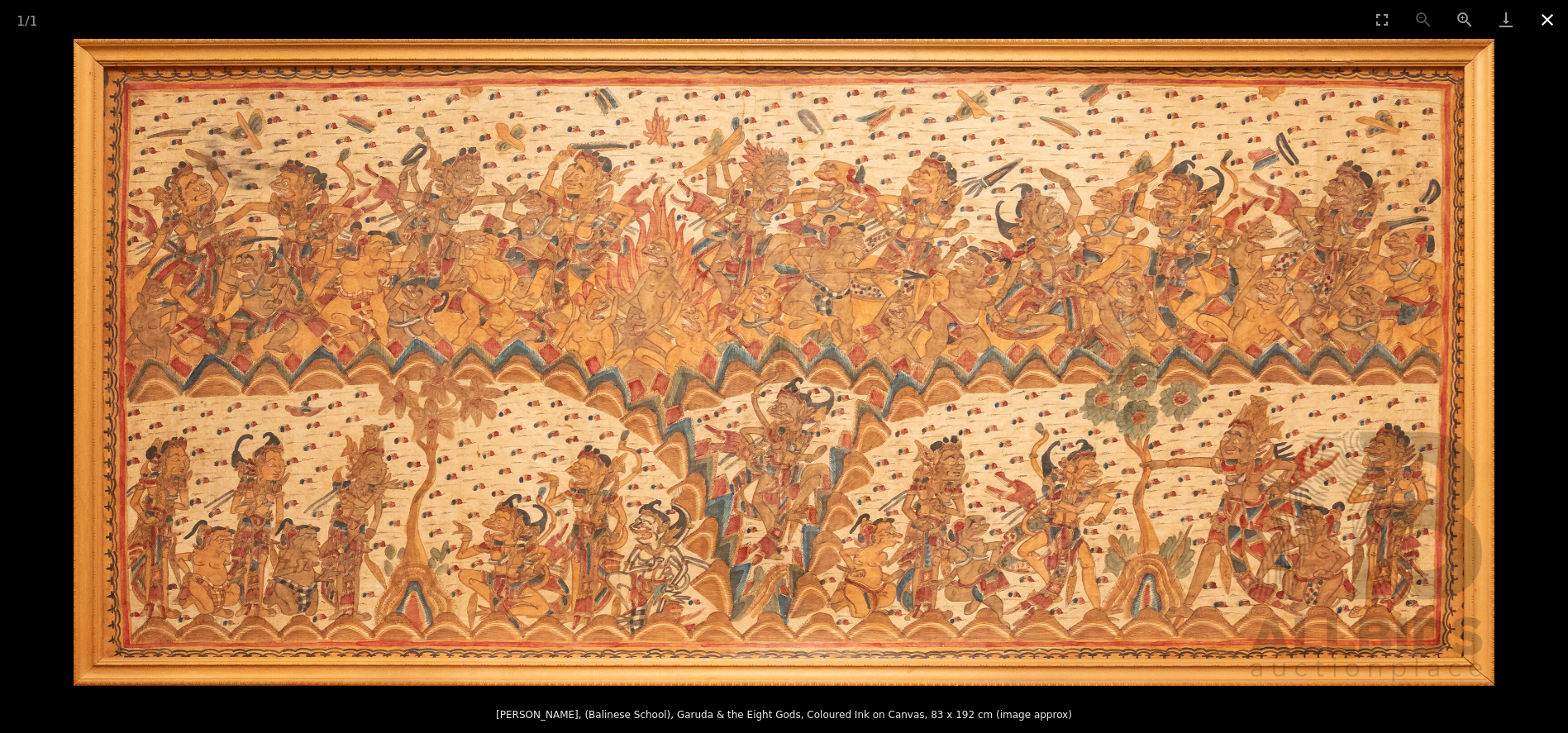
click at [1540, 16] on button "Close gallery" at bounding box center [1547, 20] width 41 height 39
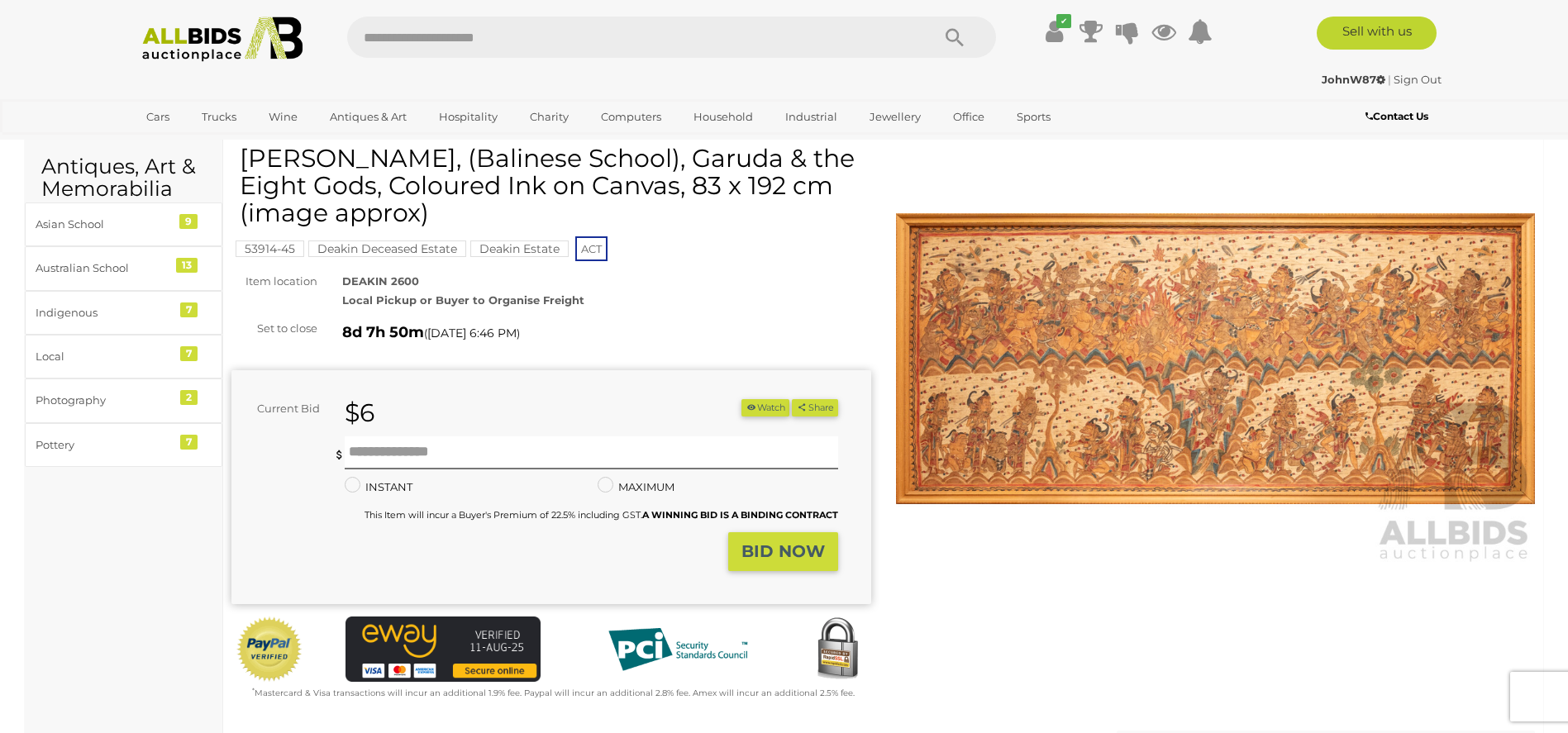
scroll to position [83, 0]
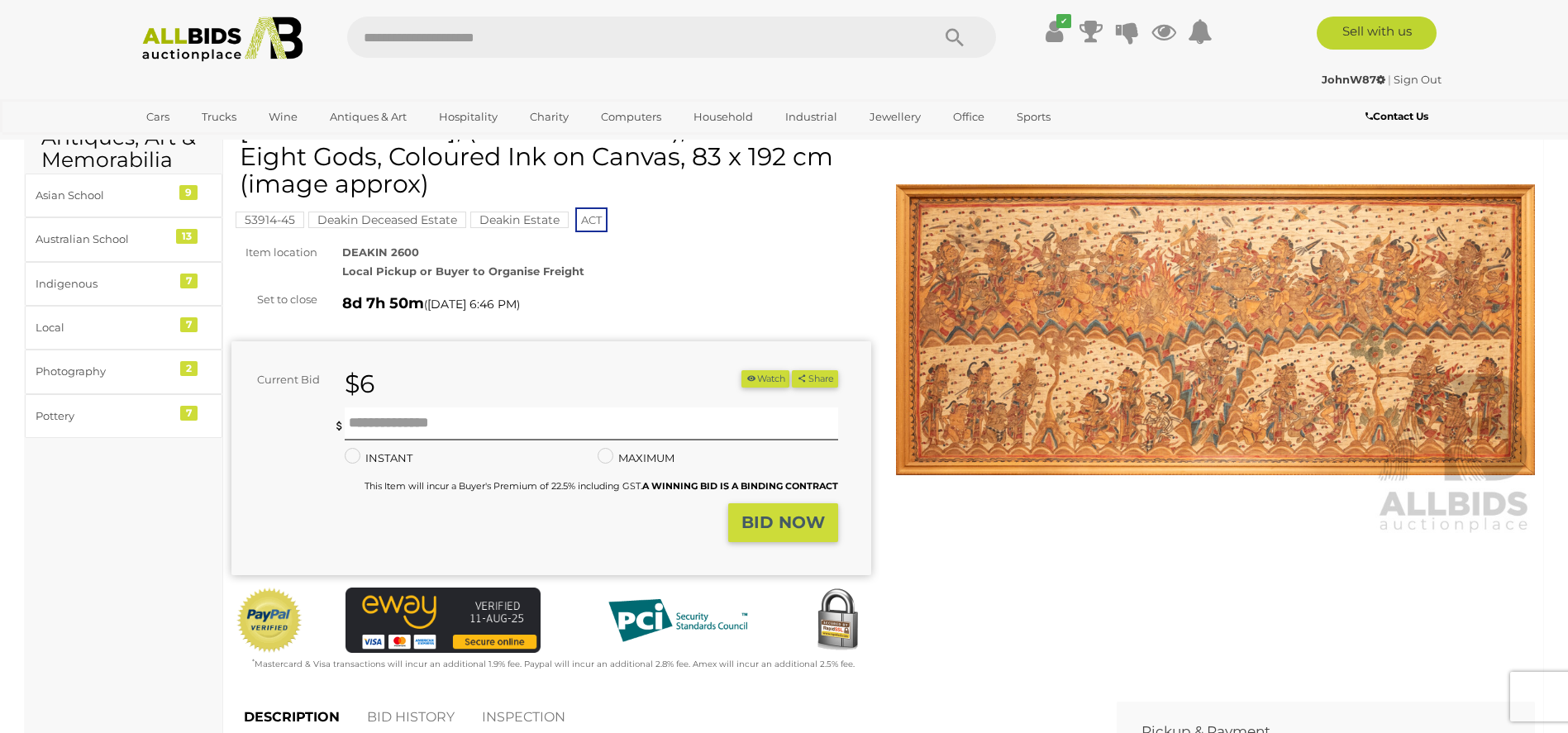
click at [763, 378] on button "Watch" at bounding box center [765, 379] width 48 height 18
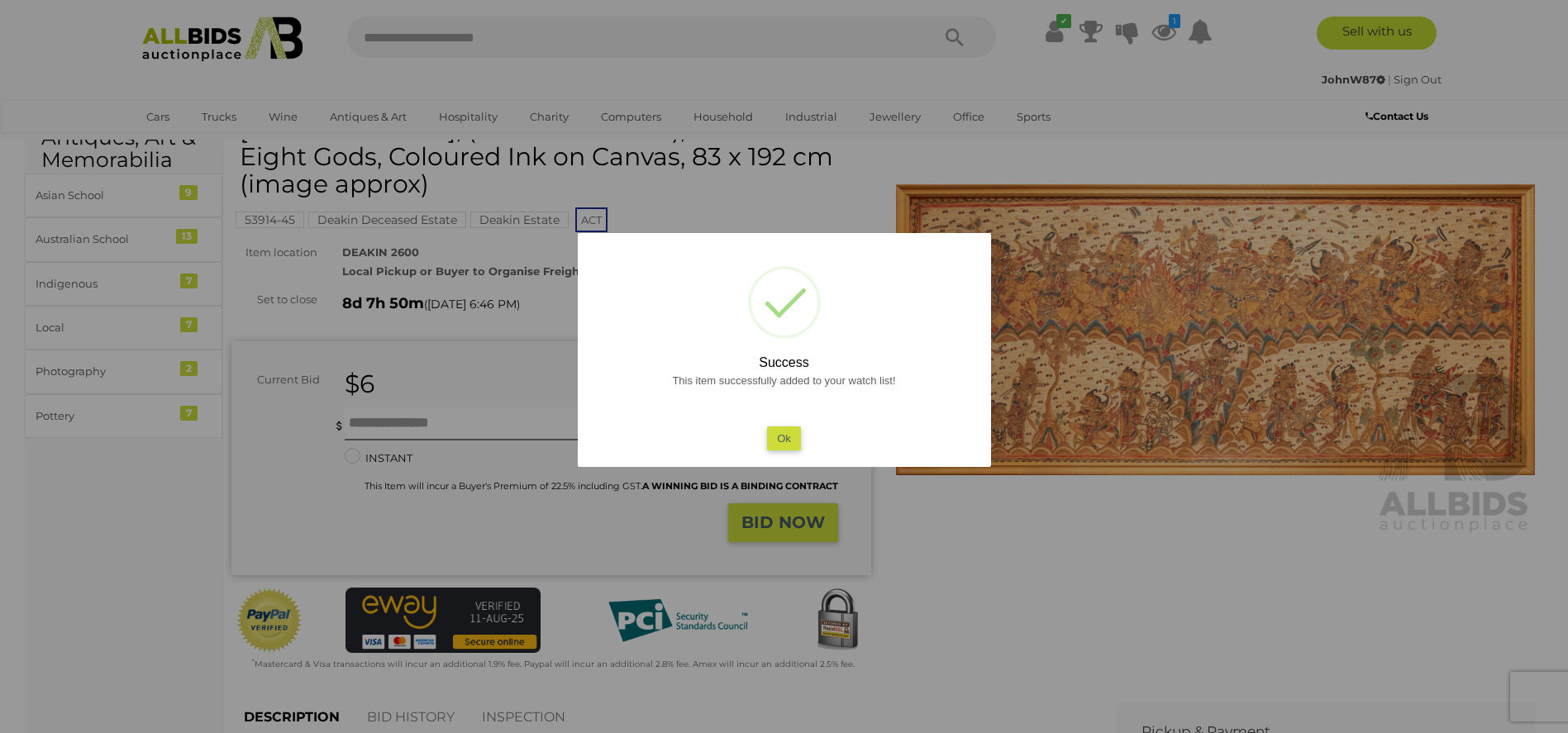
click at [783, 445] on button "Ok" at bounding box center [784, 438] width 33 height 24
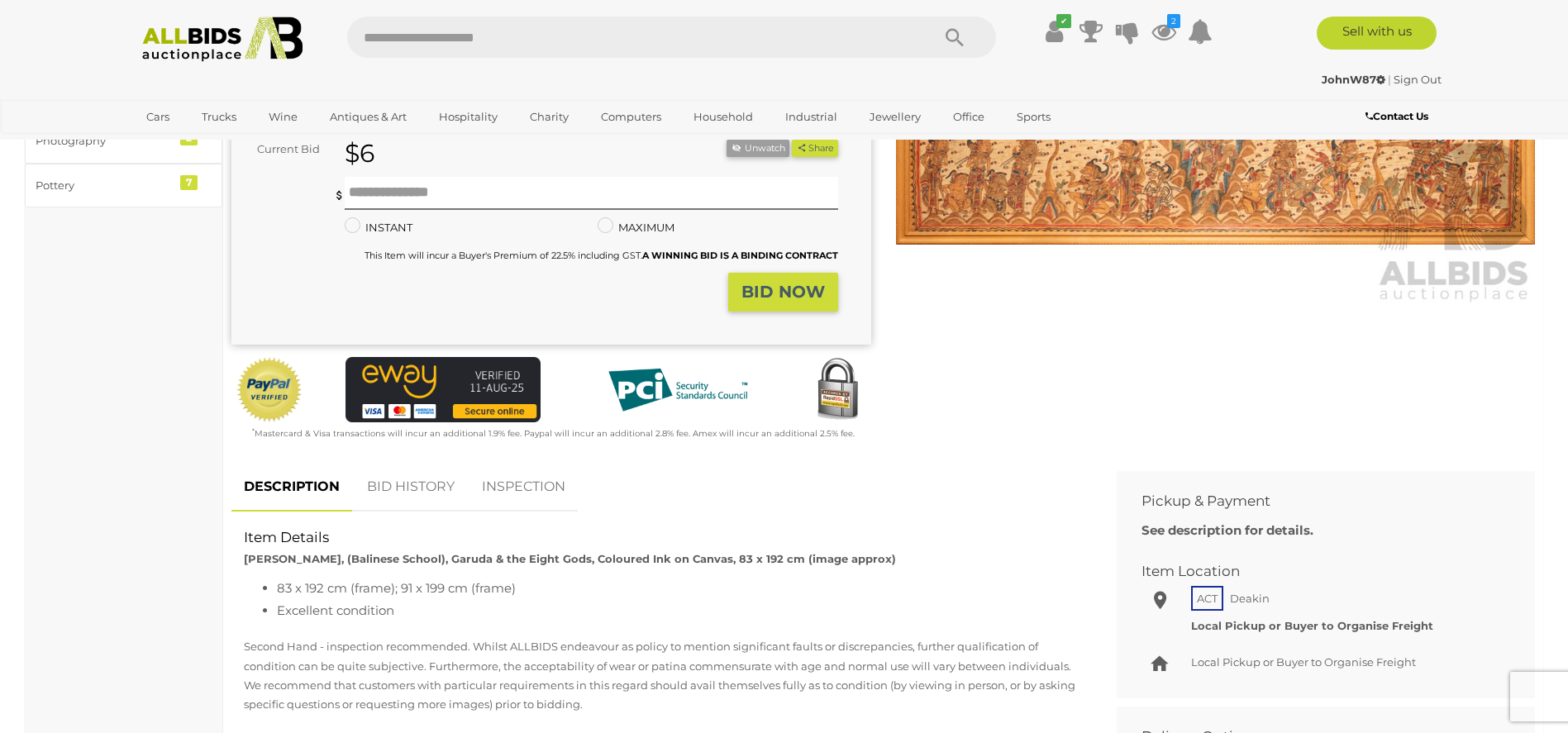
scroll to position [0, 0]
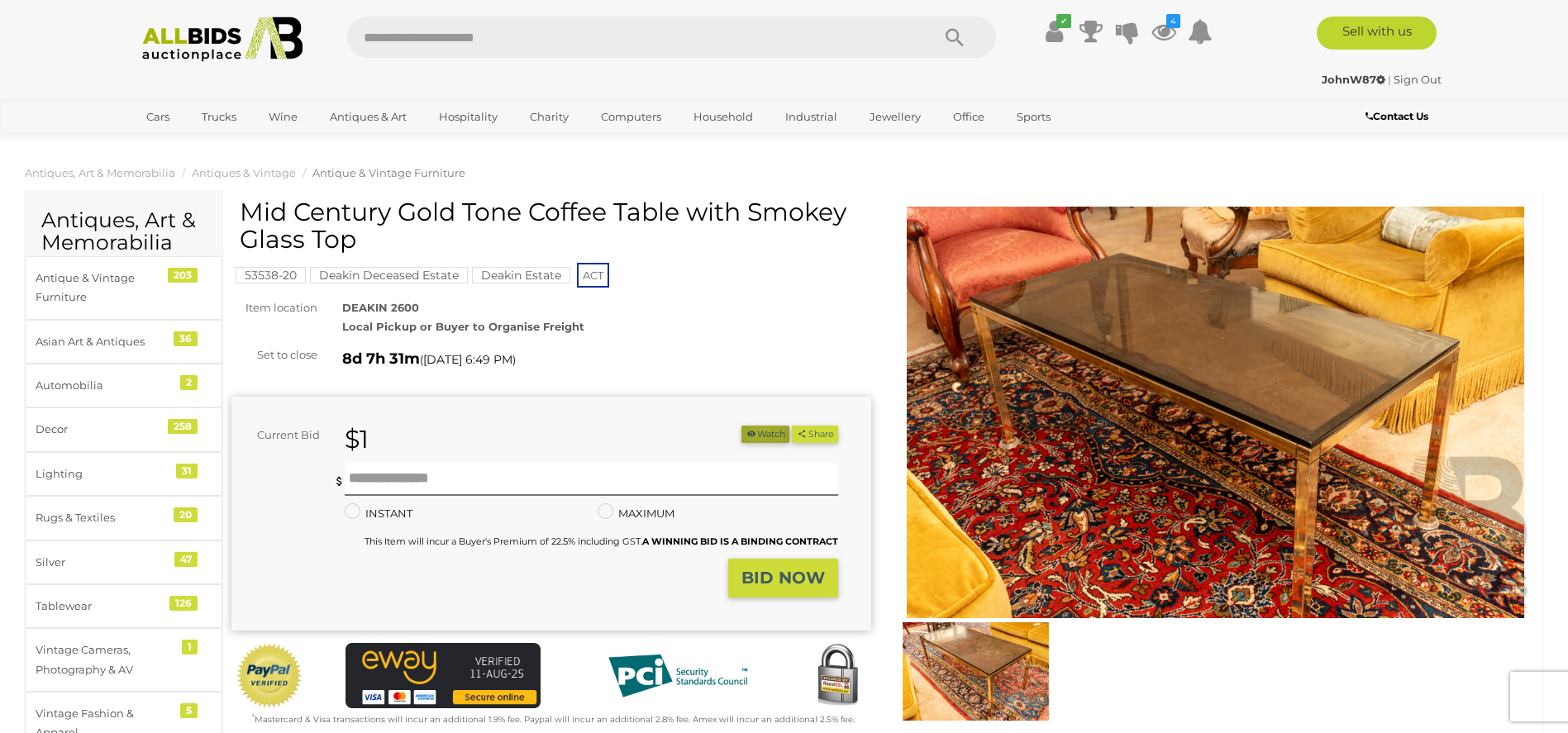
click at [756, 431] on button "Watch" at bounding box center [765, 434] width 48 height 18
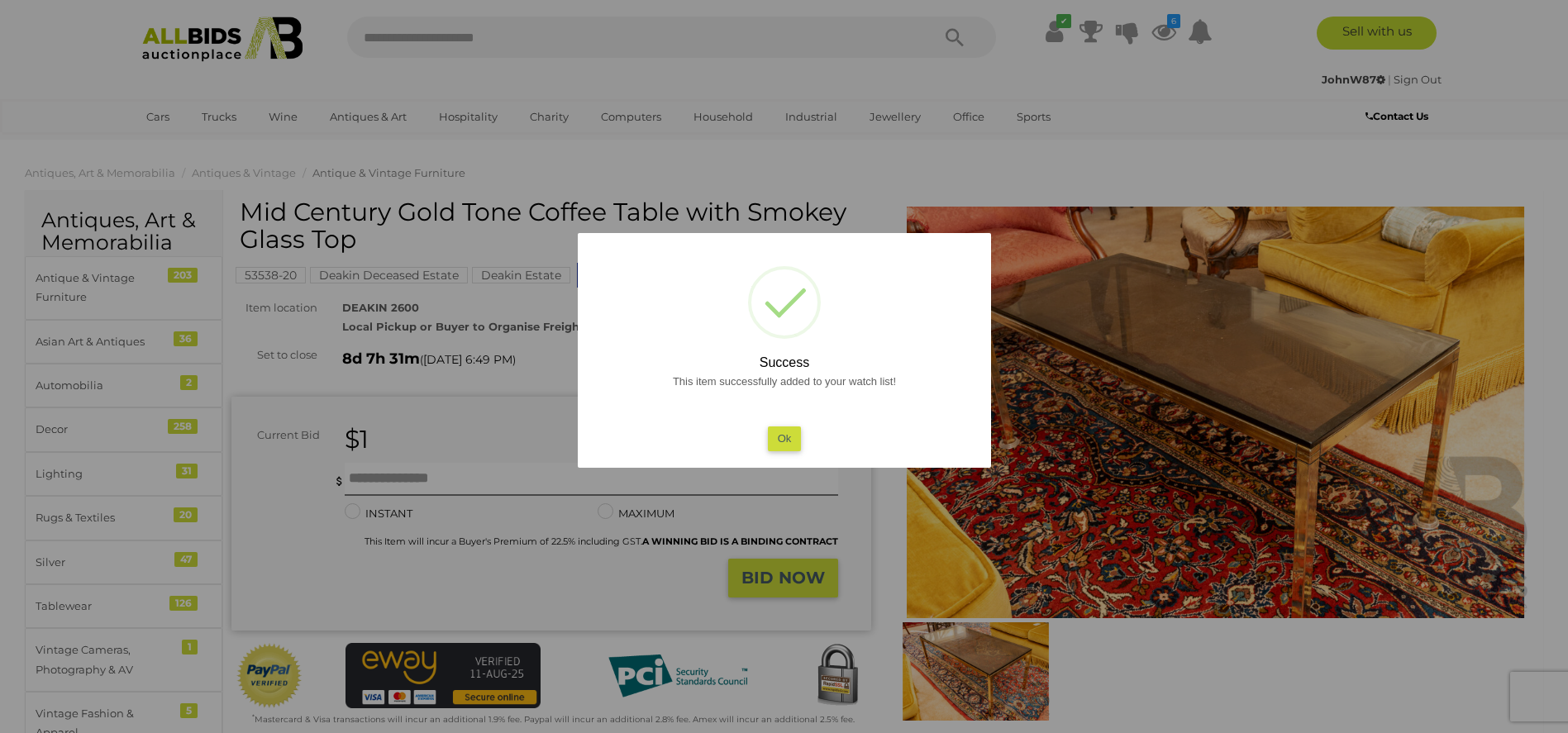
click at [427, 332] on div at bounding box center [784, 366] width 1568 height 733
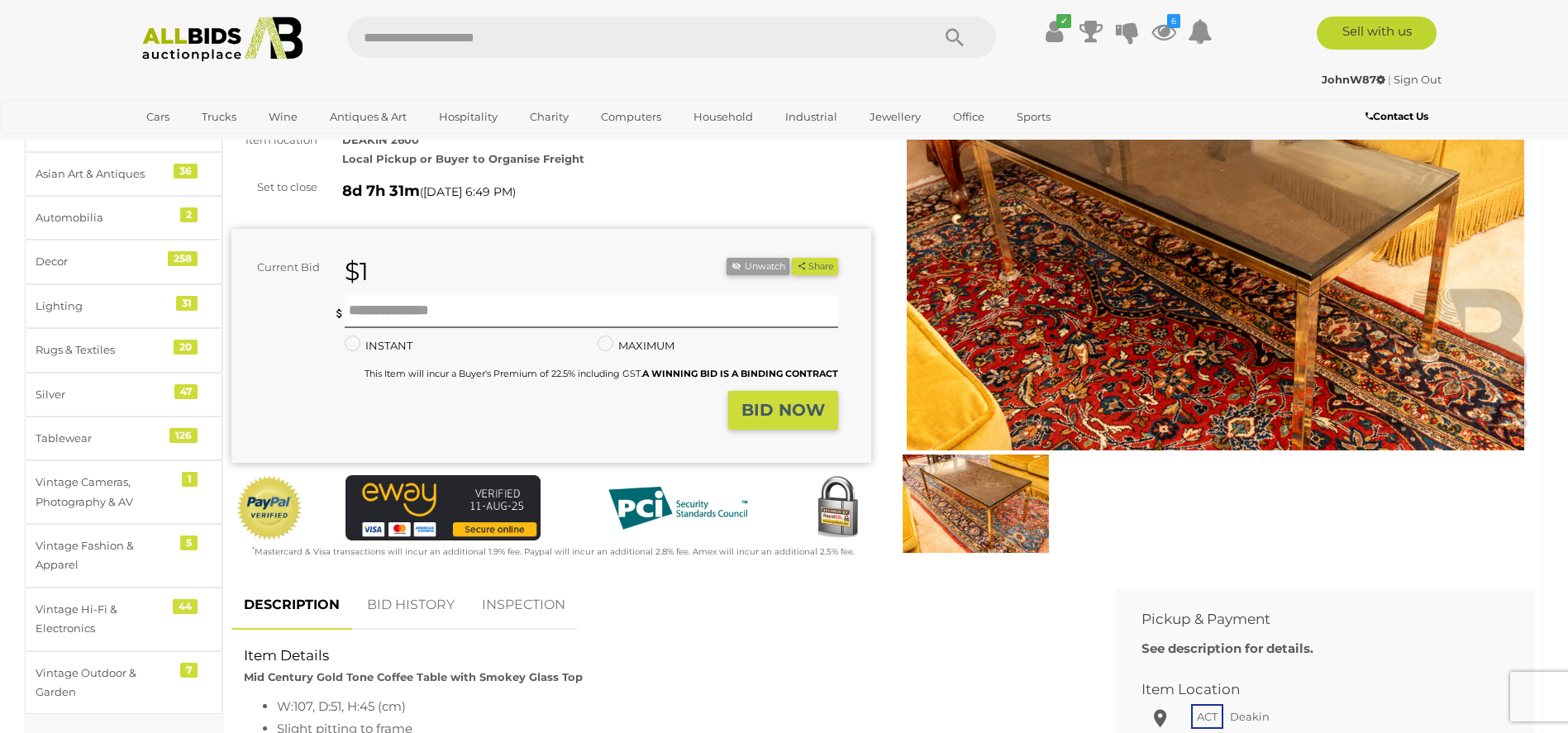
scroll to position [165, 0]
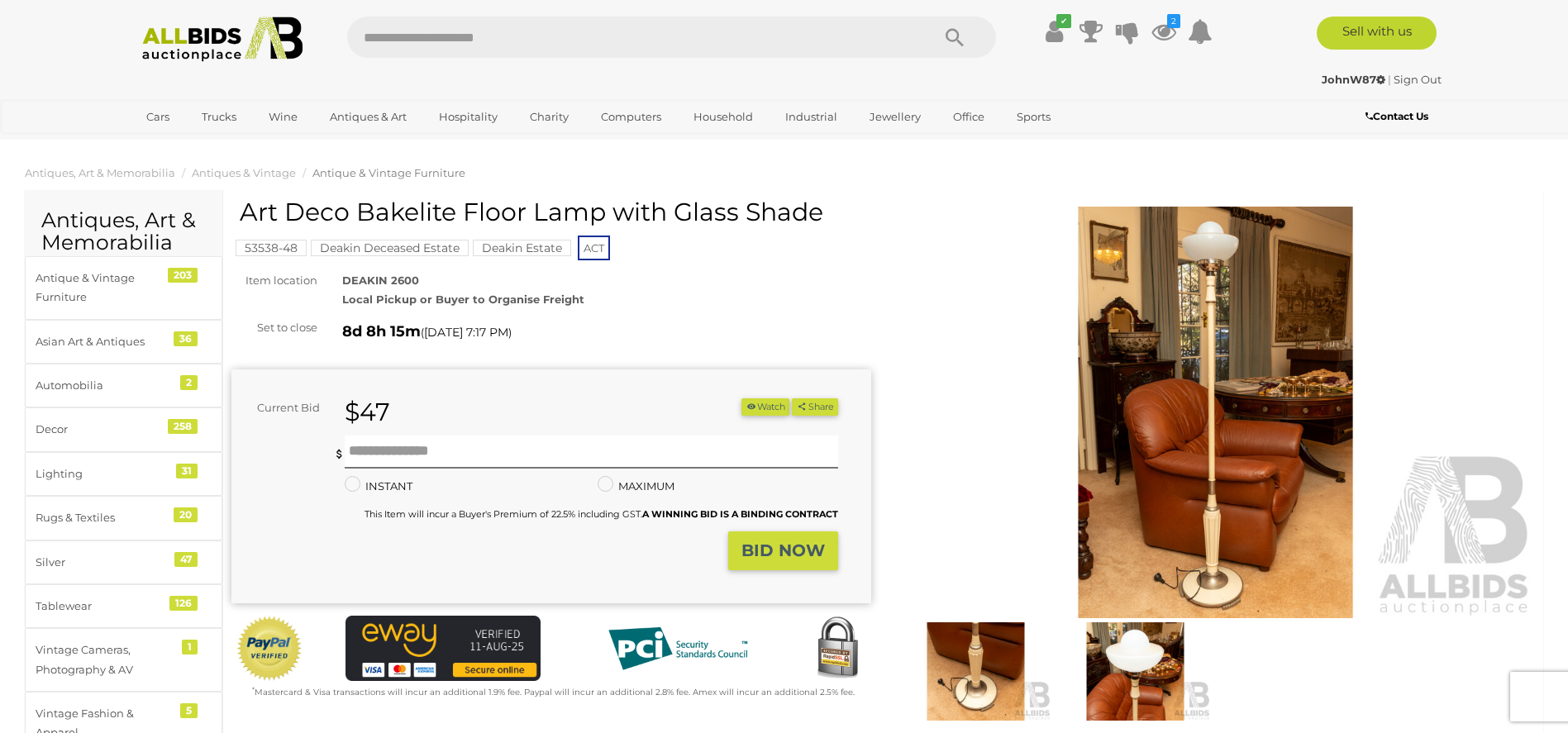
click at [765, 413] on button "Watch" at bounding box center [765, 407] width 48 height 18
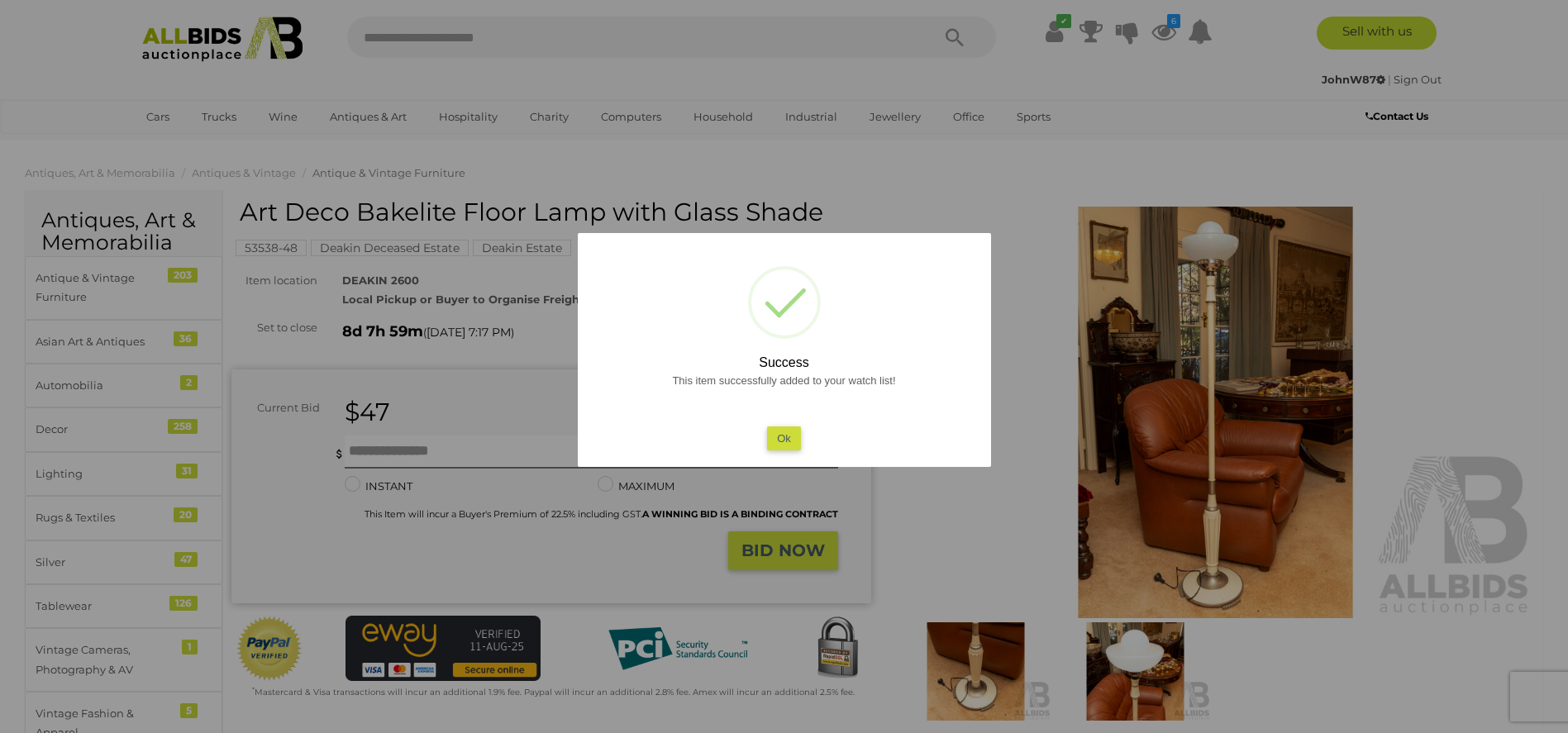
click at [779, 417] on div "This item successfully added to your watch list! Ok" at bounding box center [784, 411] width 380 height 80
click at [781, 436] on button "Ok" at bounding box center [784, 438] width 33 height 24
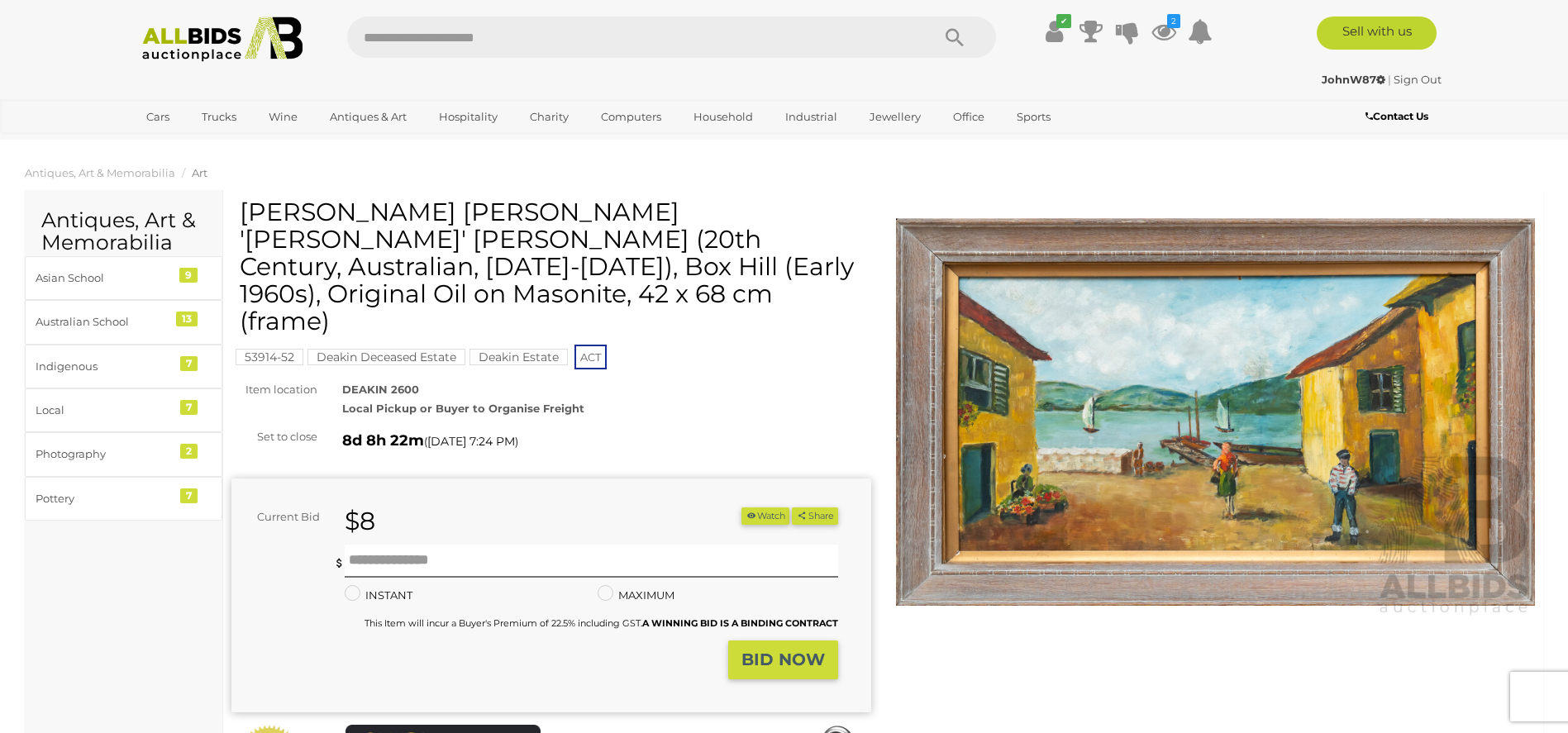
click at [781, 508] on button "Watch" at bounding box center [765, 517] width 48 height 18
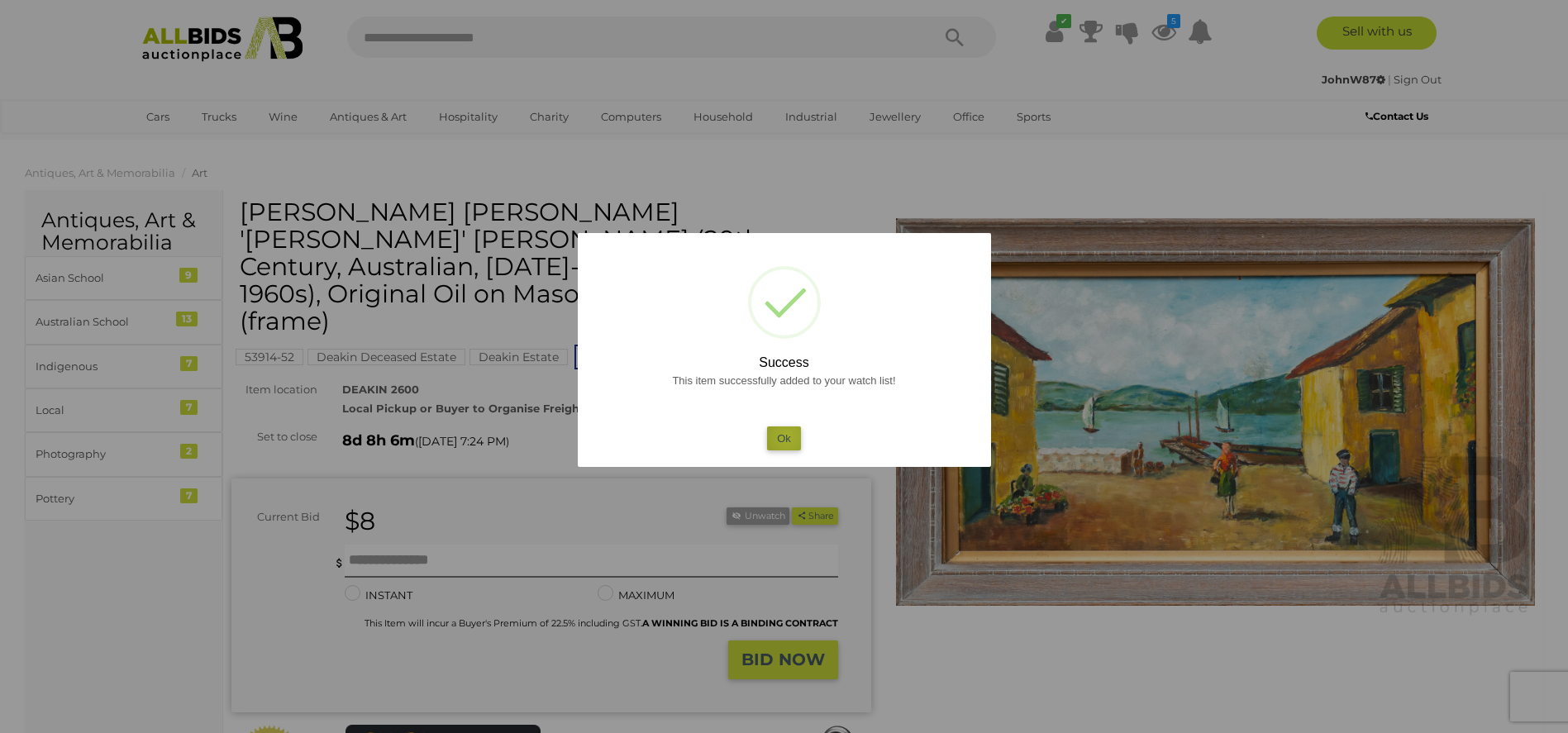
click at [787, 436] on button "Ok" at bounding box center [784, 438] width 33 height 24
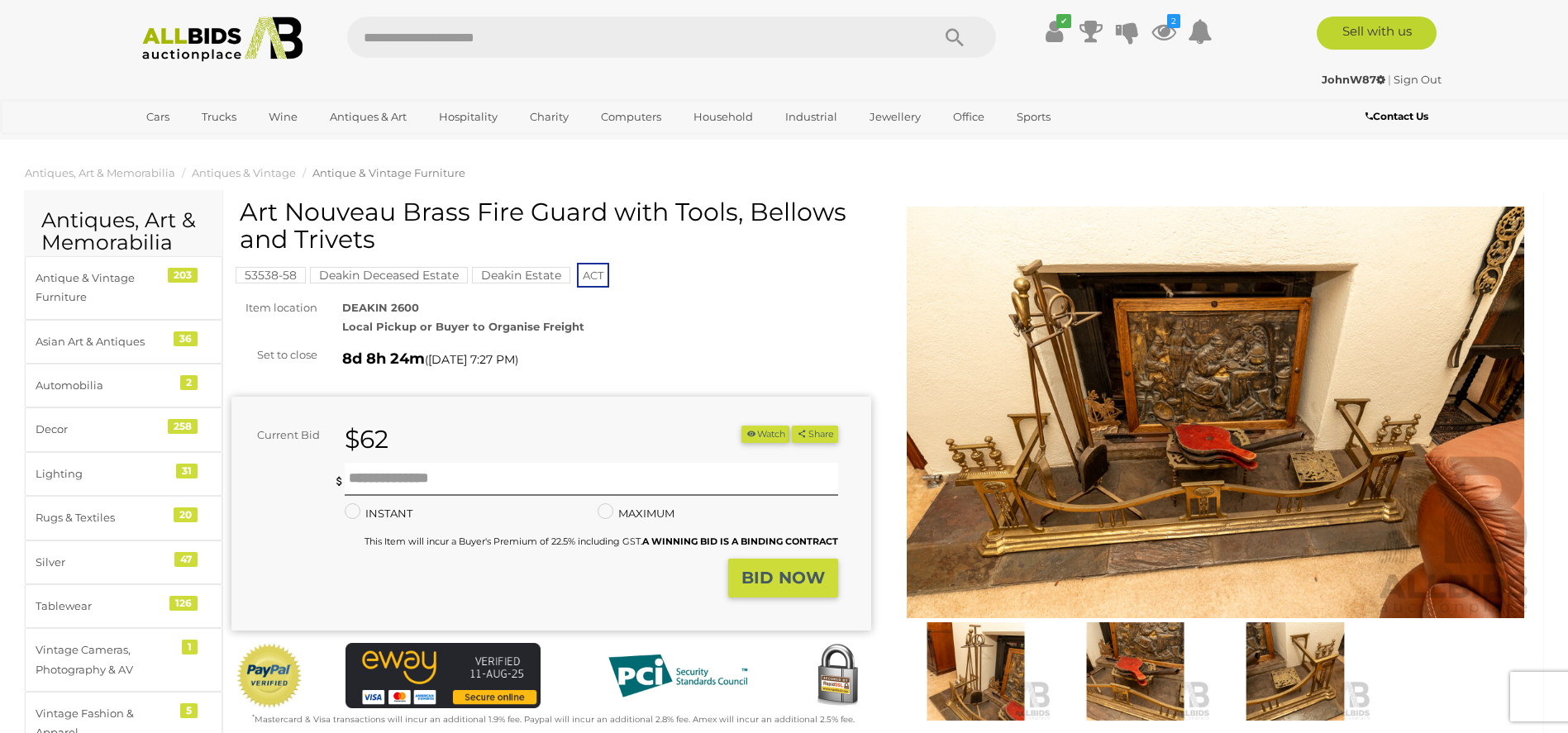
click at [756, 434] on button "Watch" at bounding box center [765, 434] width 48 height 18
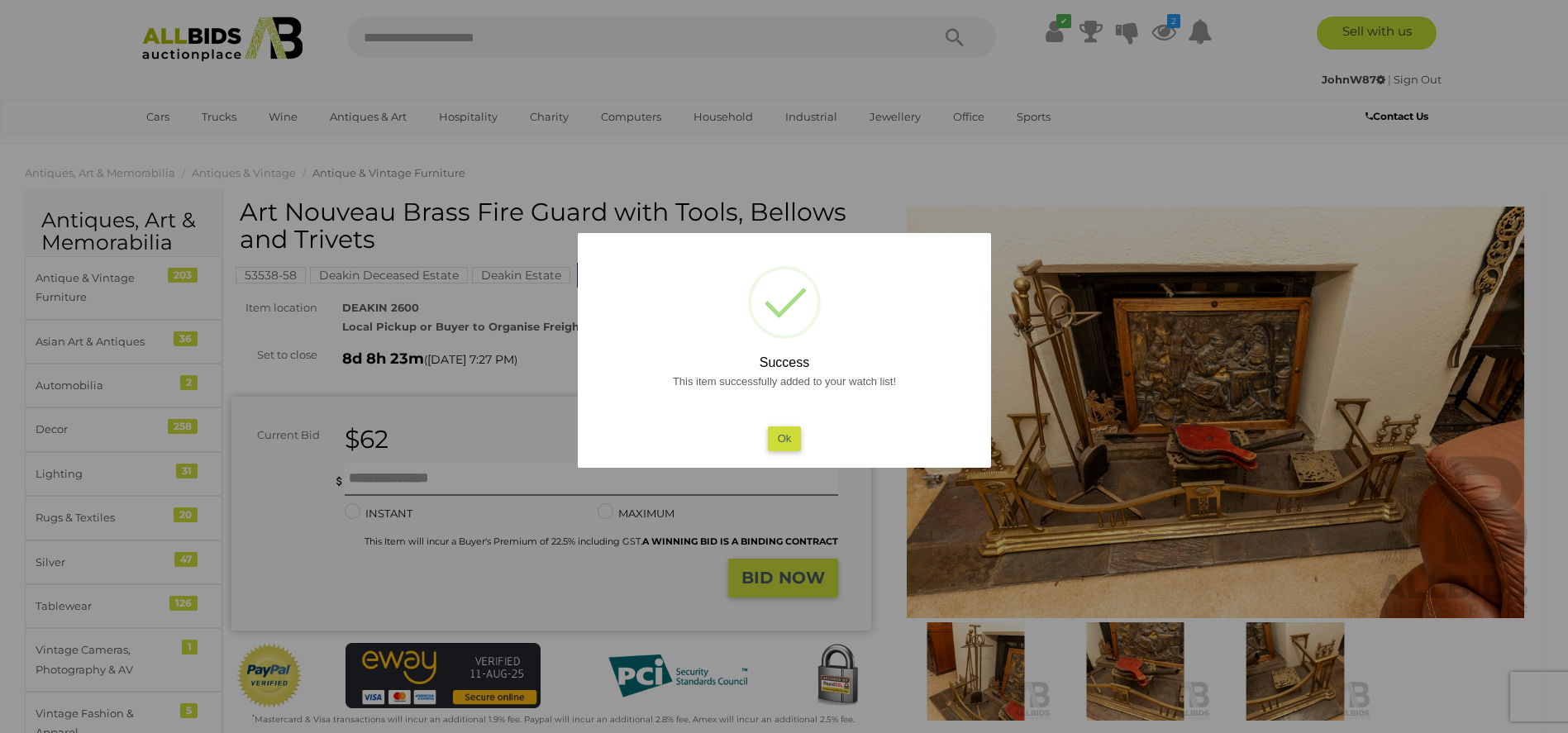
click at [789, 450] on button "Ok" at bounding box center [784, 438] width 33 height 24
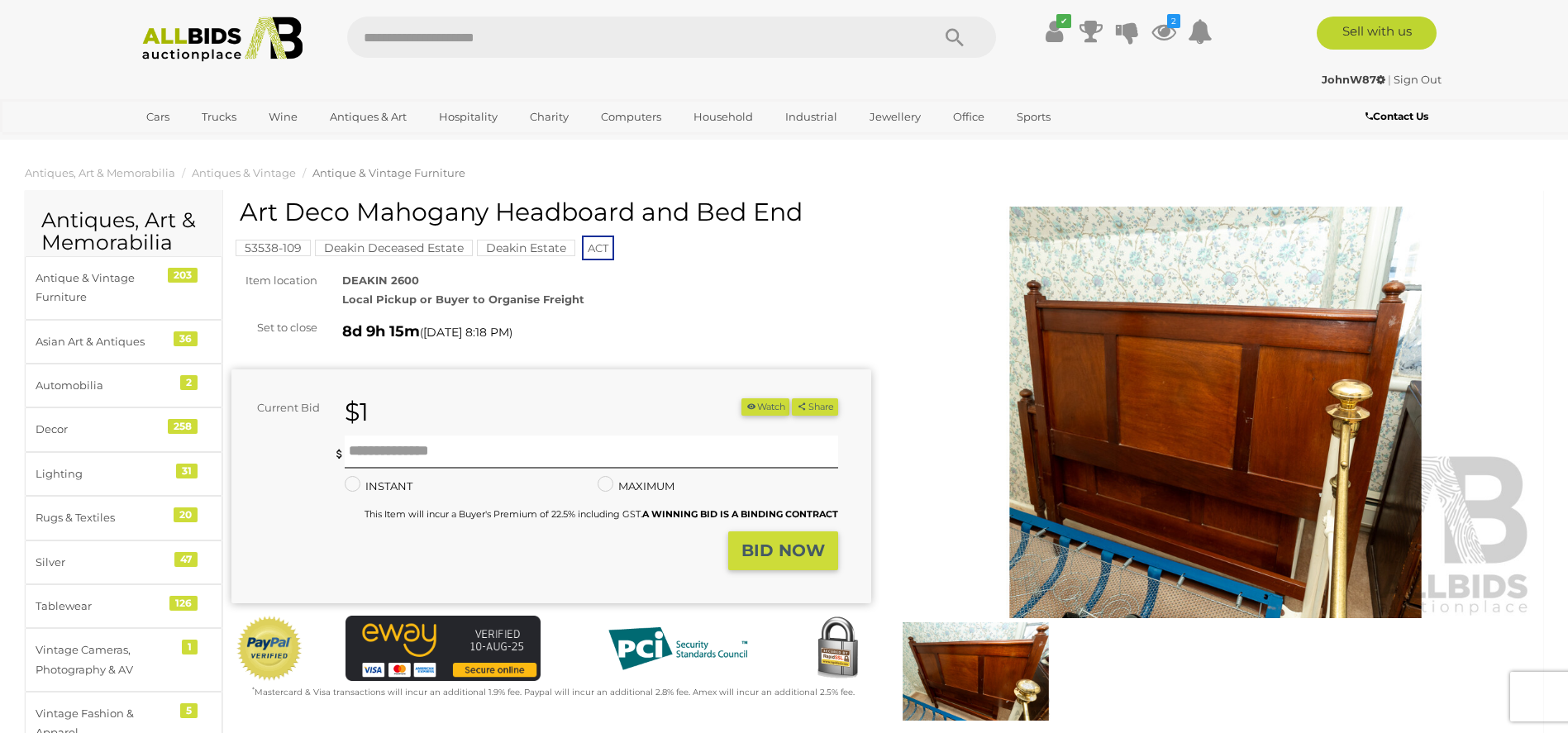
click at [1250, 292] on img at bounding box center [1215, 413] width 640 height 413
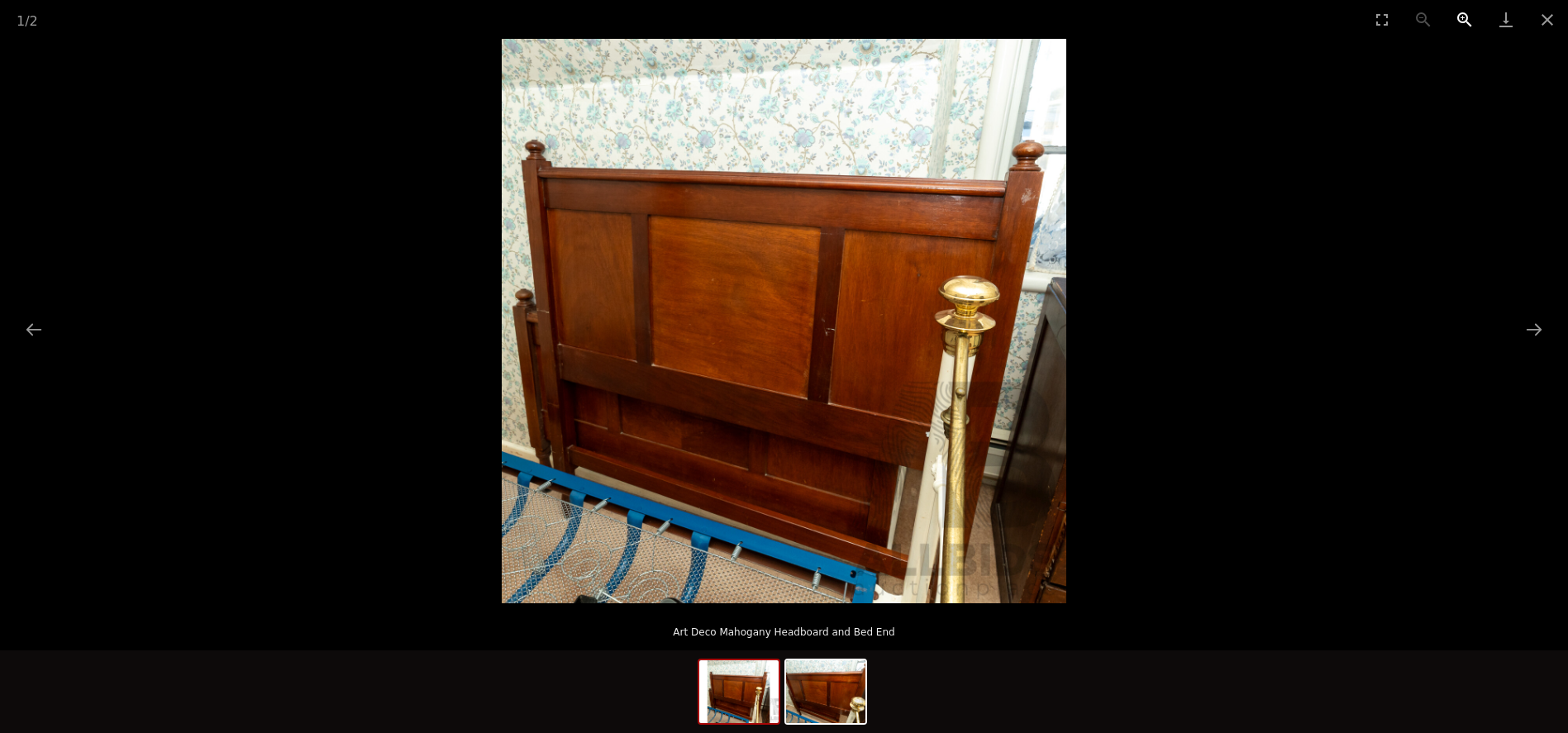
click at [1463, 12] on button "Zoom in" at bounding box center [1465, 20] width 41 height 39
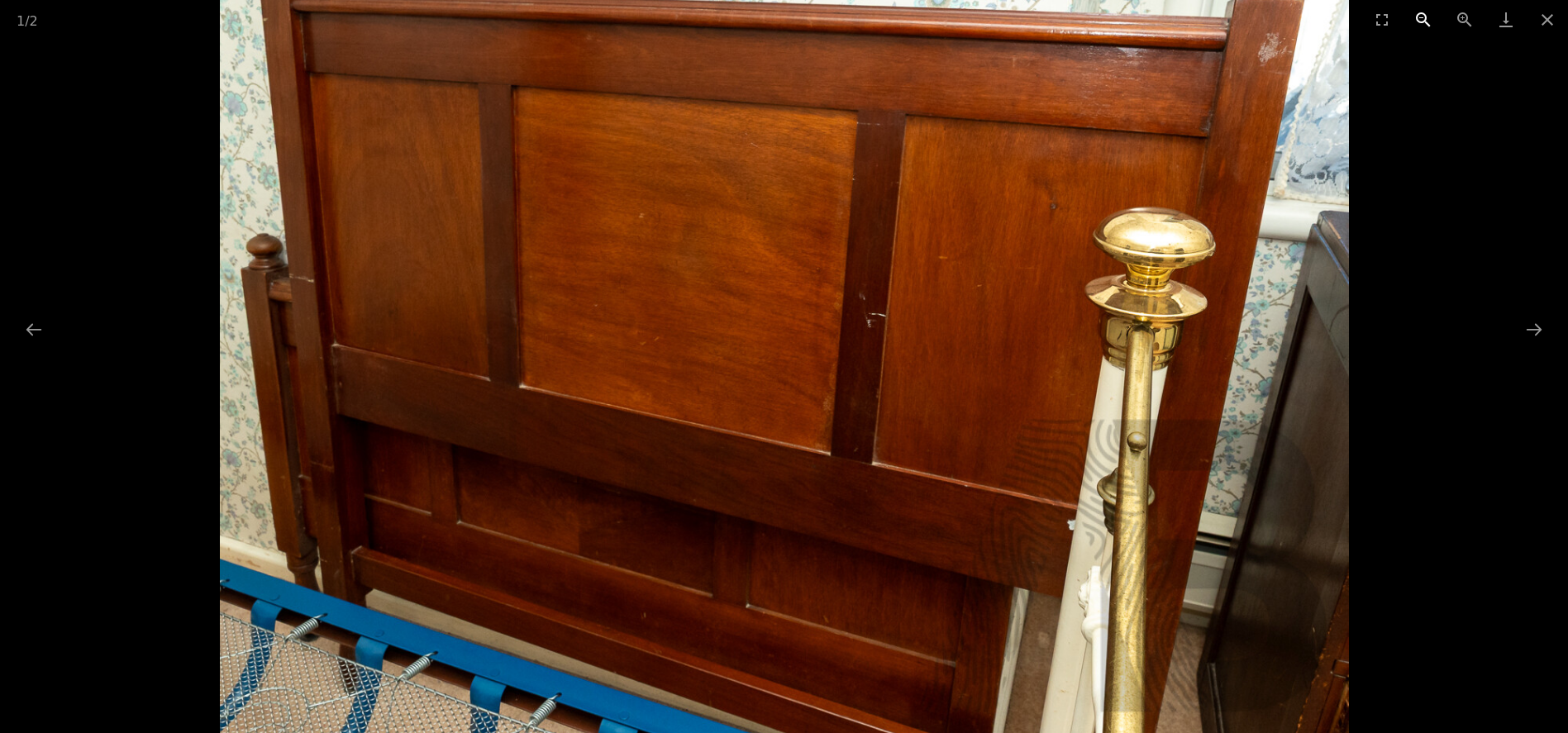
click at [1431, 15] on button "Zoom out" at bounding box center [1424, 20] width 41 height 39
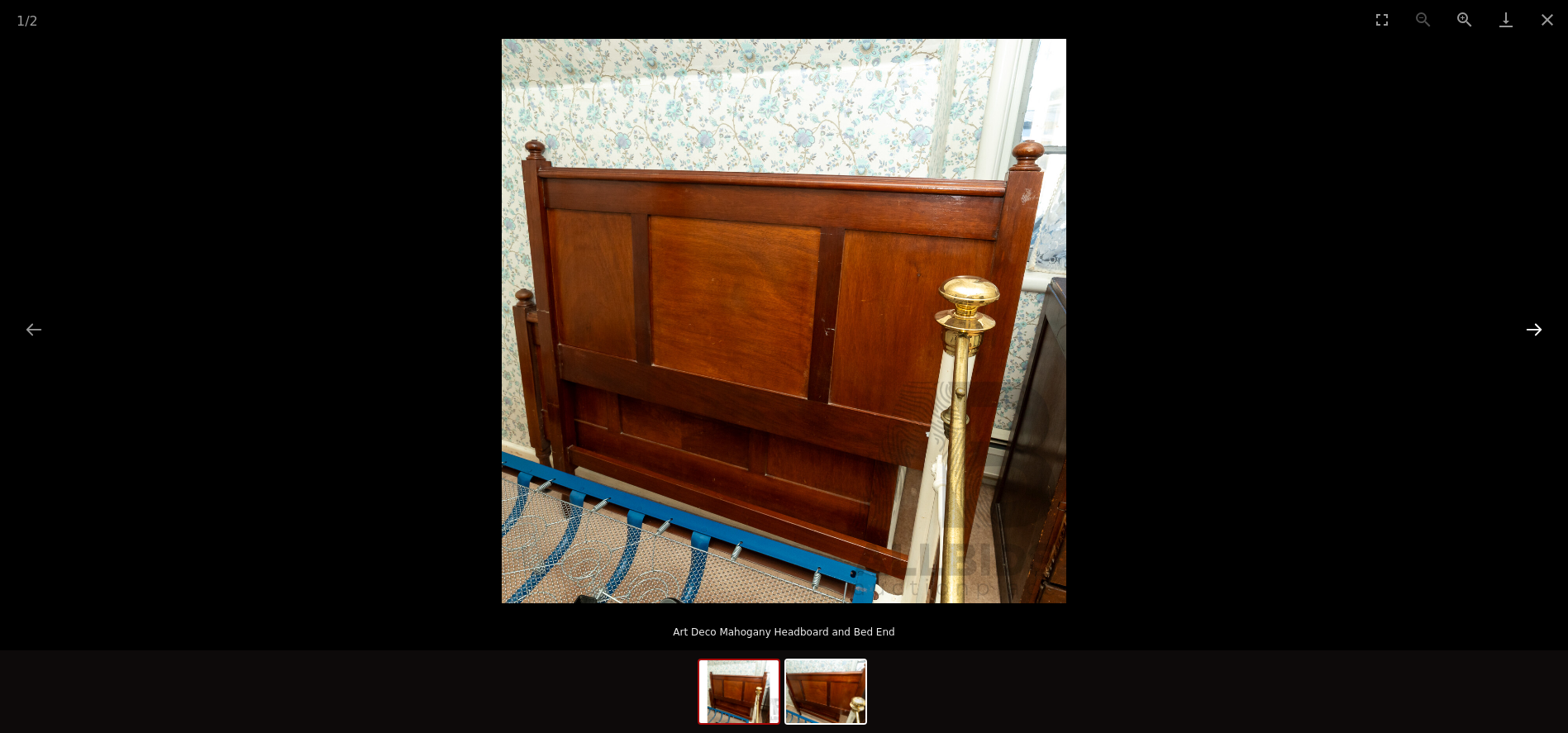
click at [1537, 322] on button "Next slide" at bounding box center [1534, 329] width 34 height 32
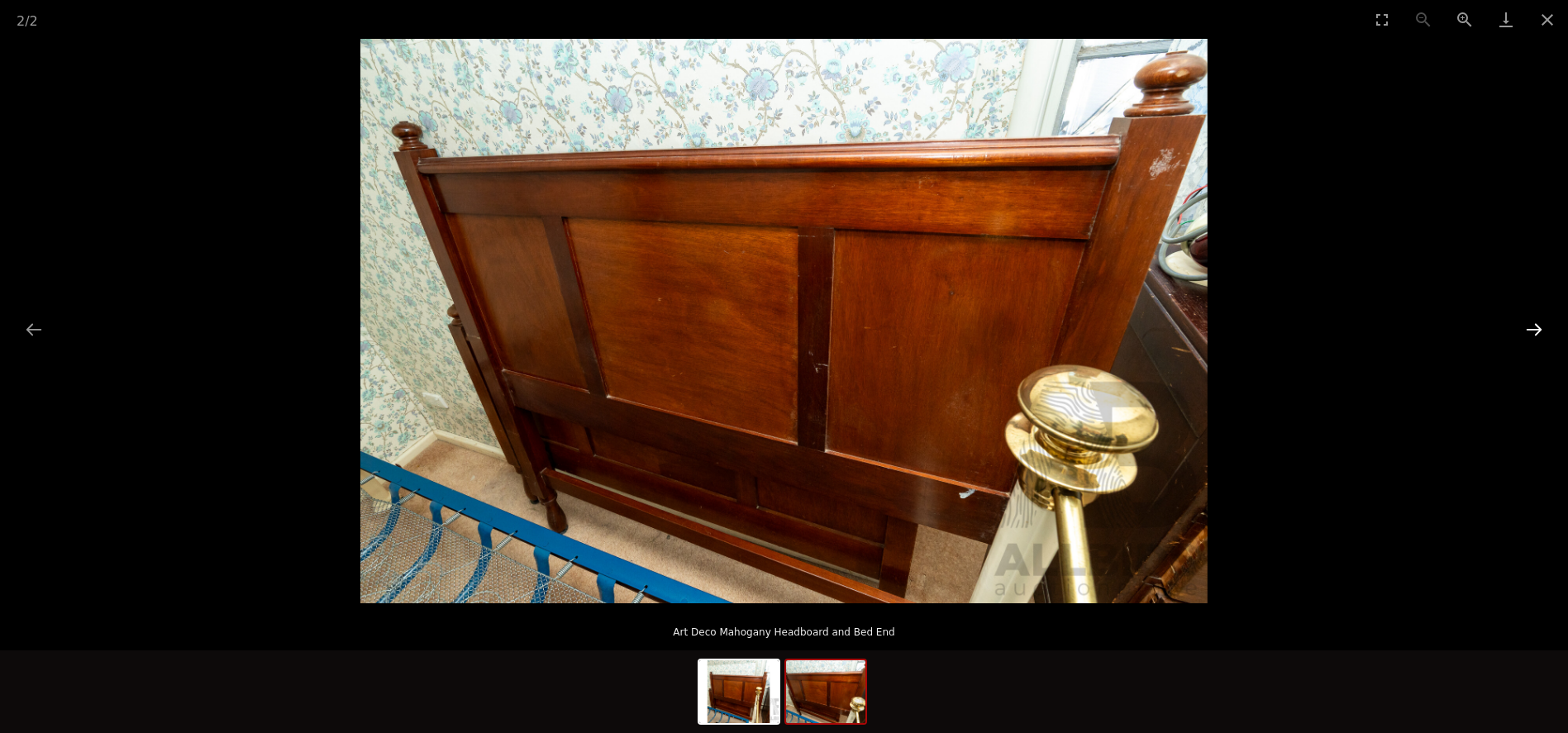
click at [1537, 322] on button "Next slide" at bounding box center [1534, 329] width 34 height 32
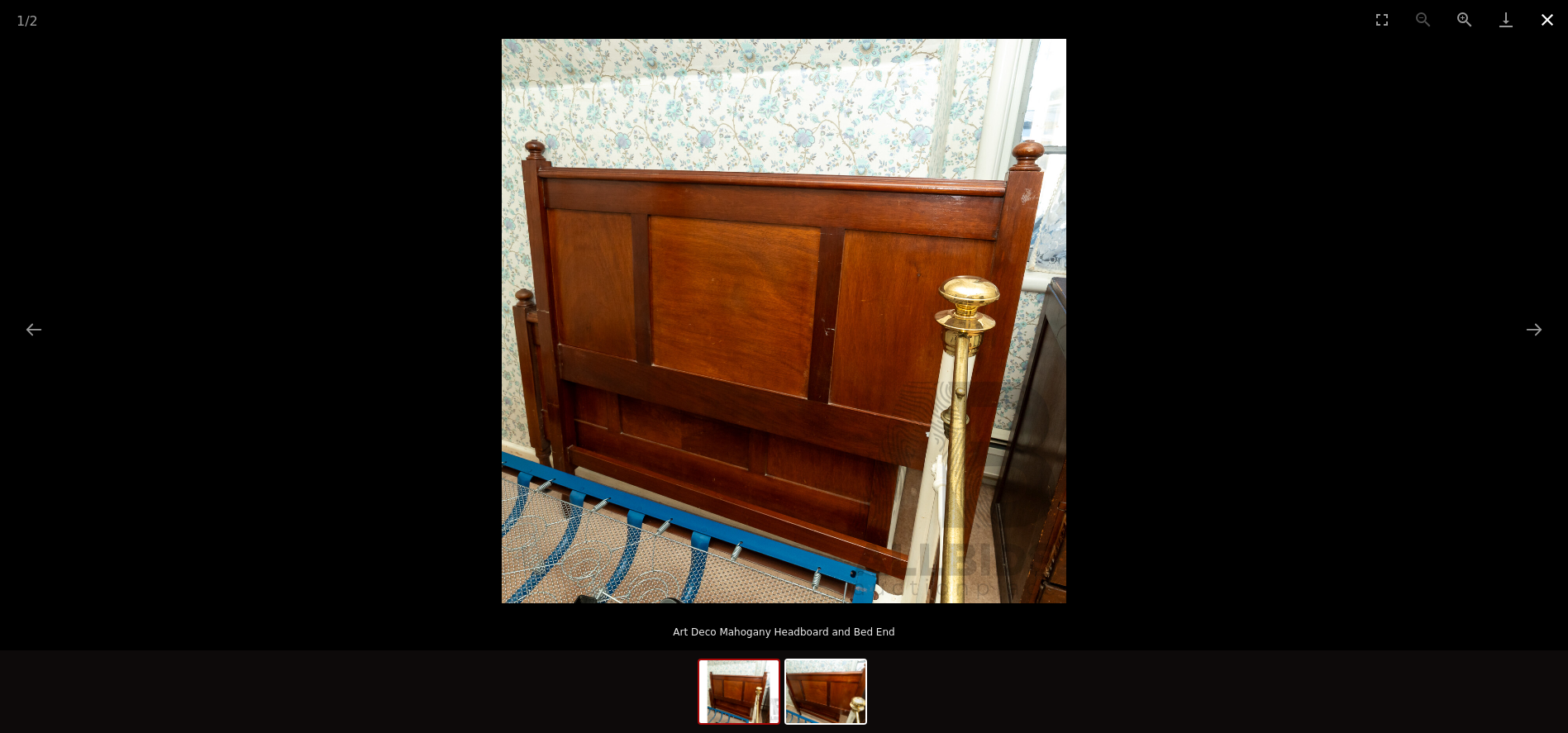
click at [1547, 24] on button "Close gallery" at bounding box center [1547, 20] width 41 height 39
